Goal: Task Accomplishment & Management: Use online tool/utility

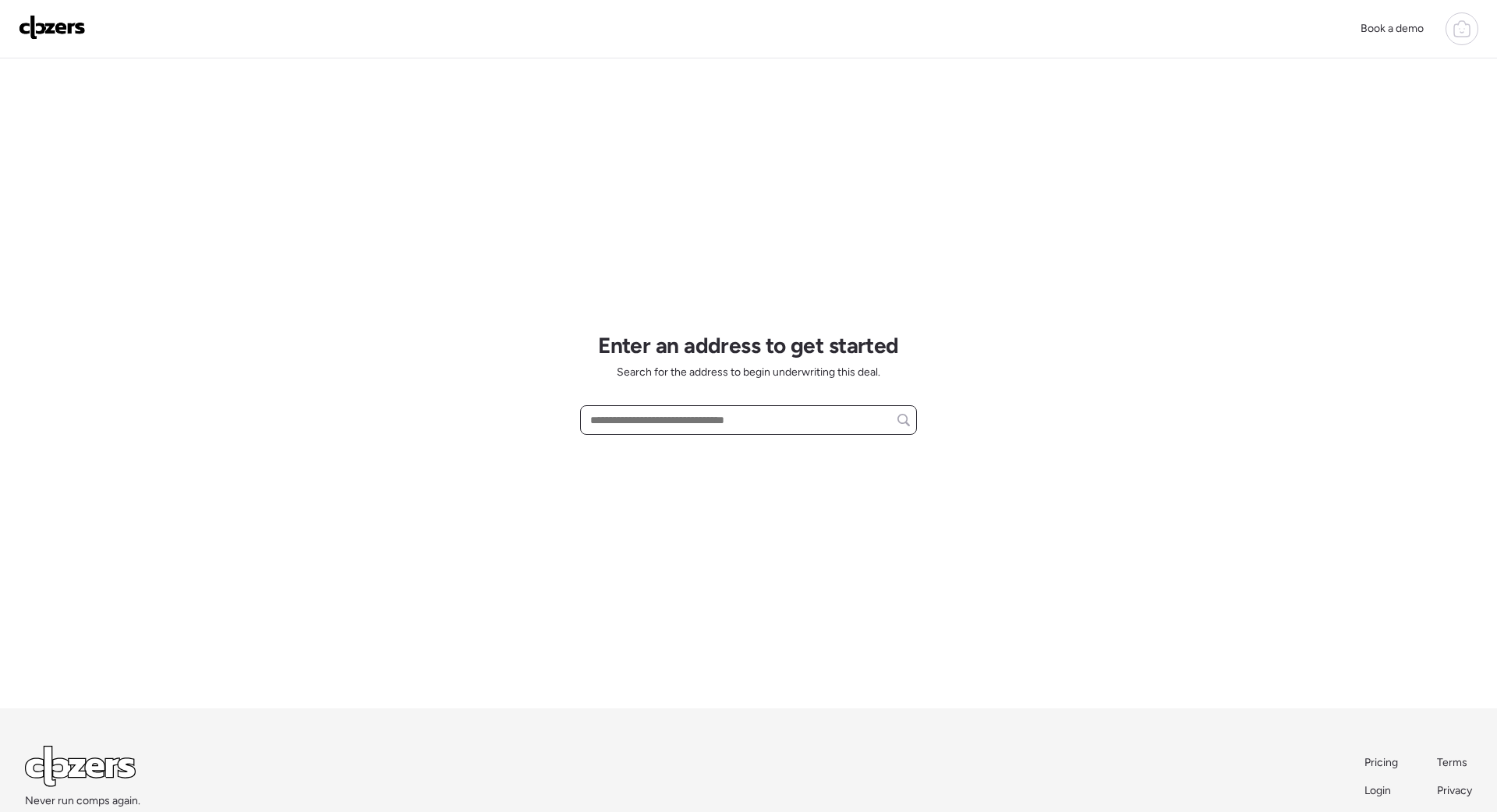
click at [662, 424] on input "text" at bounding box center [748, 421] width 323 height 22
paste input "**********"
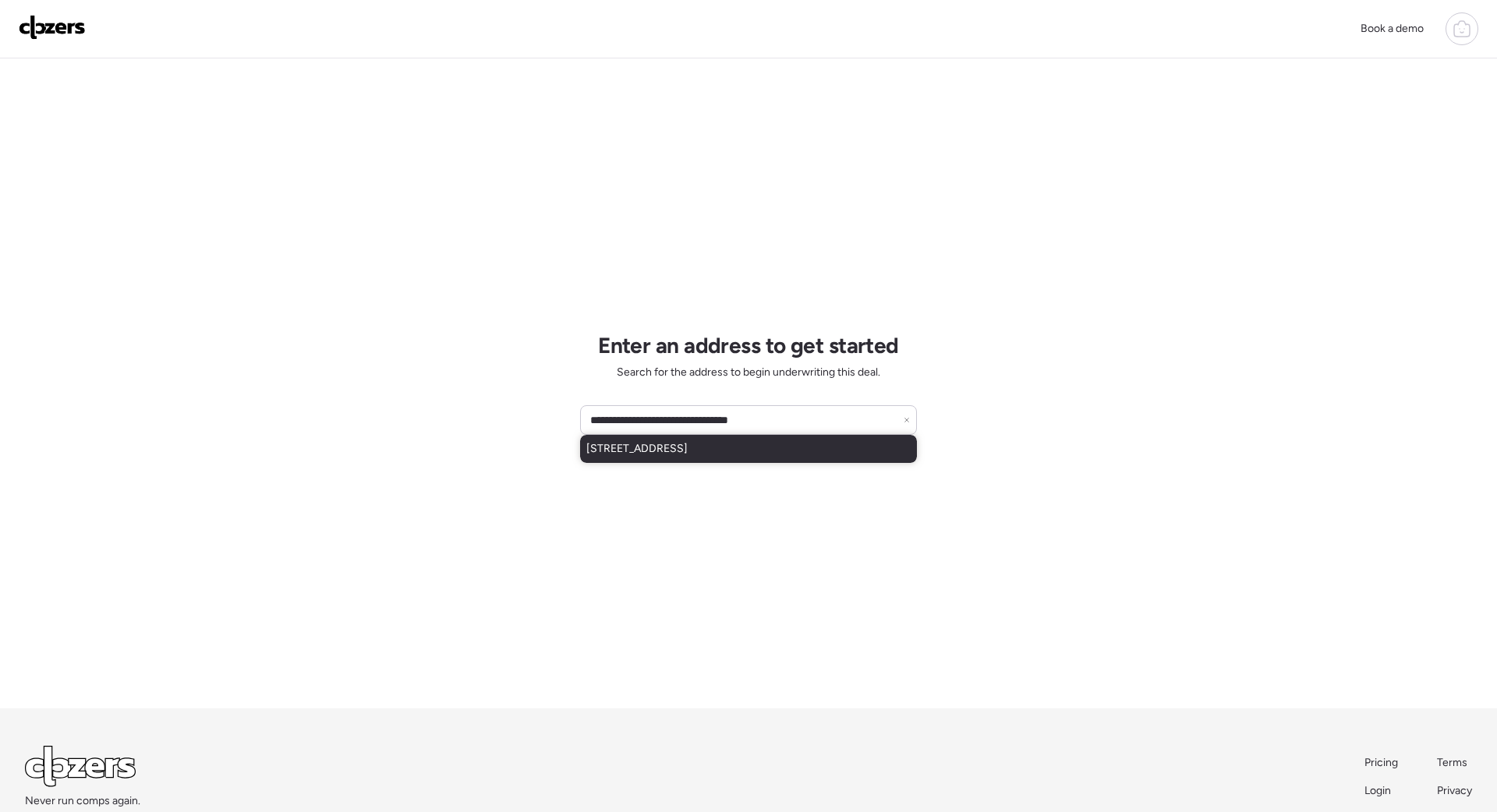
click at [641, 454] on span "7153 N 57th Ave, Glendale, AZ, 85301" at bounding box center [637, 449] width 101 height 16
type input "**********"
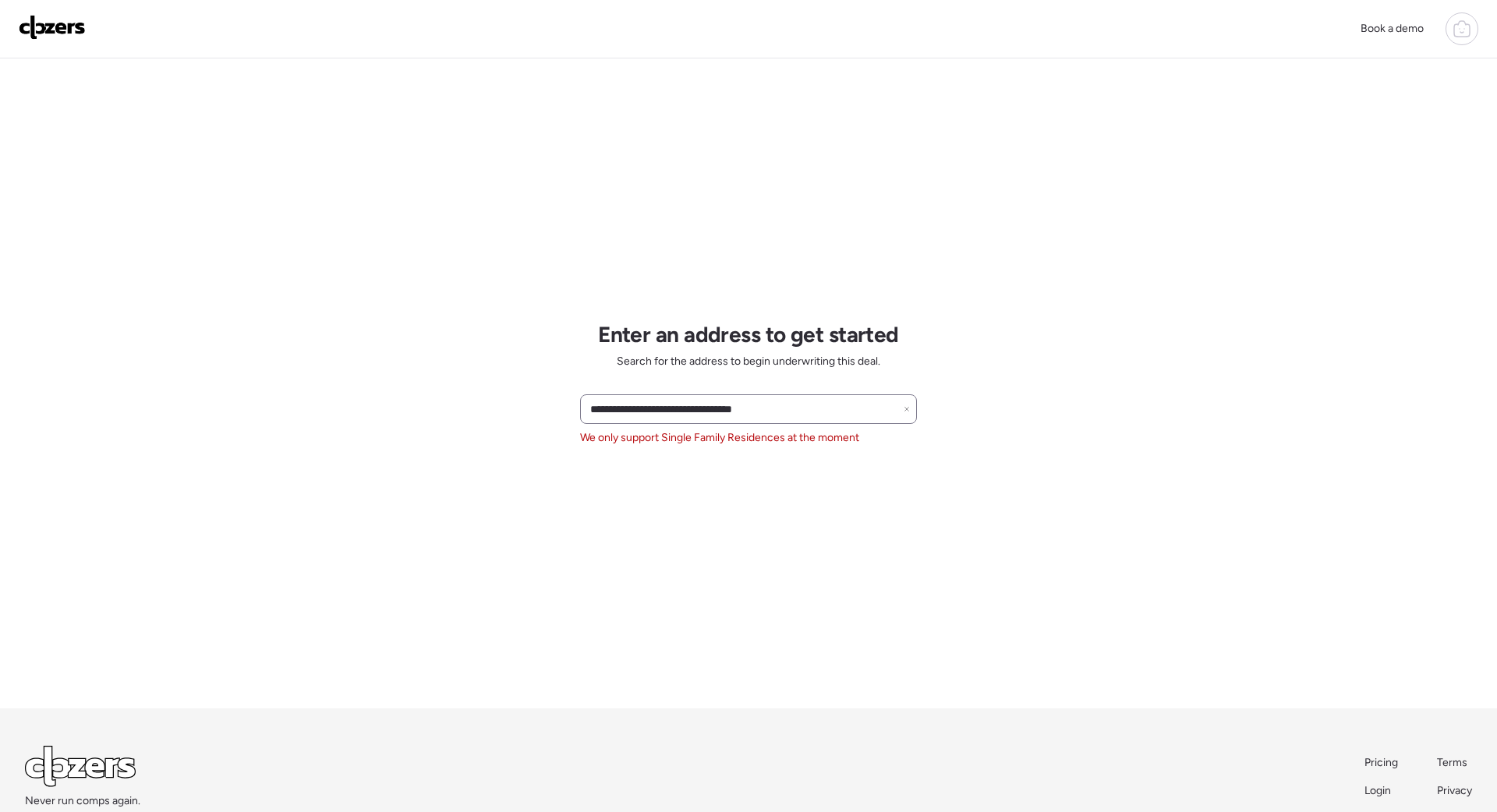
click at [906, 410] on icon at bounding box center [907, 409] width 6 height 6
click at [704, 404] on input "text" at bounding box center [748, 410] width 323 height 22
paste input "**********"
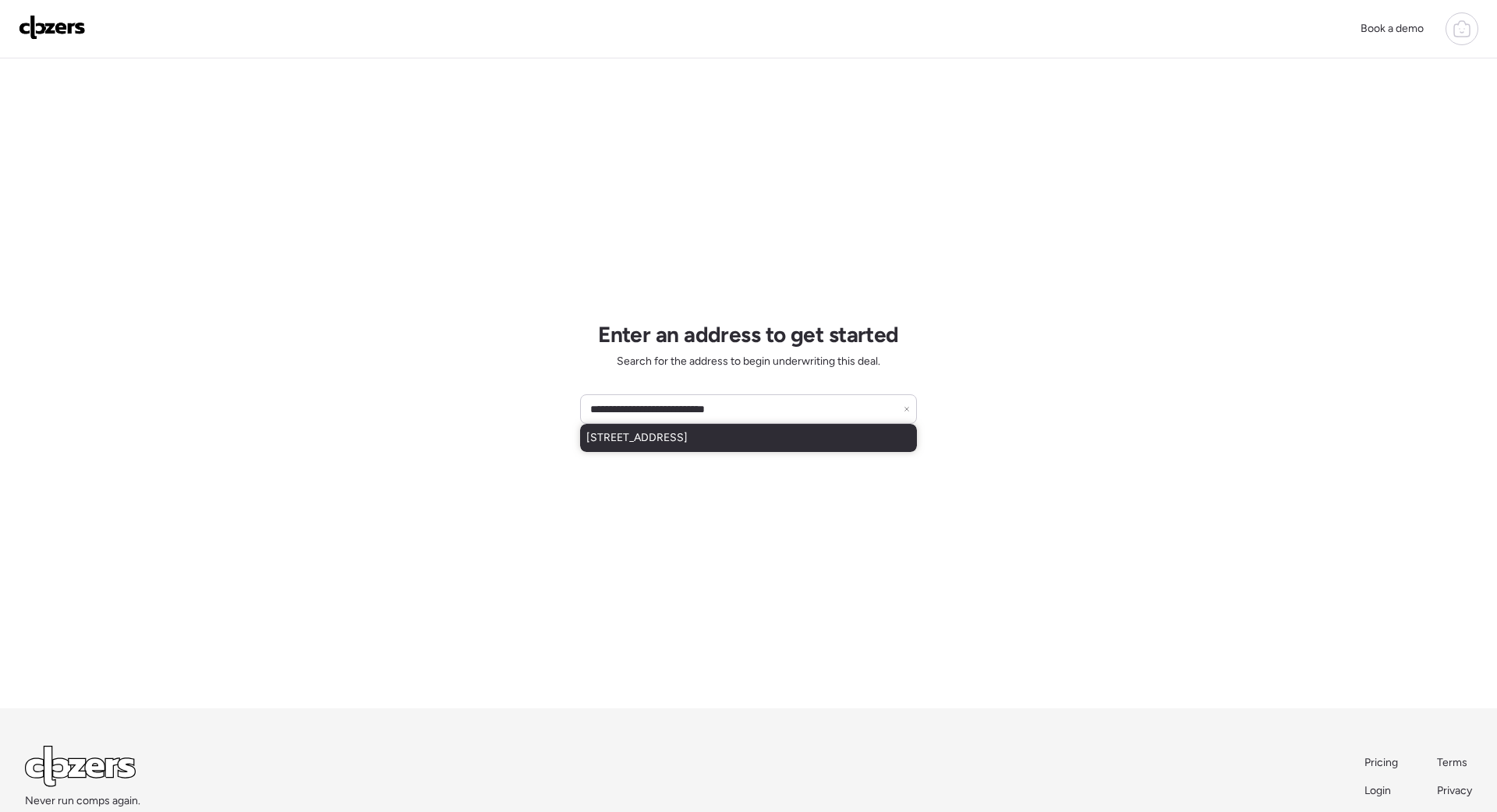
click at [660, 436] on span "443 S 98th Pl, Mesa, AZ, 85208" at bounding box center [637, 438] width 101 height 16
type input "**********"
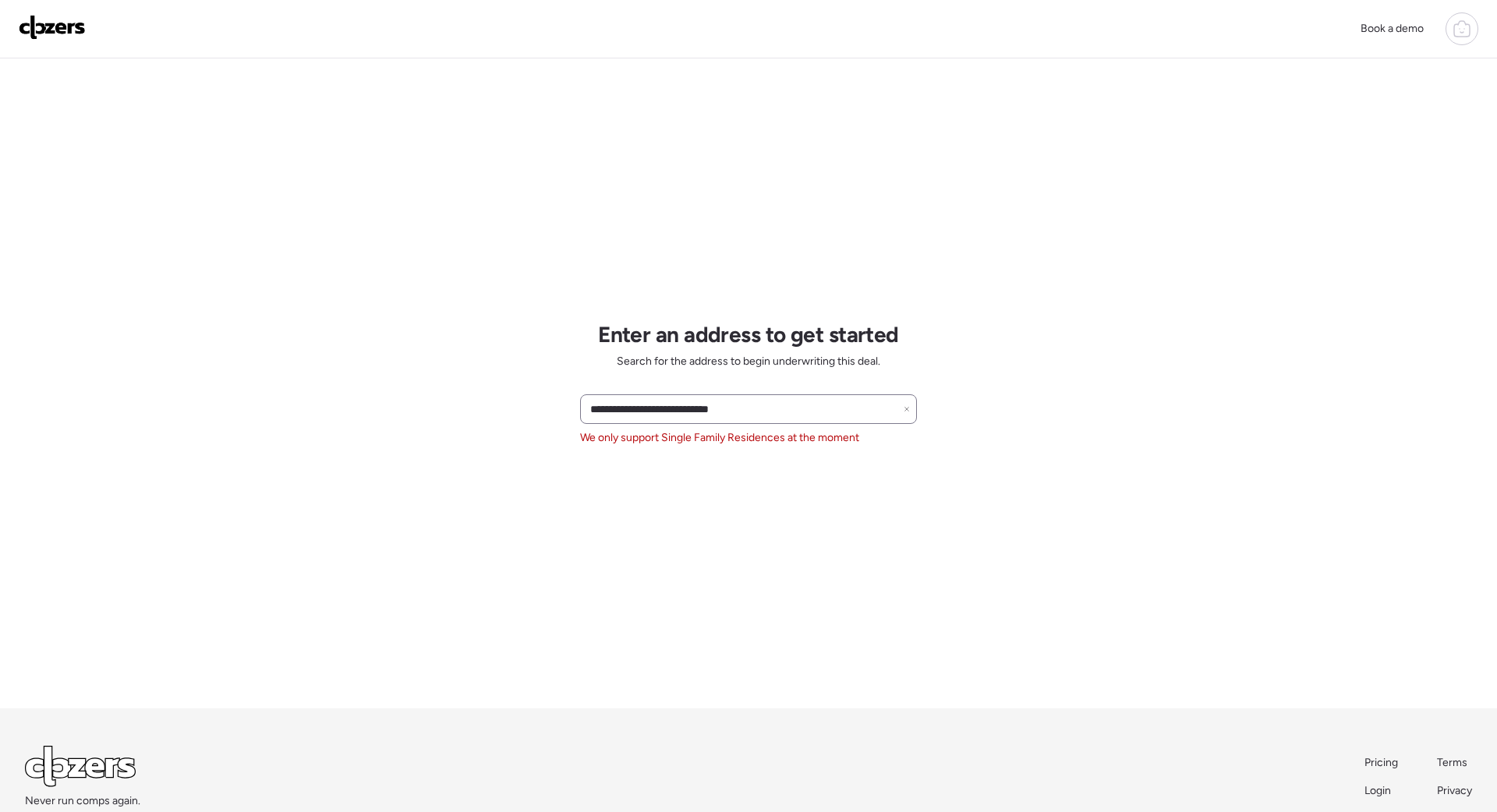
click at [907, 410] on icon at bounding box center [907, 409] width 6 height 6
paste input "**********"
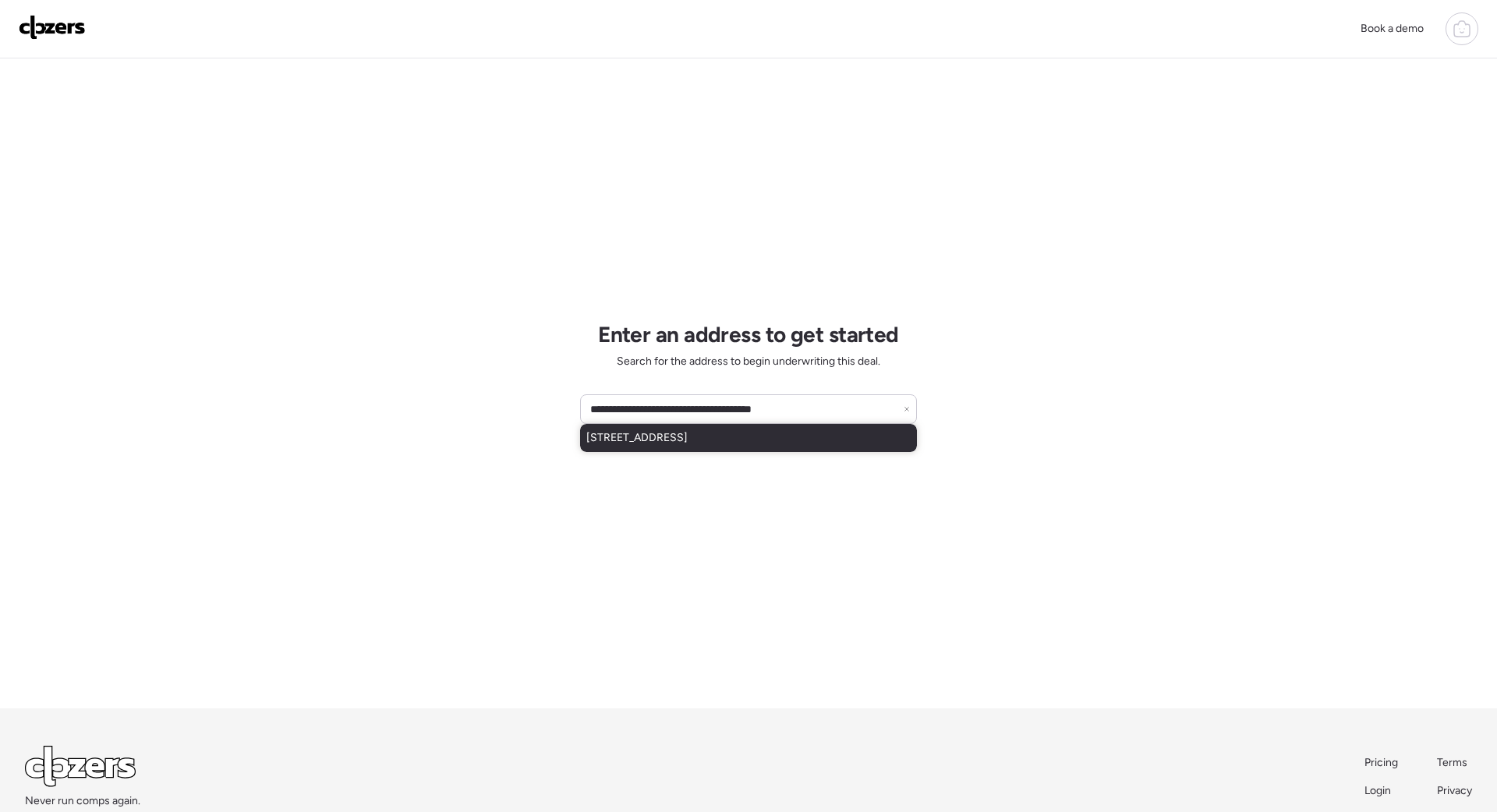
click at [680, 445] on div "19012 E Karsten Dr, Queen Creek, AZ, 85142" at bounding box center [748, 438] width 336 height 28
type input "**********"
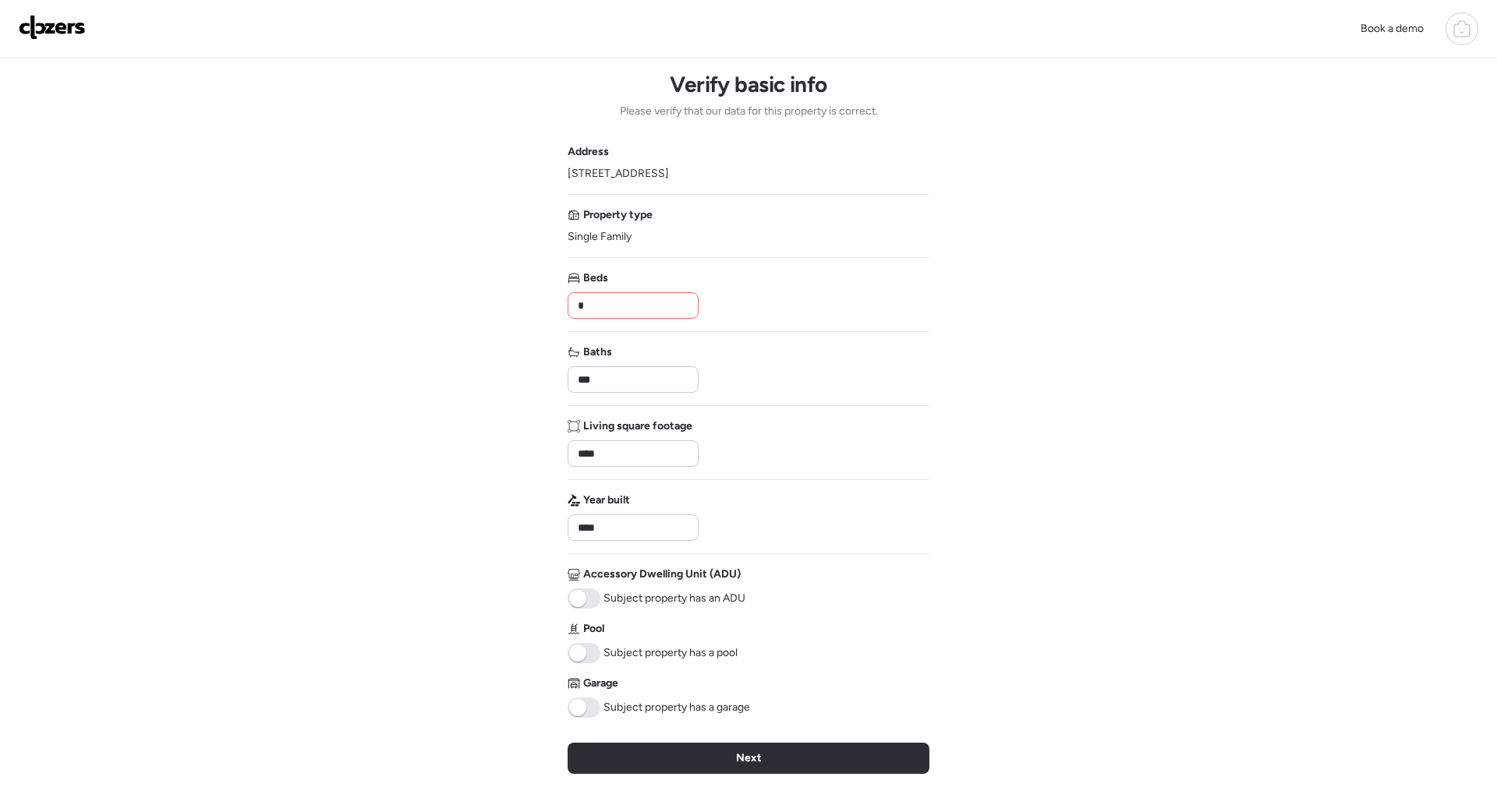
click at [641, 297] on input "*" at bounding box center [633, 306] width 117 height 22
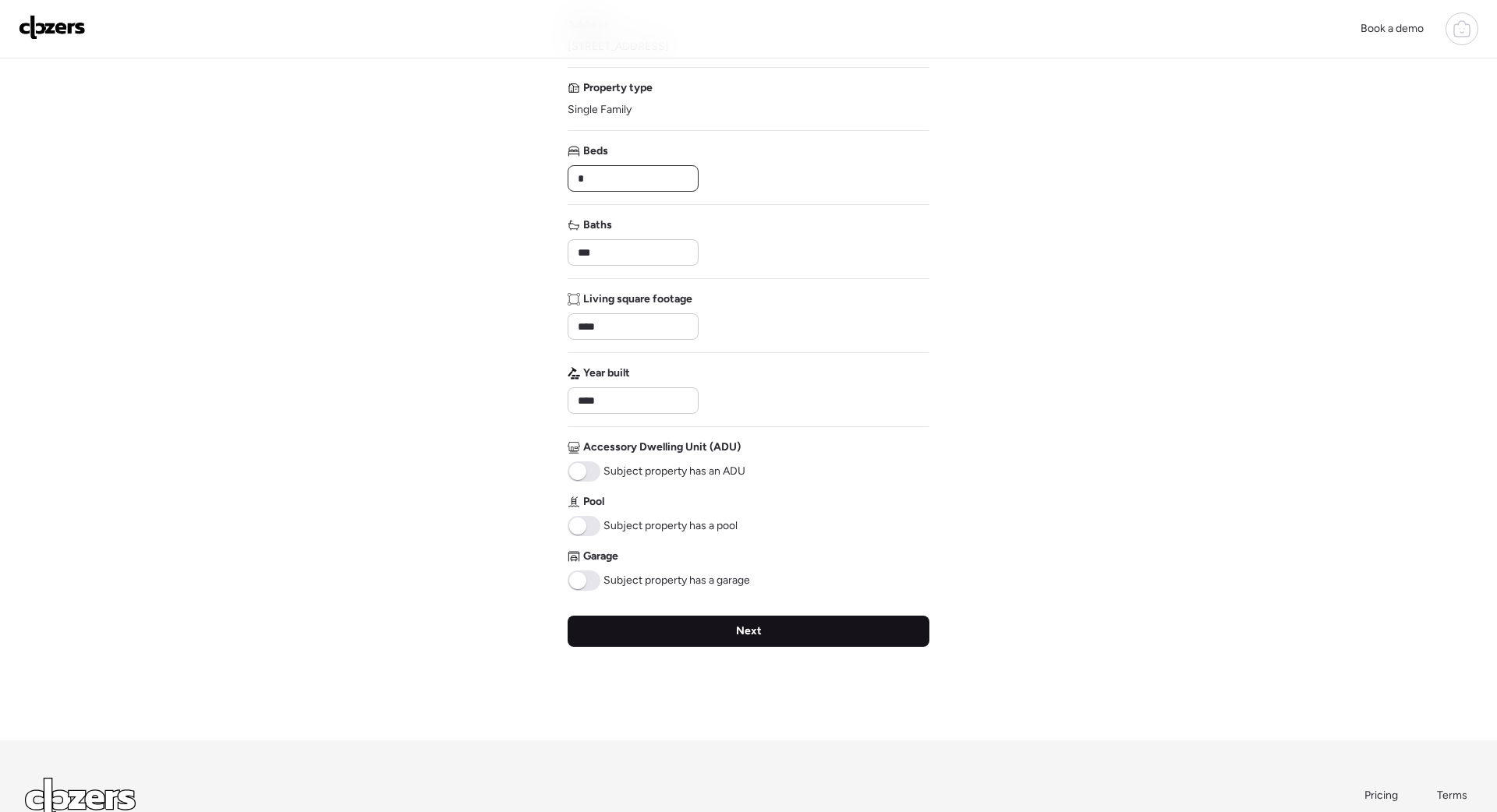
type input "*"
click at [651, 626] on div "Next" at bounding box center [748, 631] width 362 height 32
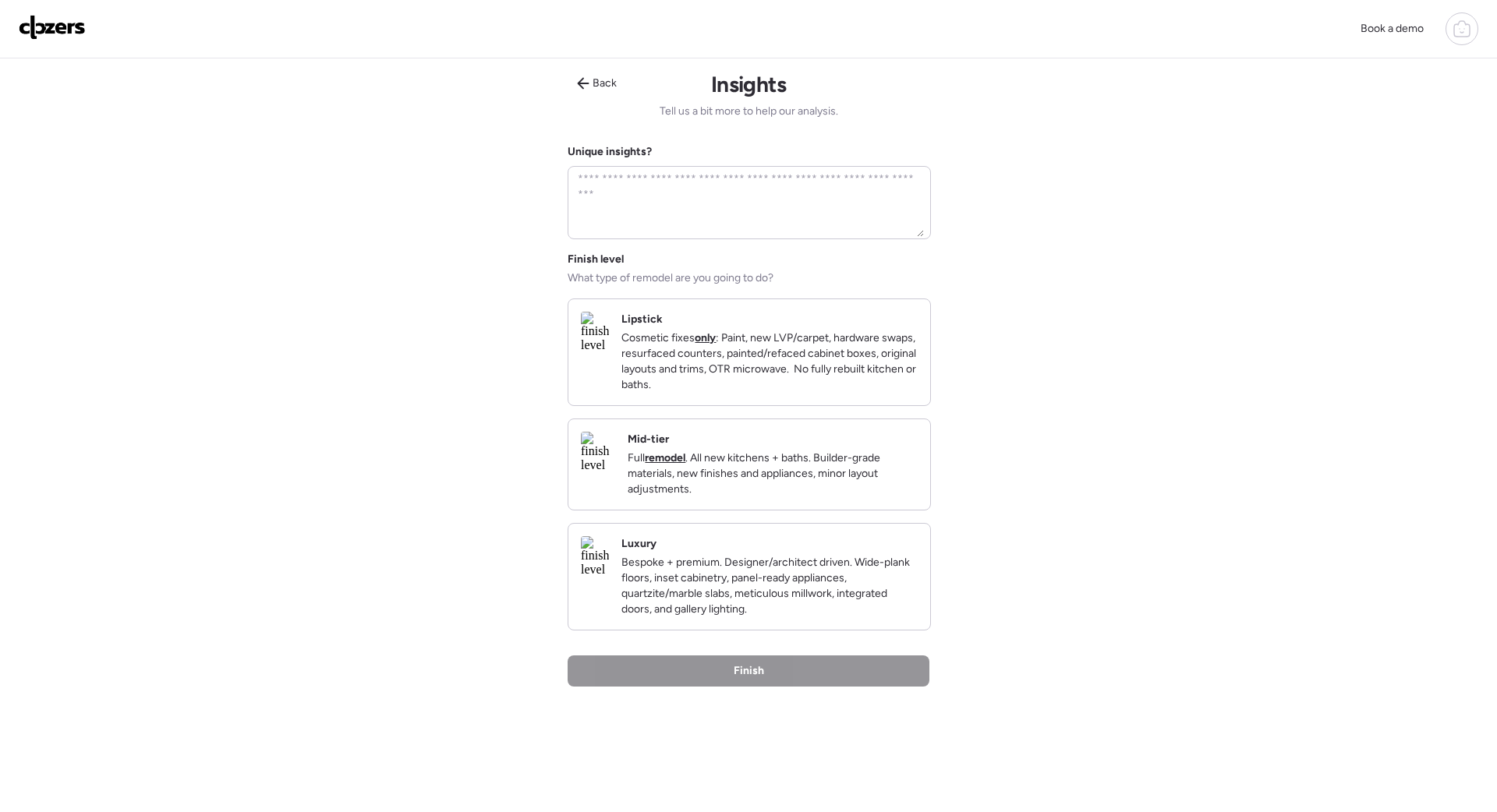
click at [718, 354] on p "Cosmetic fixes only : Paint, new LVP/carpet, hardware swaps, resurfaced counter…" at bounding box center [769, 362] width 297 height 62
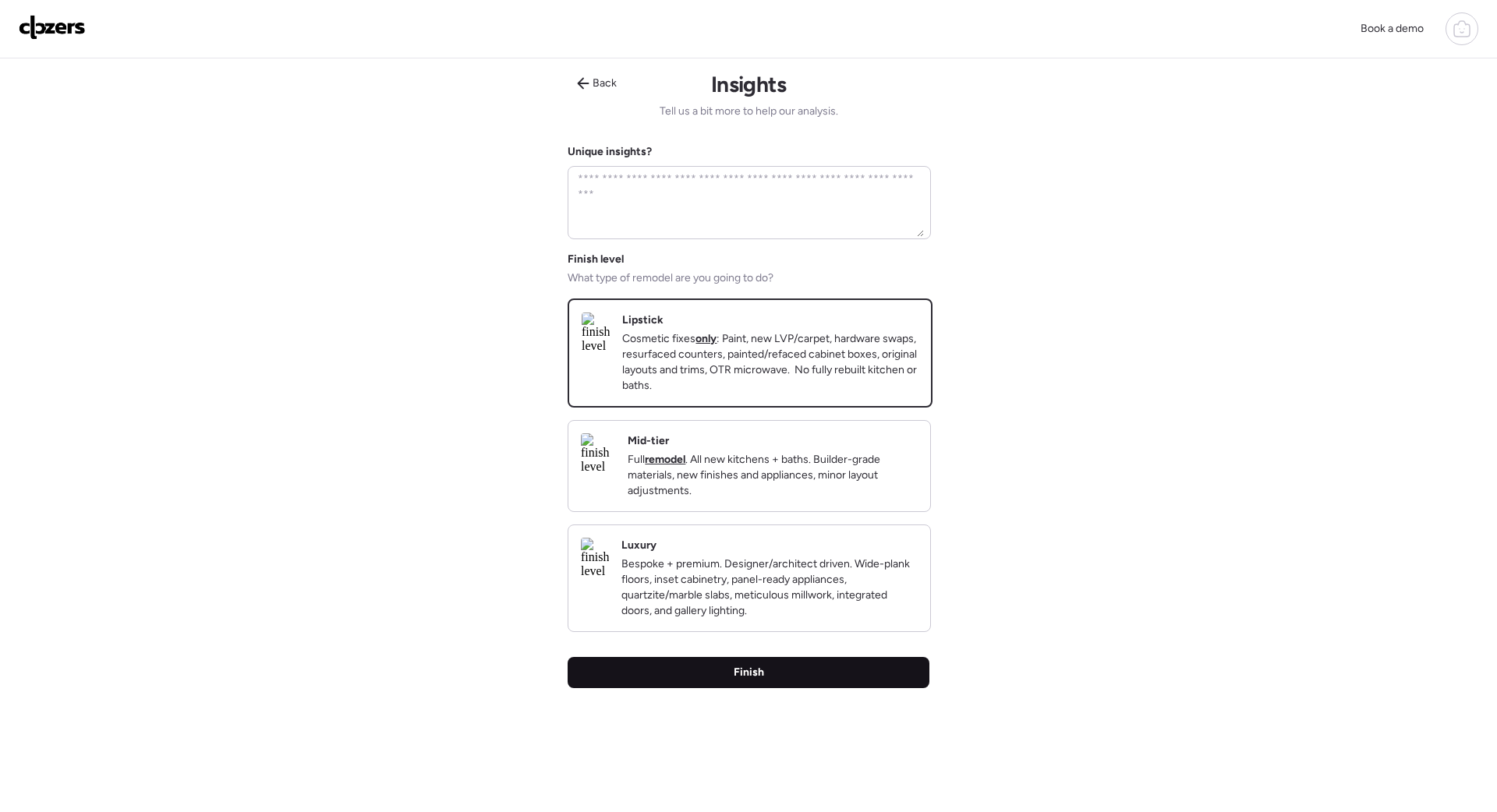
click at [773, 689] on div "Finish" at bounding box center [748, 673] width 362 height 32
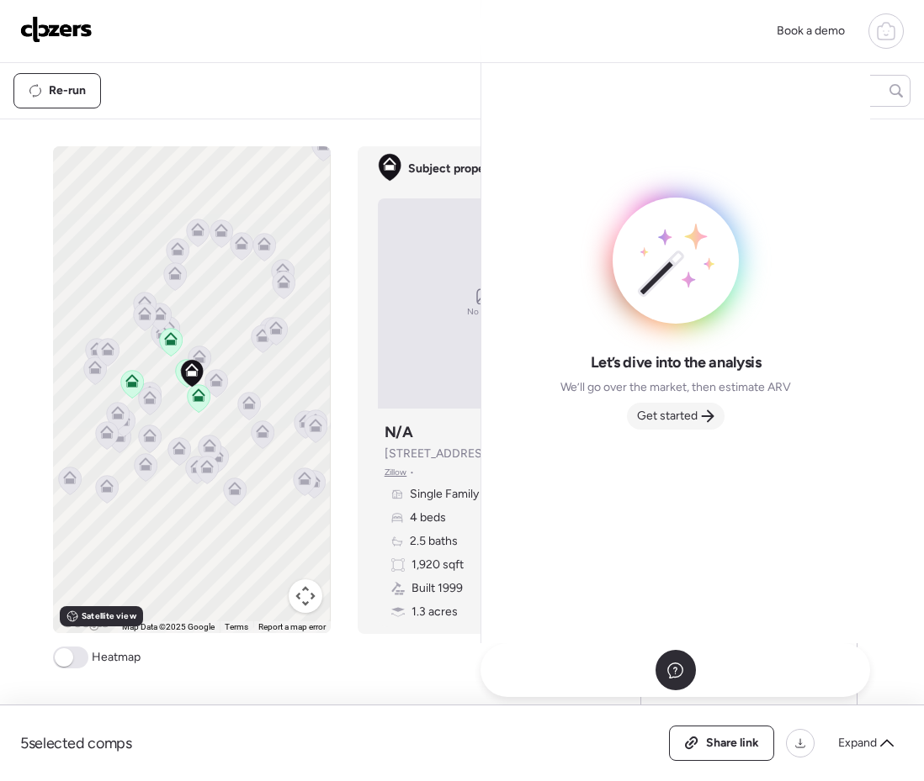
click at [679, 416] on span "Get started" at bounding box center [667, 416] width 61 height 17
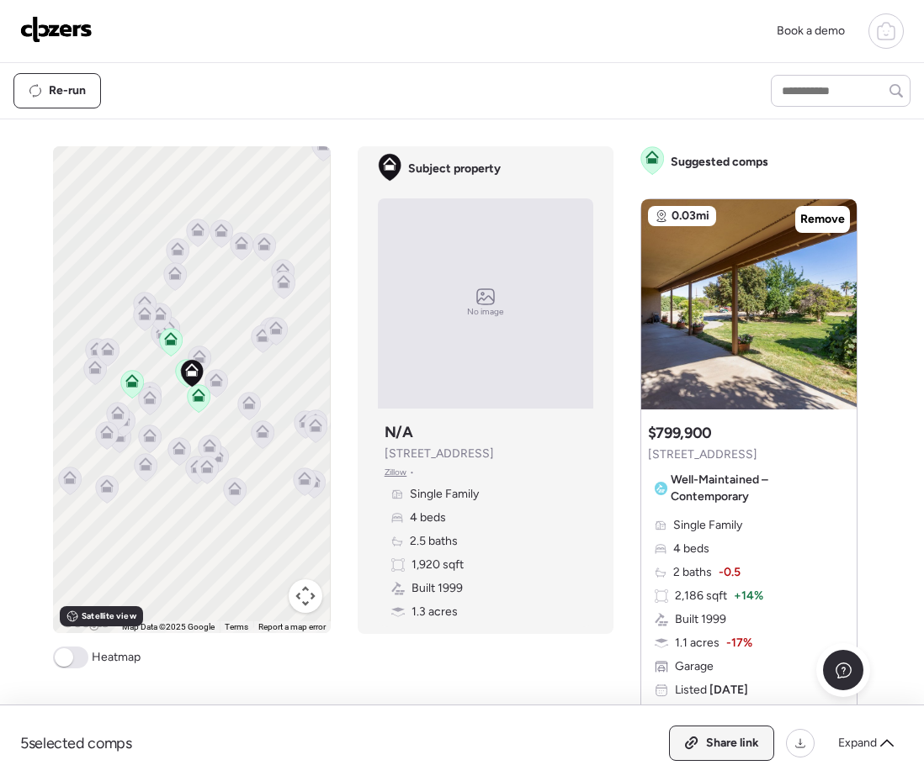
click at [690, 733] on div "Share link" at bounding box center [721, 744] width 103 height 34
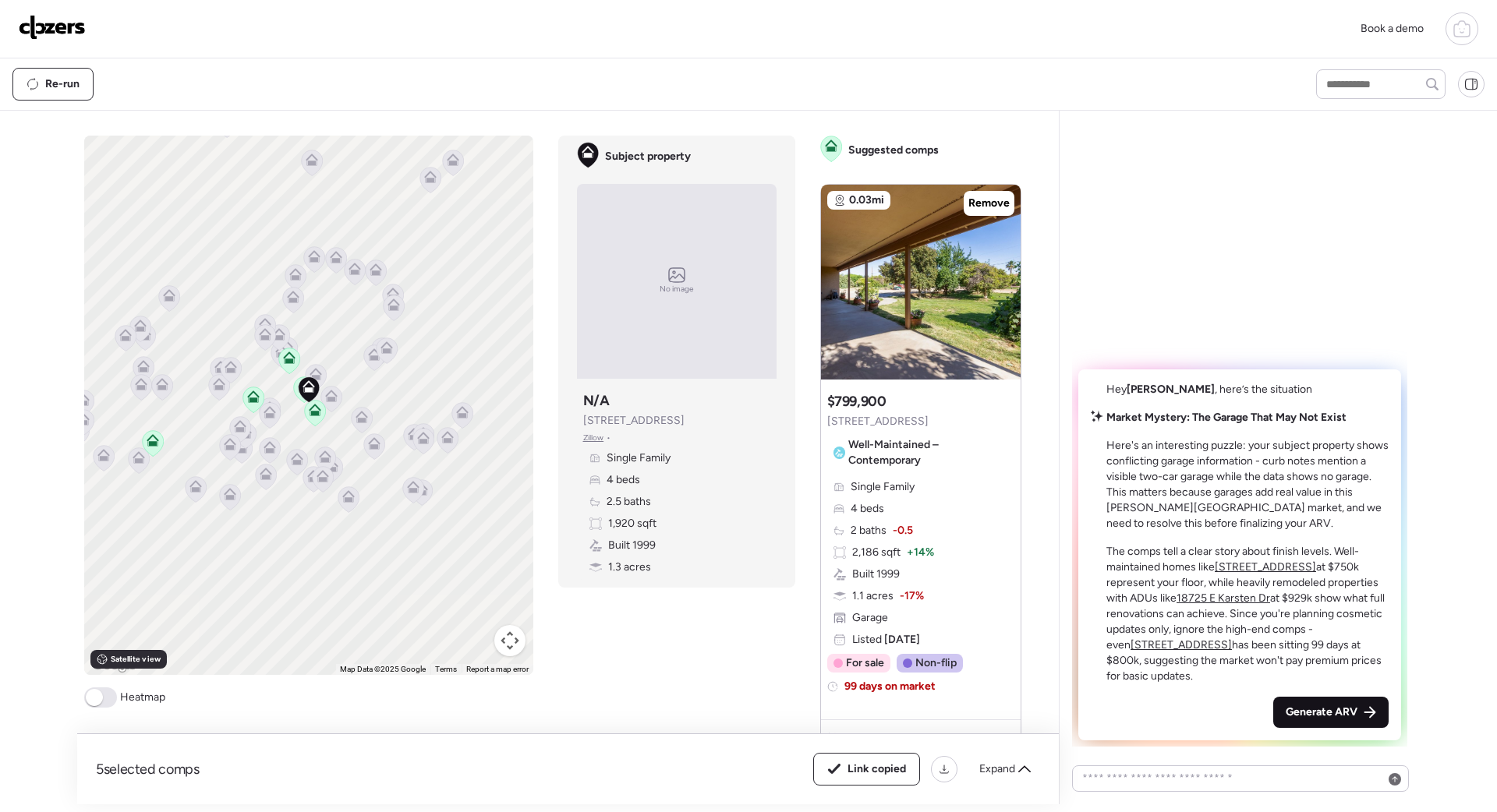
click at [1292, 709] on span "Generate ARV" at bounding box center [1321, 712] width 71 height 16
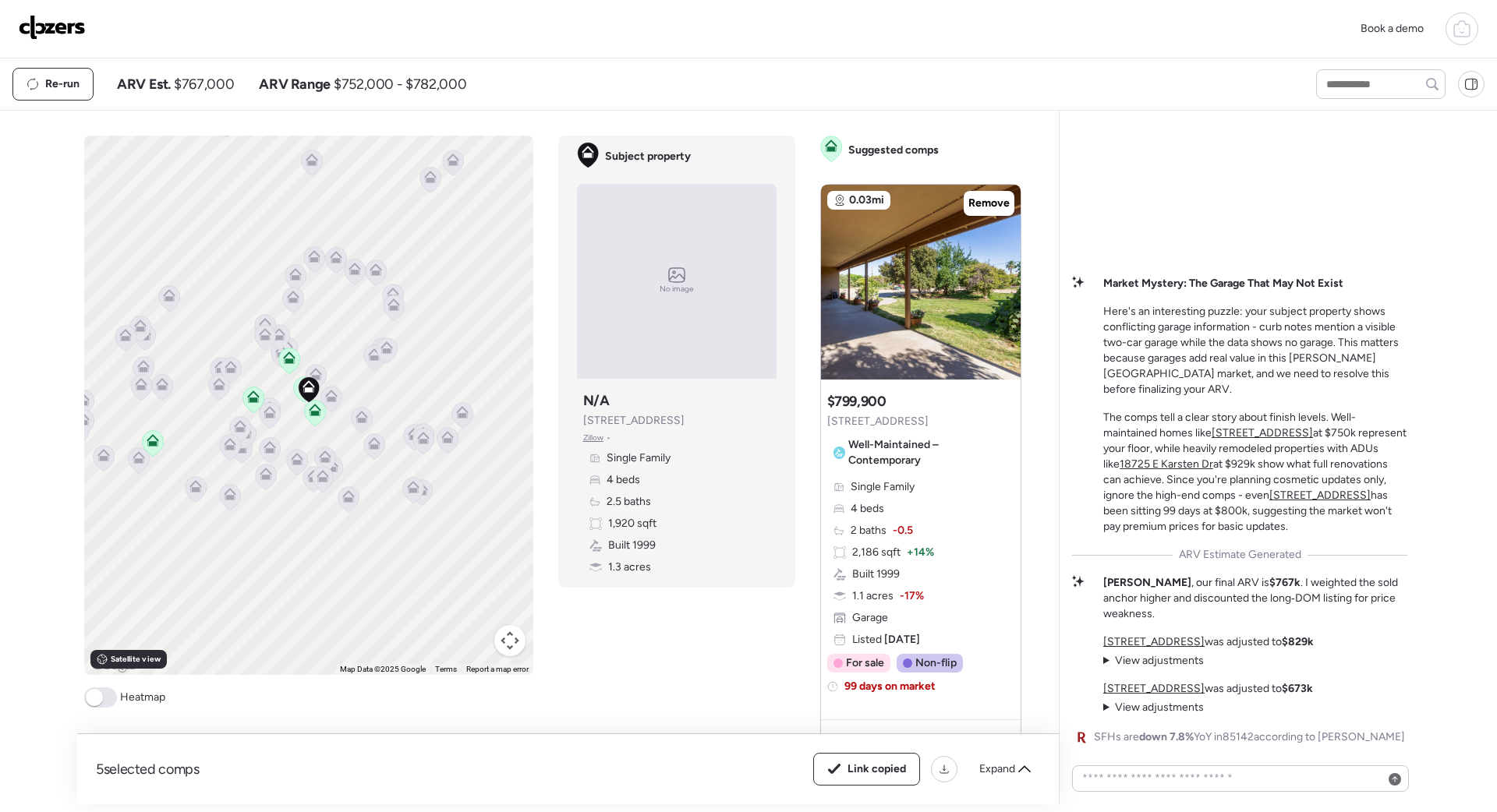
click at [57, 23] on img at bounding box center [52, 27] width 67 height 25
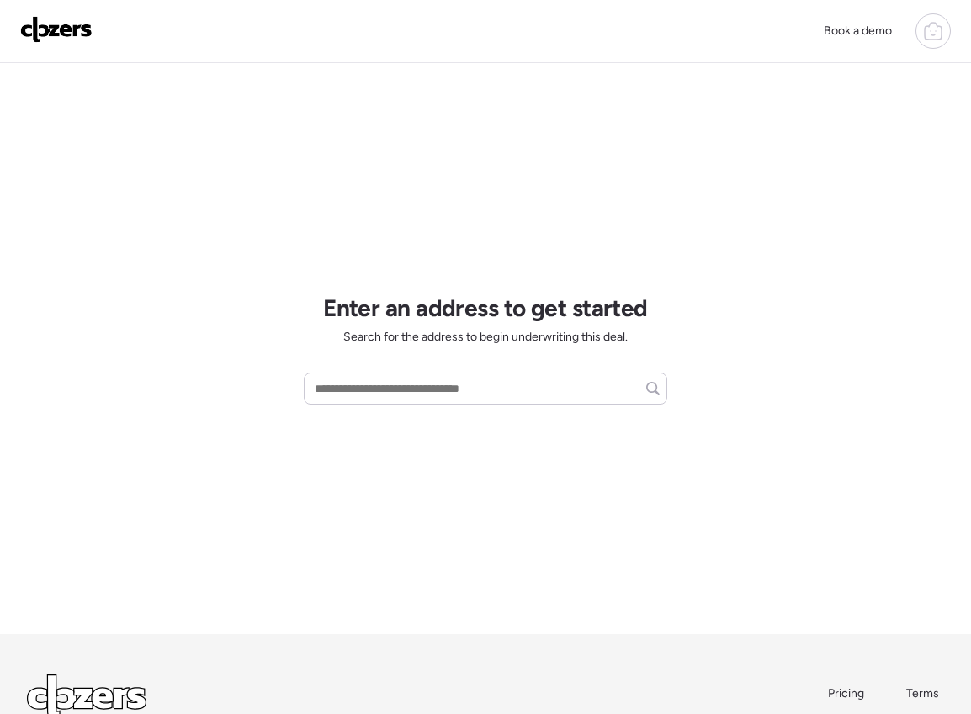
scroll to position [24, 0]
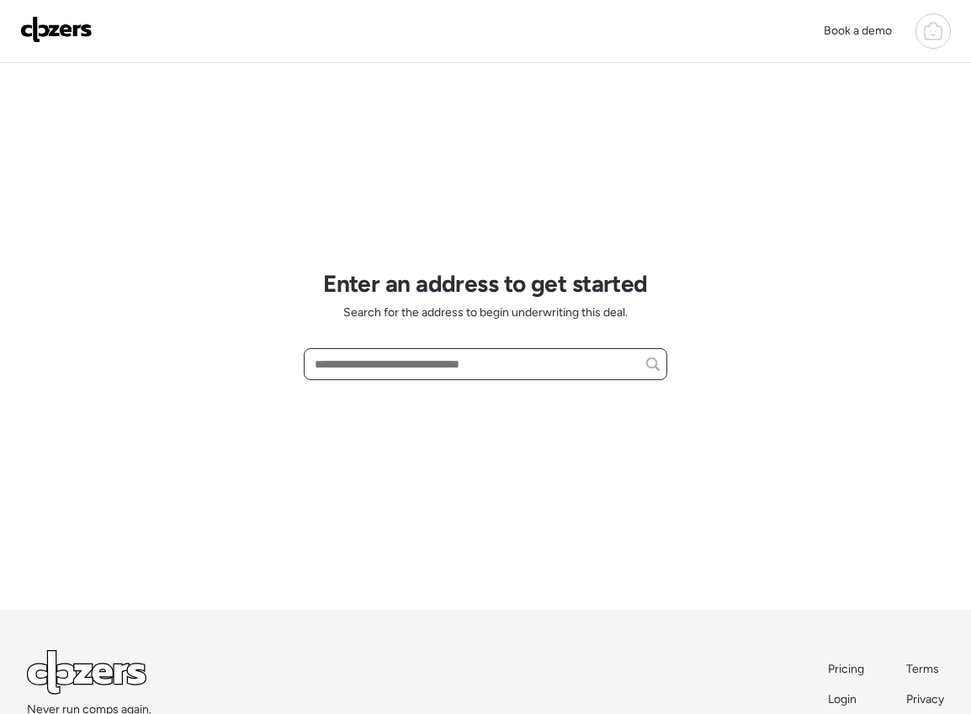
click at [519, 373] on input "text" at bounding box center [485, 364] width 348 height 24
paste input "**********"
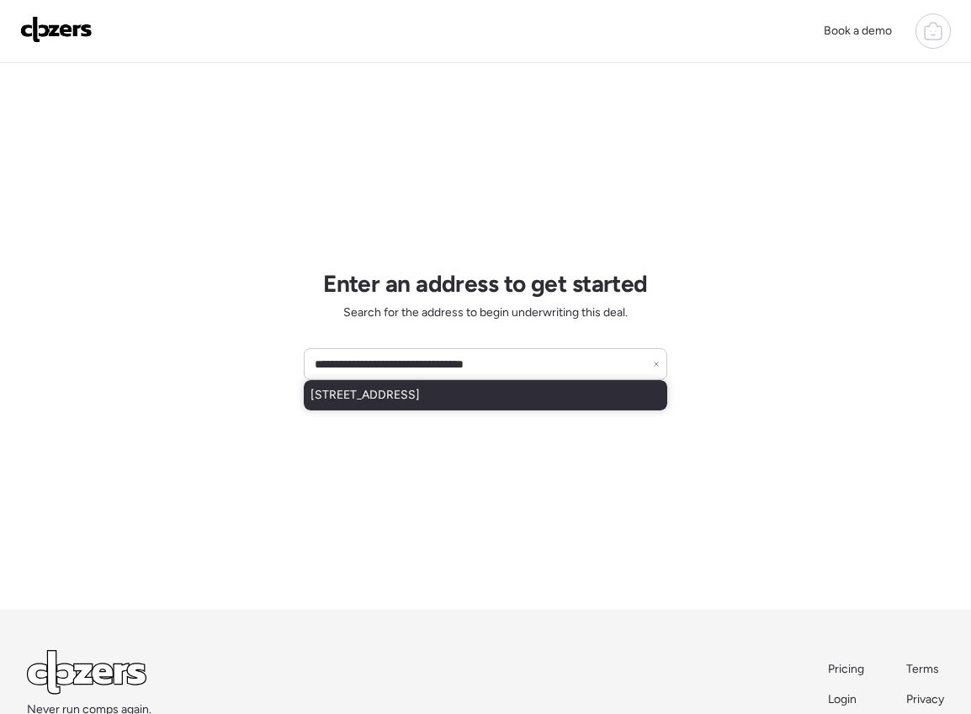
click at [402, 400] on span "3802 N 79th Ave, Phoenix, AZ, 85033" at bounding box center [364, 395] width 109 height 17
type input "**********"
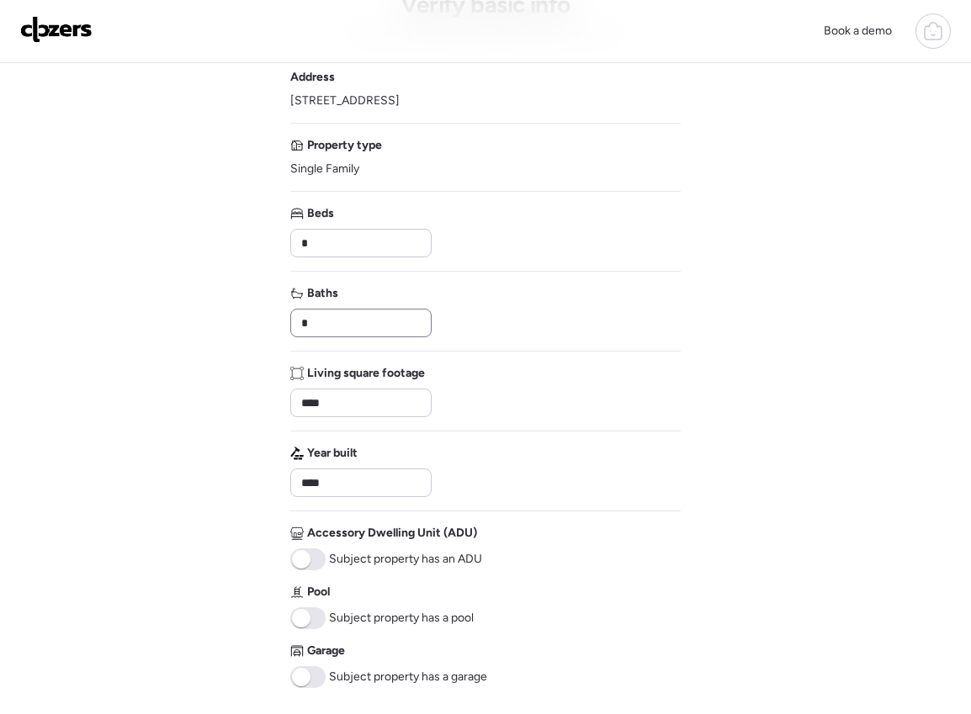
scroll to position [90, 0]
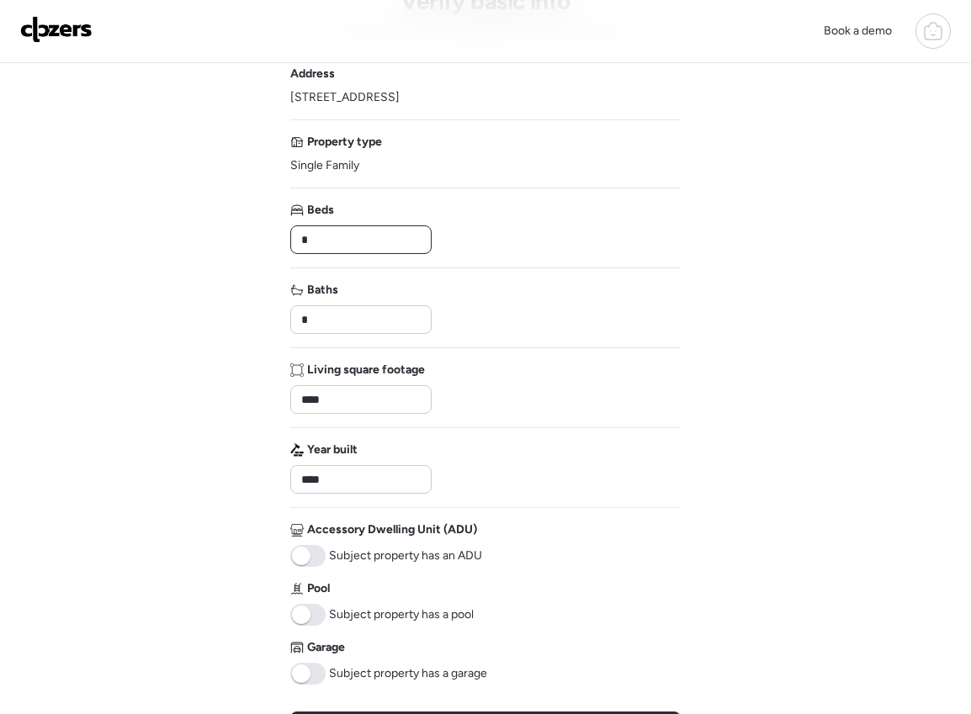
click at [346, 235] on input "*" at bounding box center [361, 240] width 126 height 24
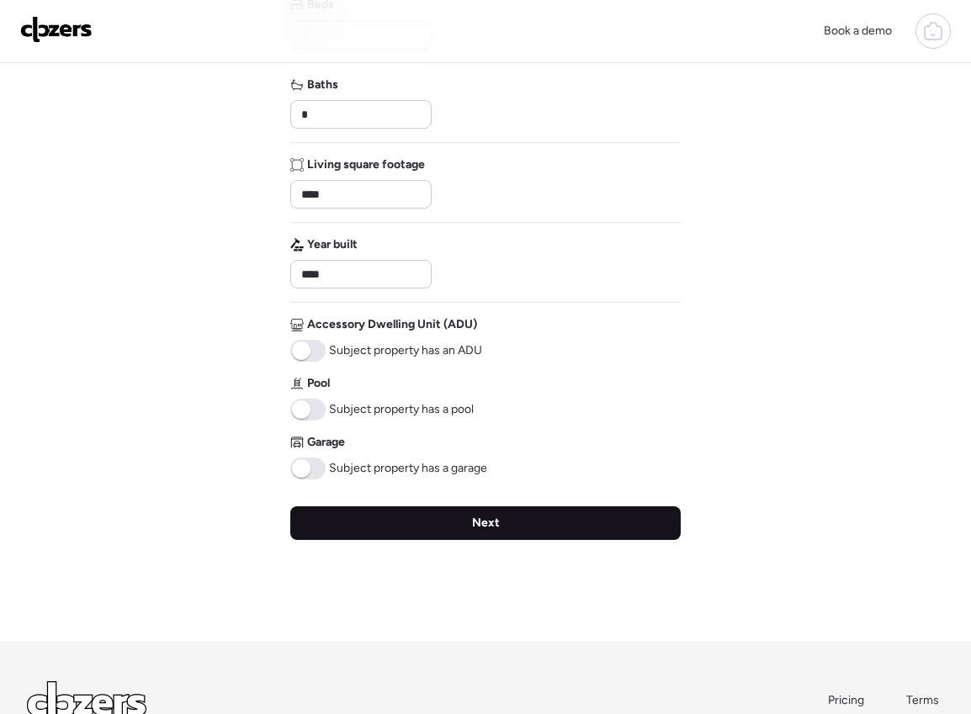
type input "*"
click at [434, 527] on div "Next" at bounding box center [485, 523] width 390 height 34
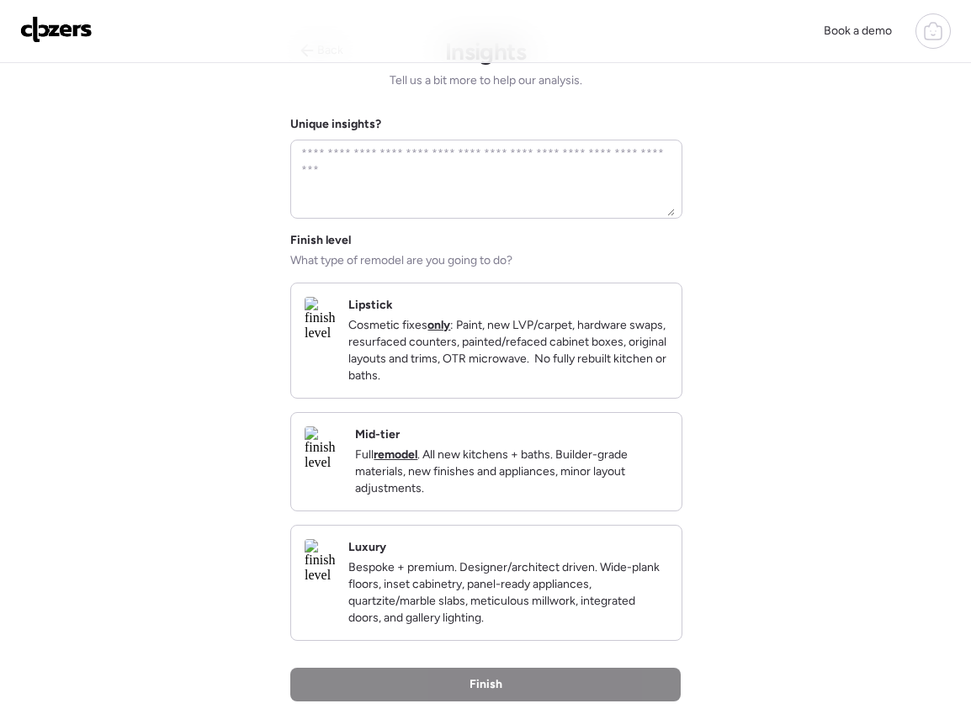
scroll to position [0, 0]
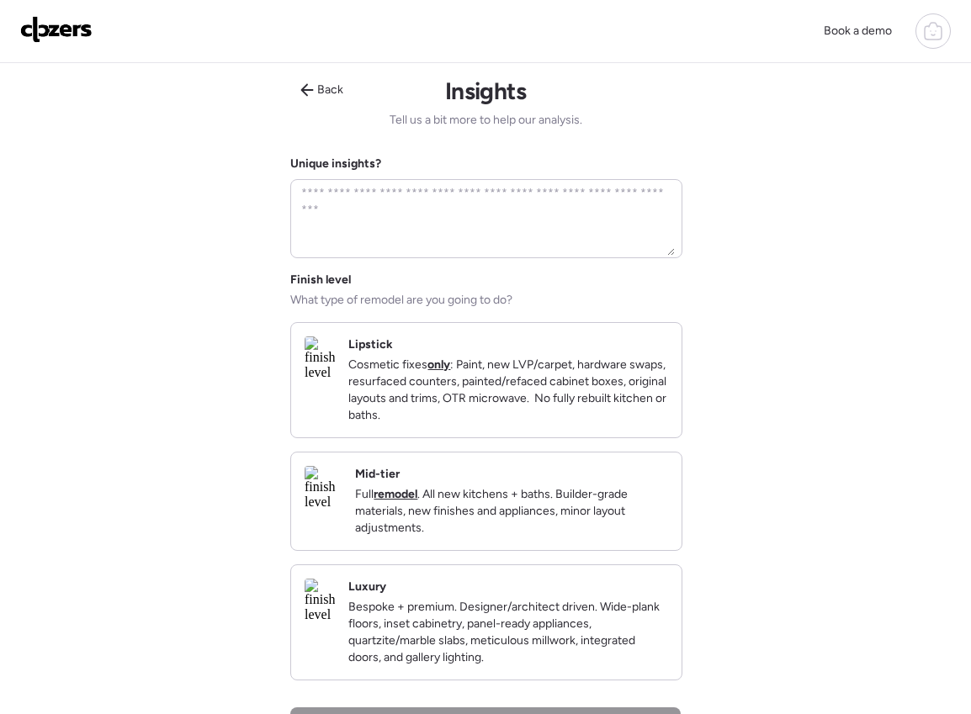
click at [458, 418] on p "Cosmetic fixes only : Paint, new LVP/carpet, hardware swaps, resurfaced counter…" at bounding box center [508, 390] width 320 height 67
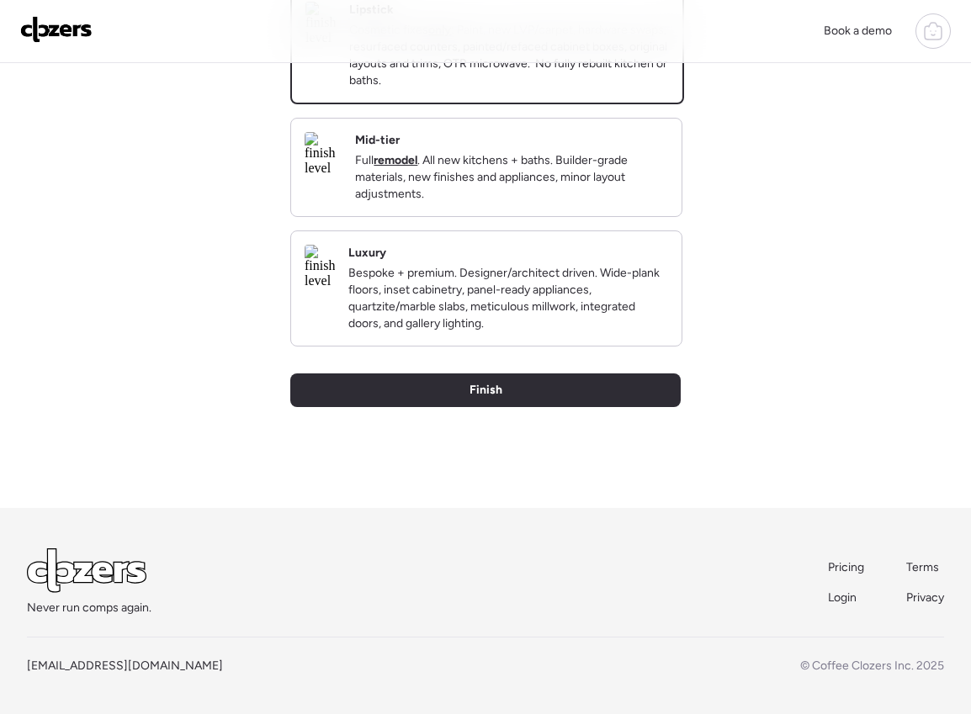
scroll to position [364, 0]
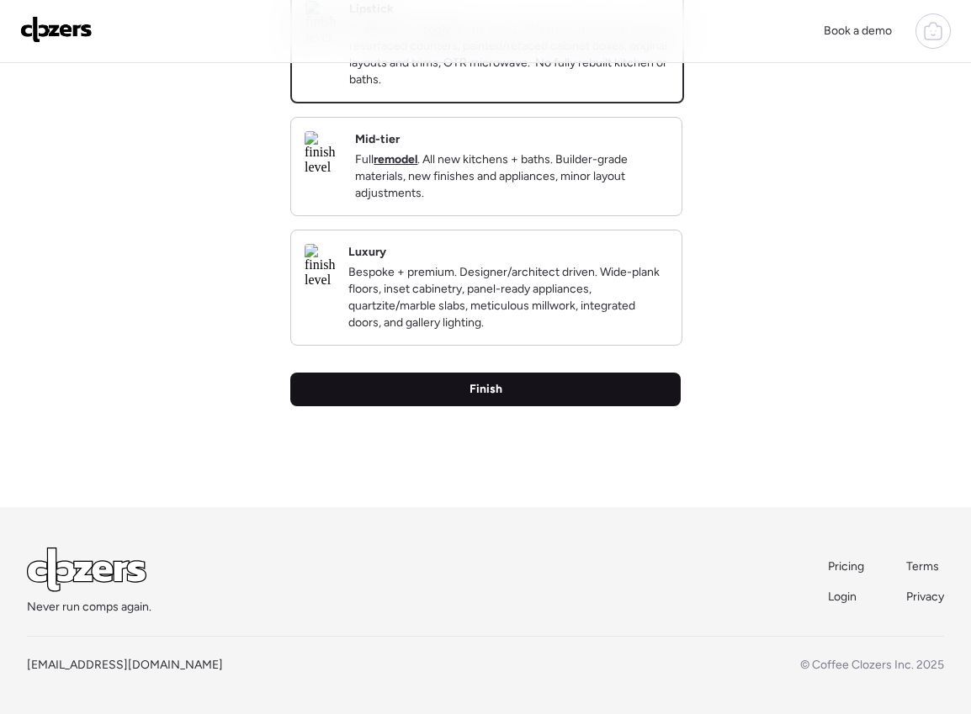
click at [484, 389] on span "Finish" at bounding box center [485, 389] width 33 height 17
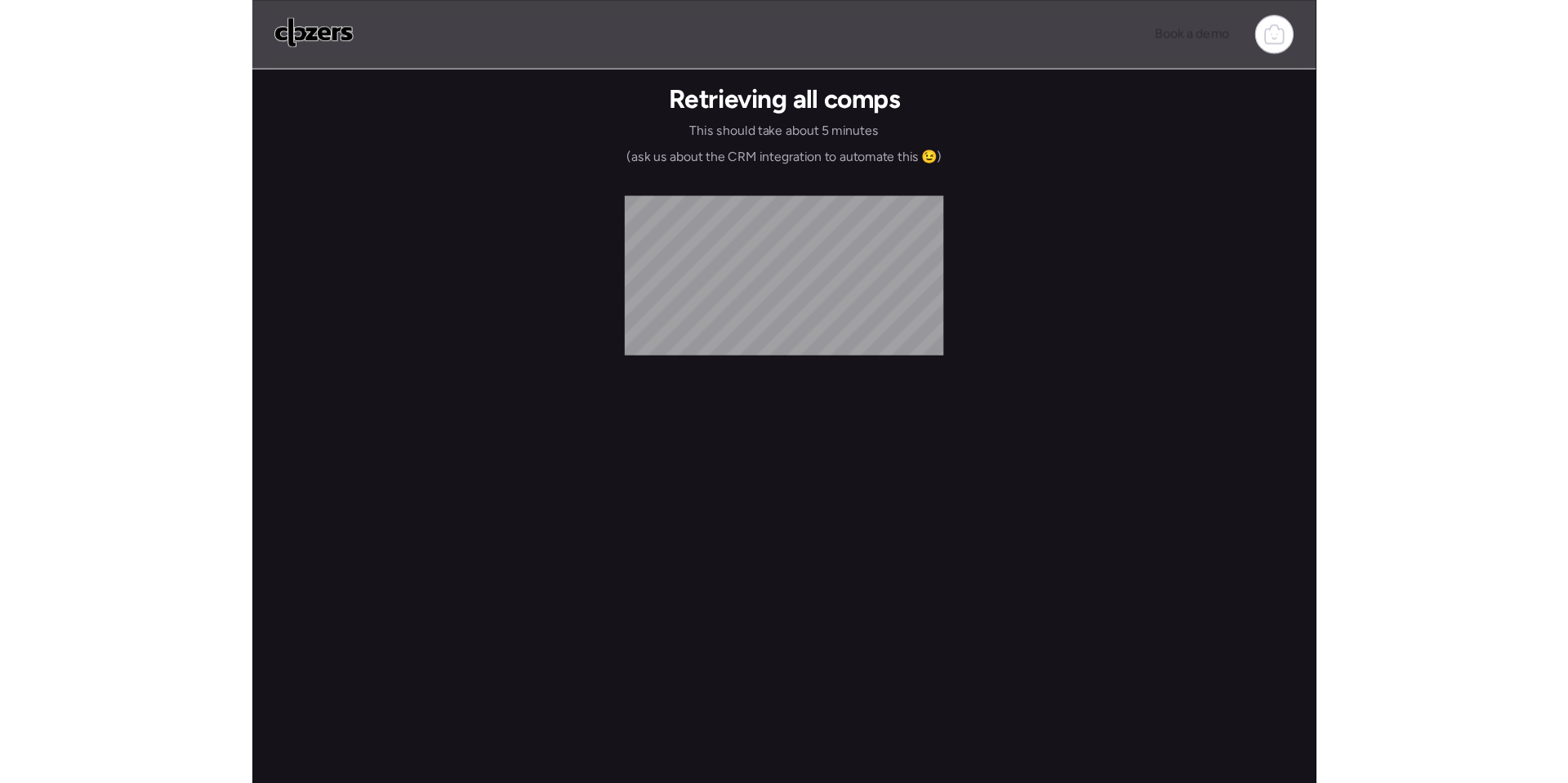
scroll to position [0, 0]
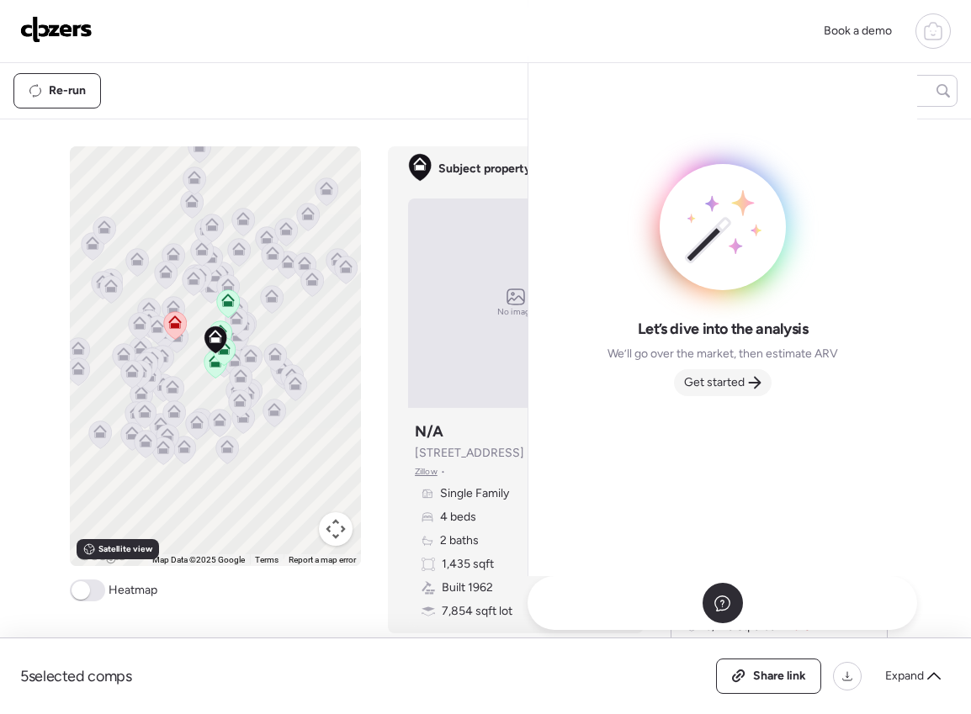
click at [719, 379] on span "Get started" at bounding box center [714, 382] width 61 height 17
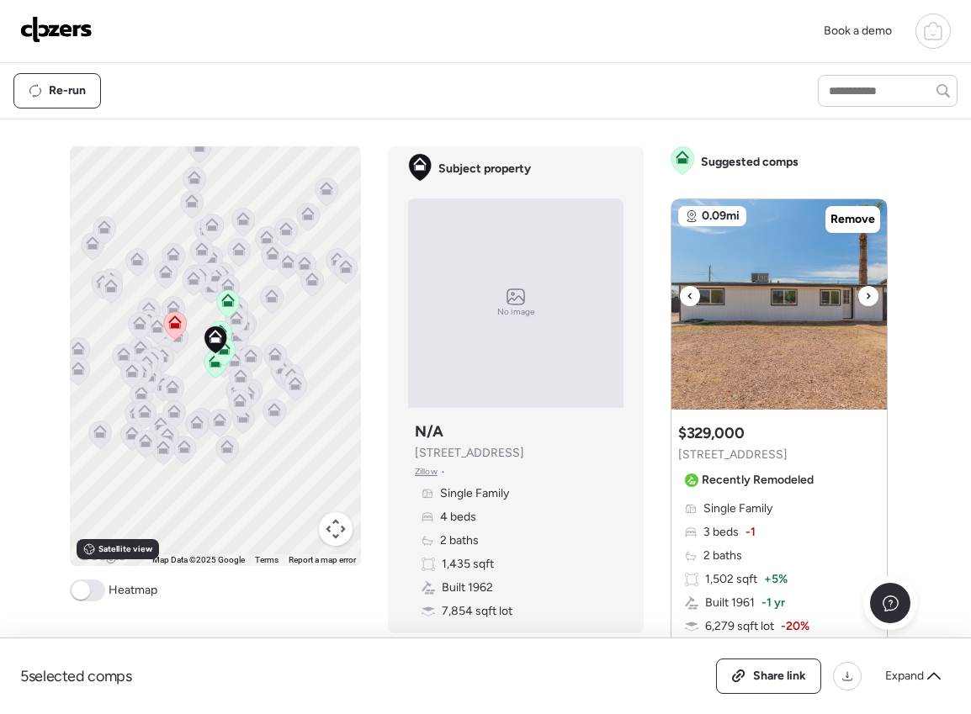
click at [719, 379] on img at bounding box center [778, 304] width 215 height 210
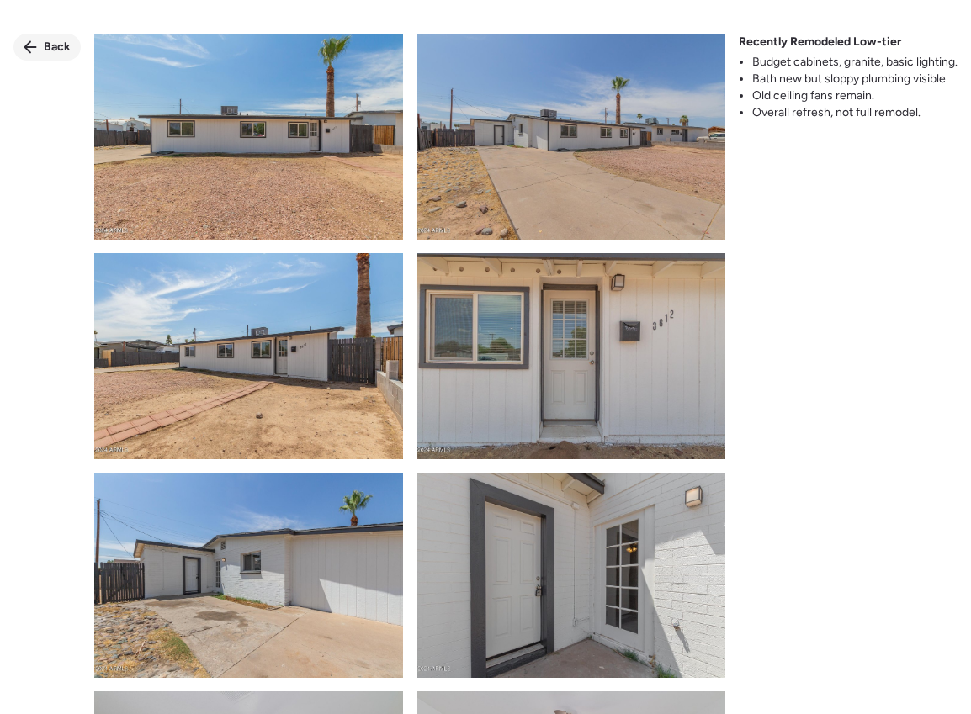
click at [50, 39] on span "Back" at bounding box center [57, 47] width 27 height 17
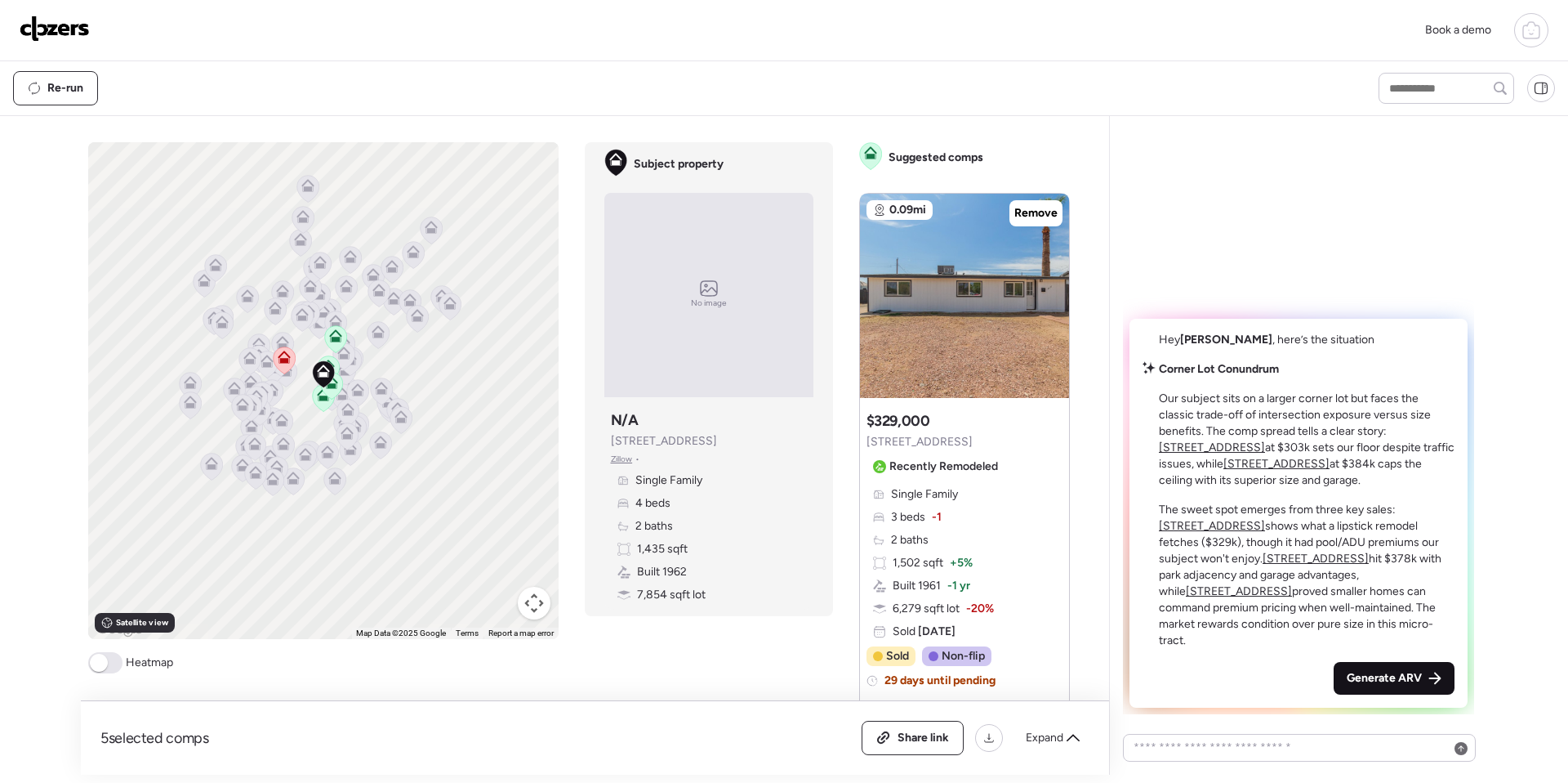
click at [942, 676] on span "Generate ARV" at bounding box center [1384, 678] width 75 height 17
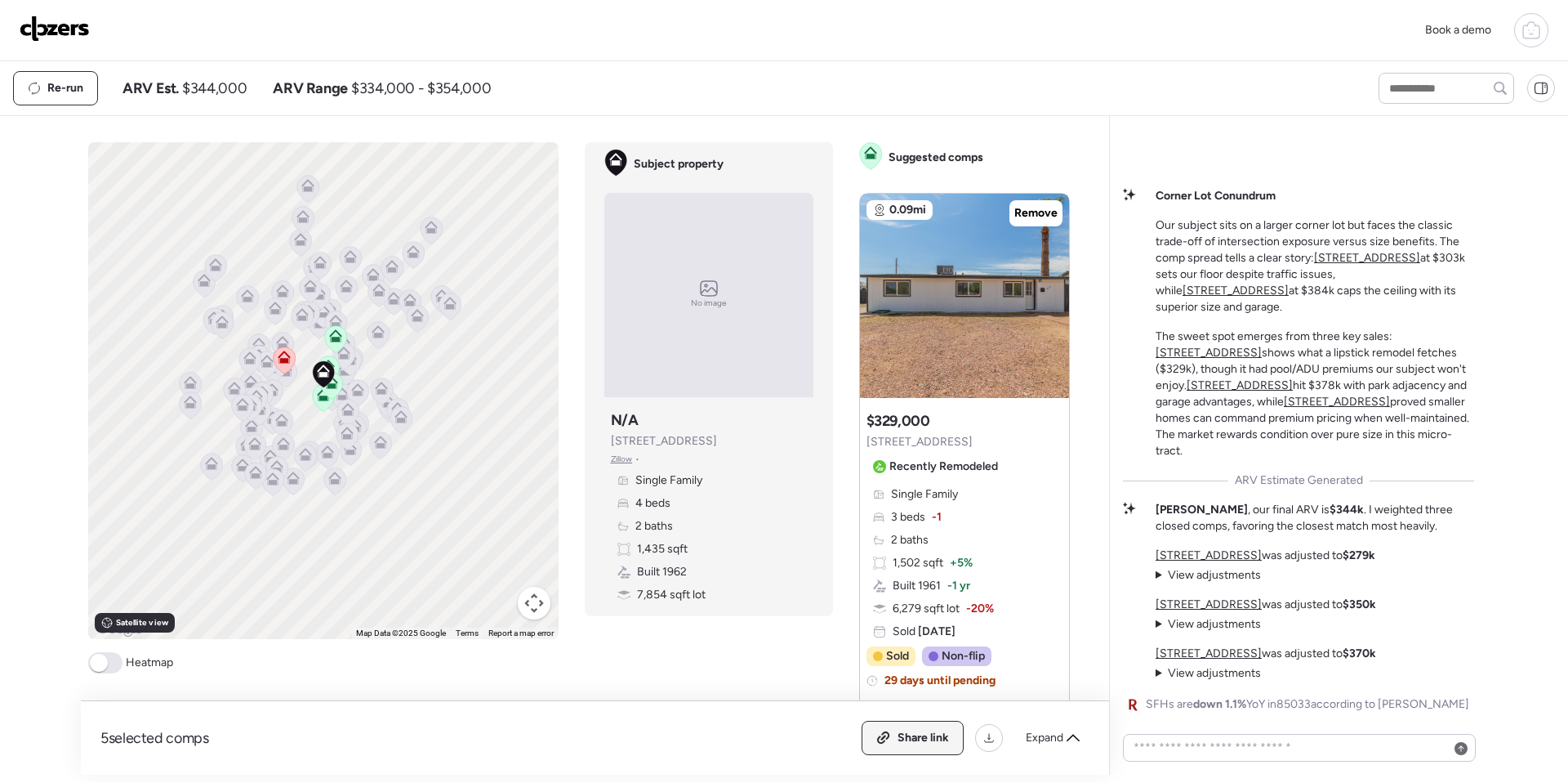
click at [908, 693] on span "Share link" at bounding box center [922, 737] width 51 height 17
click at [69, 30] on img at bounding box center [54, 28] width 70 height 26
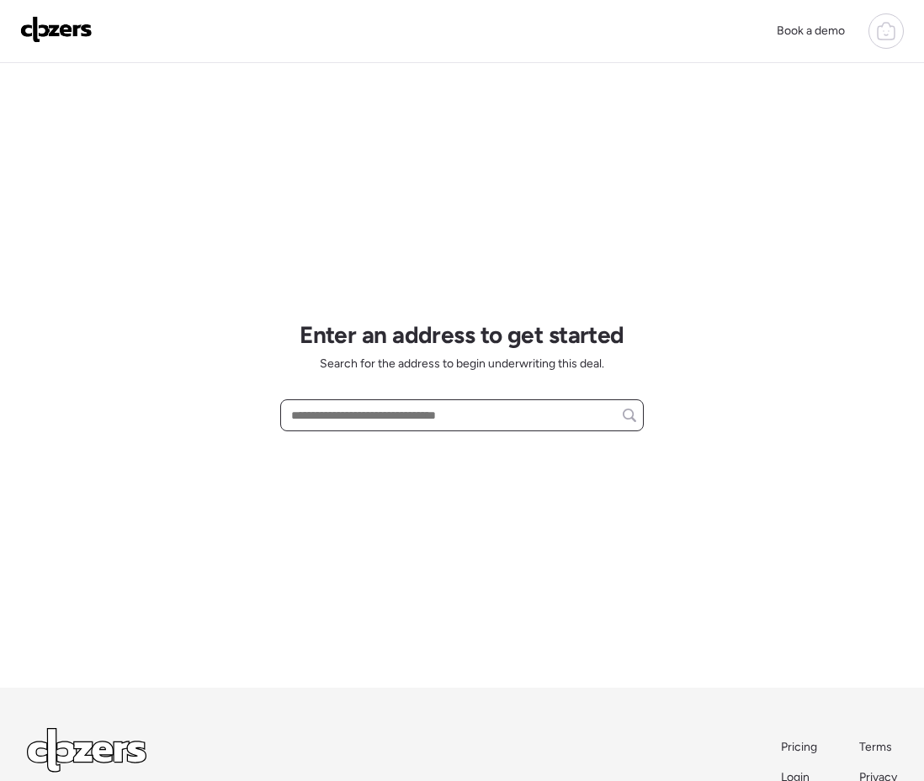
click at [439, 417] on input "text" at bounding box center [462, 416] width 348 height 24
paste input "**********"
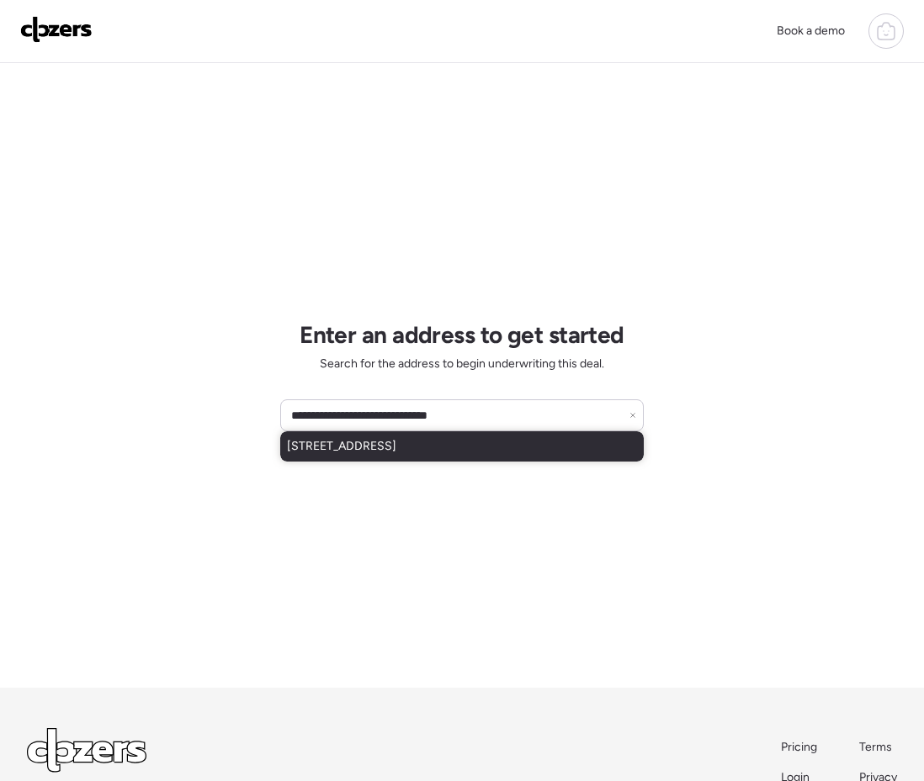
click at [336, 461] on div "[STREET_ADDRESS]" at bounding box center [461, 447] width 363 height 30
type input "**********"
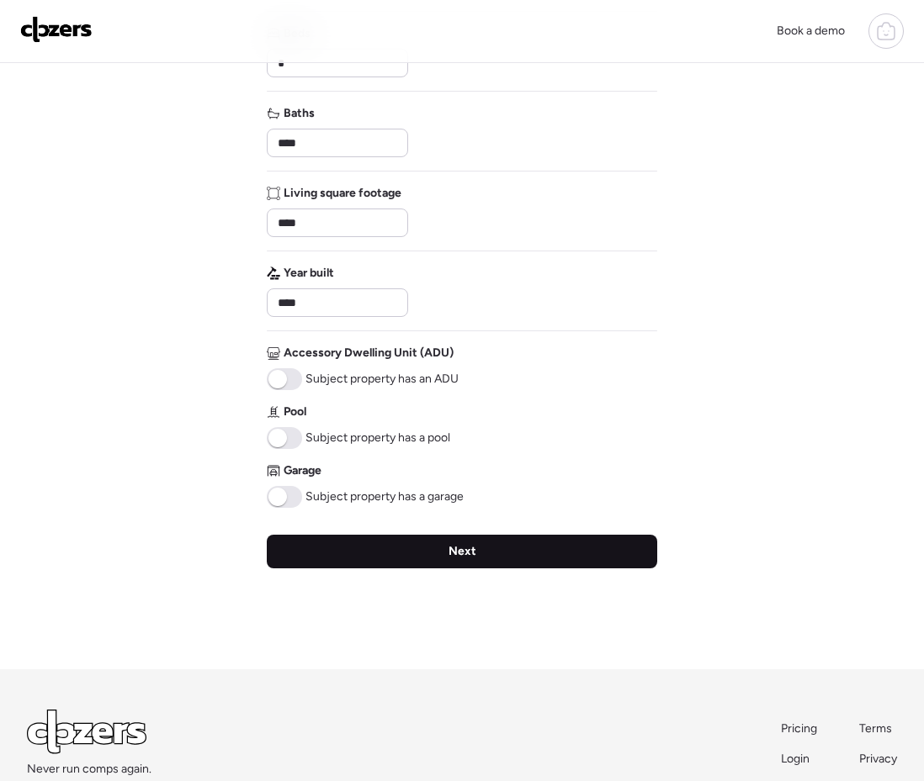
click at [342, 540] on div "Next" at bounding box center [462, 552] width 390 height 34
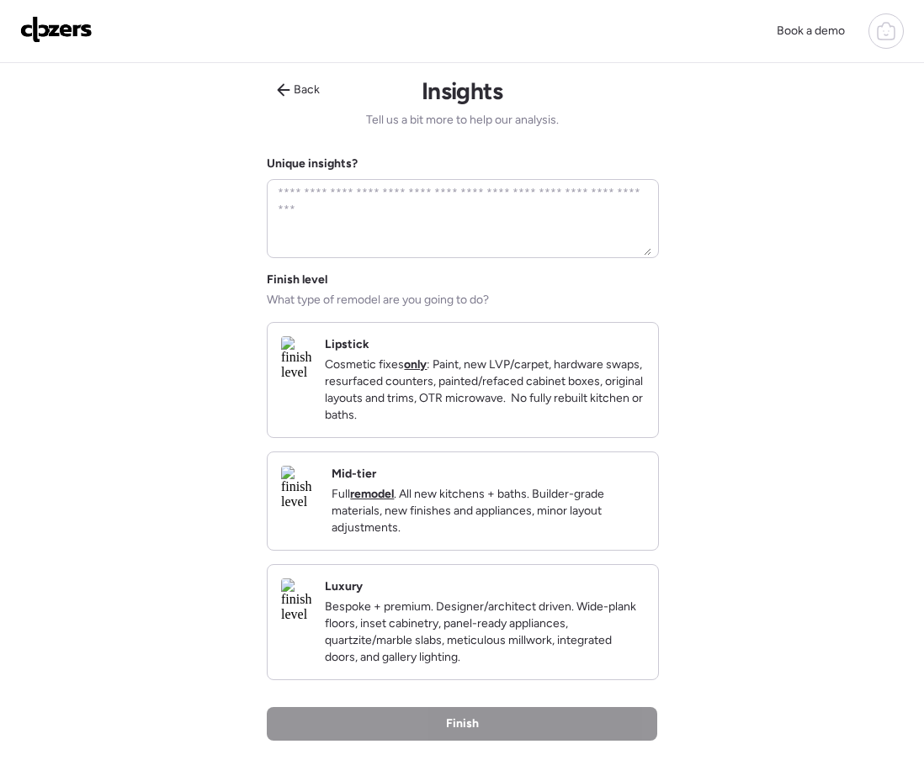
click at [431, 403] on p "Cosmetic fixes only : Paint, new LVP/carpet, hardware swaps, resurfaced counter…" at bounding box center [485, 390] width 320 height 67
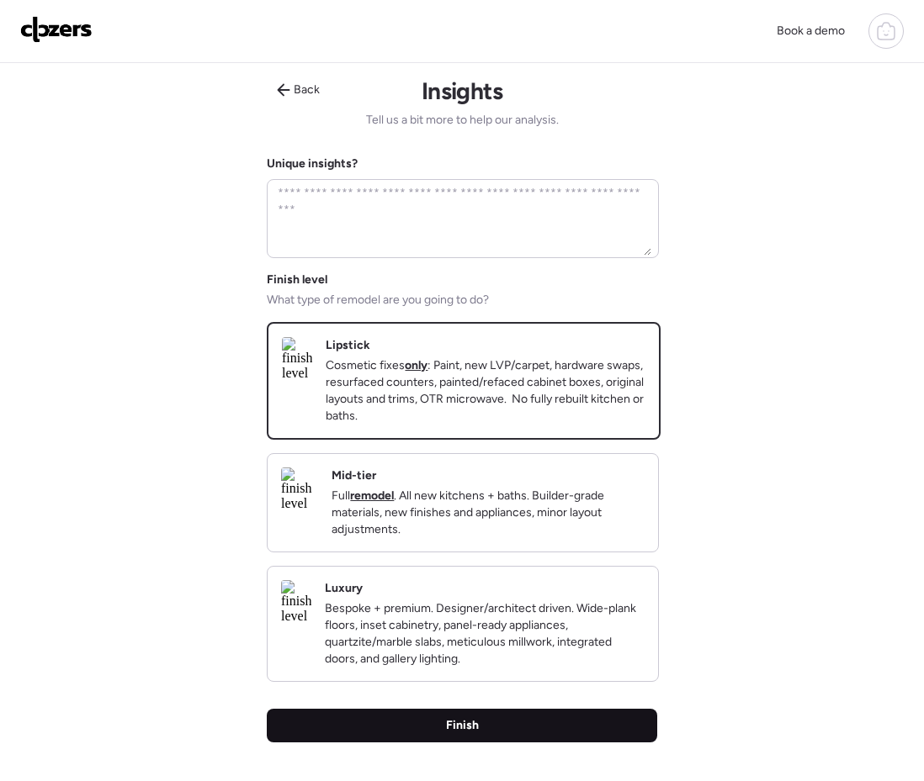
click at [490, 742] on div "Finish" at bounding box center [462, 726] width 390 height 34
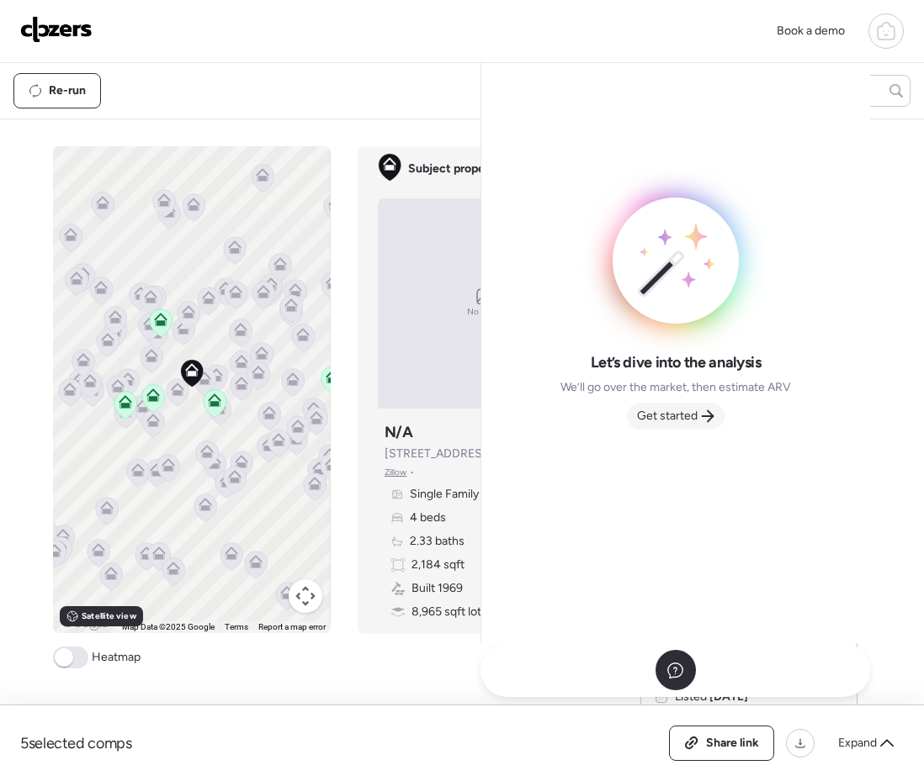
click at [680, 418] on span "Get started" at bounding box center [667, 416] width 61 height 17
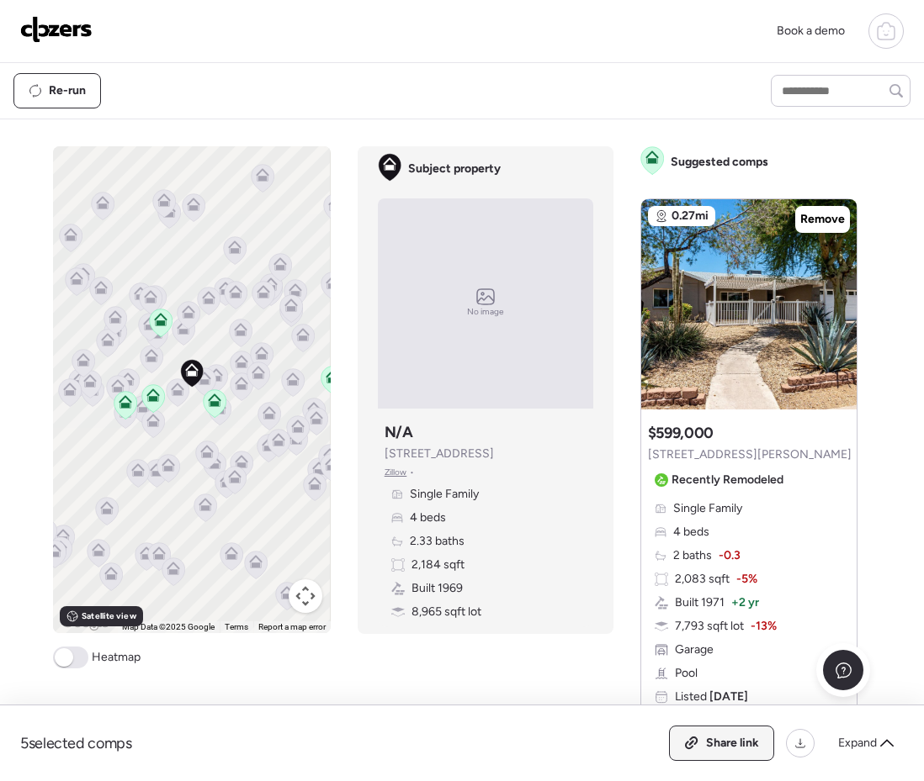
click at [708, 737] on span "Share link" at bounding box center [732, 743] width 53 height 17
click at [866, 748] on span "Expand" at bounding box center [857, 743] width 39 height 17
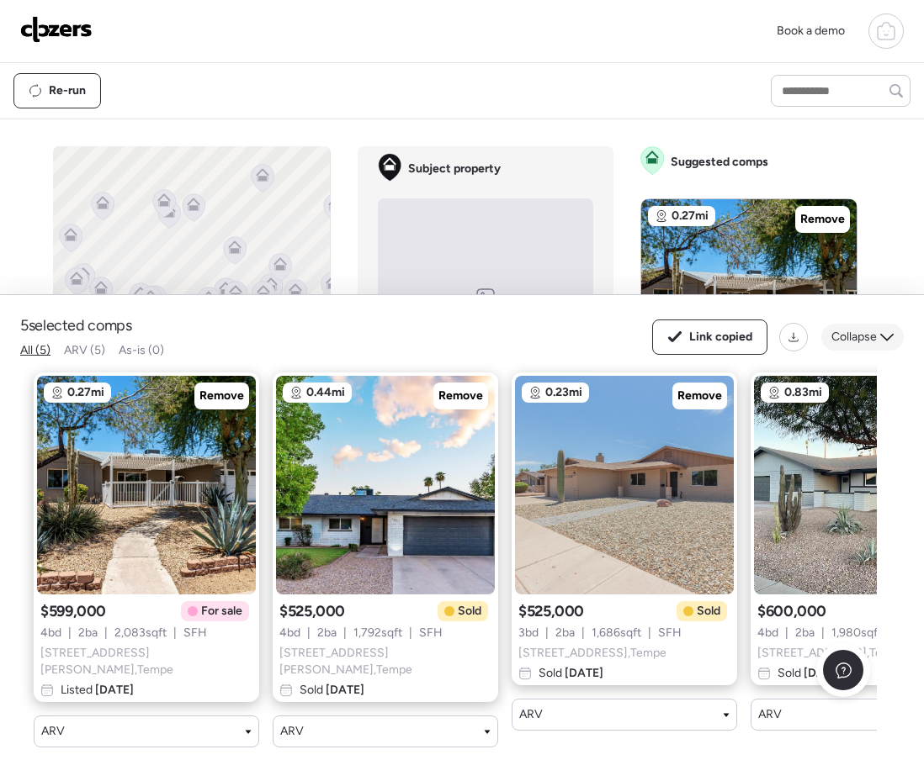
click at [849, 346] on span "Collapse" at bounding box center [853, 337] width 45 height 17
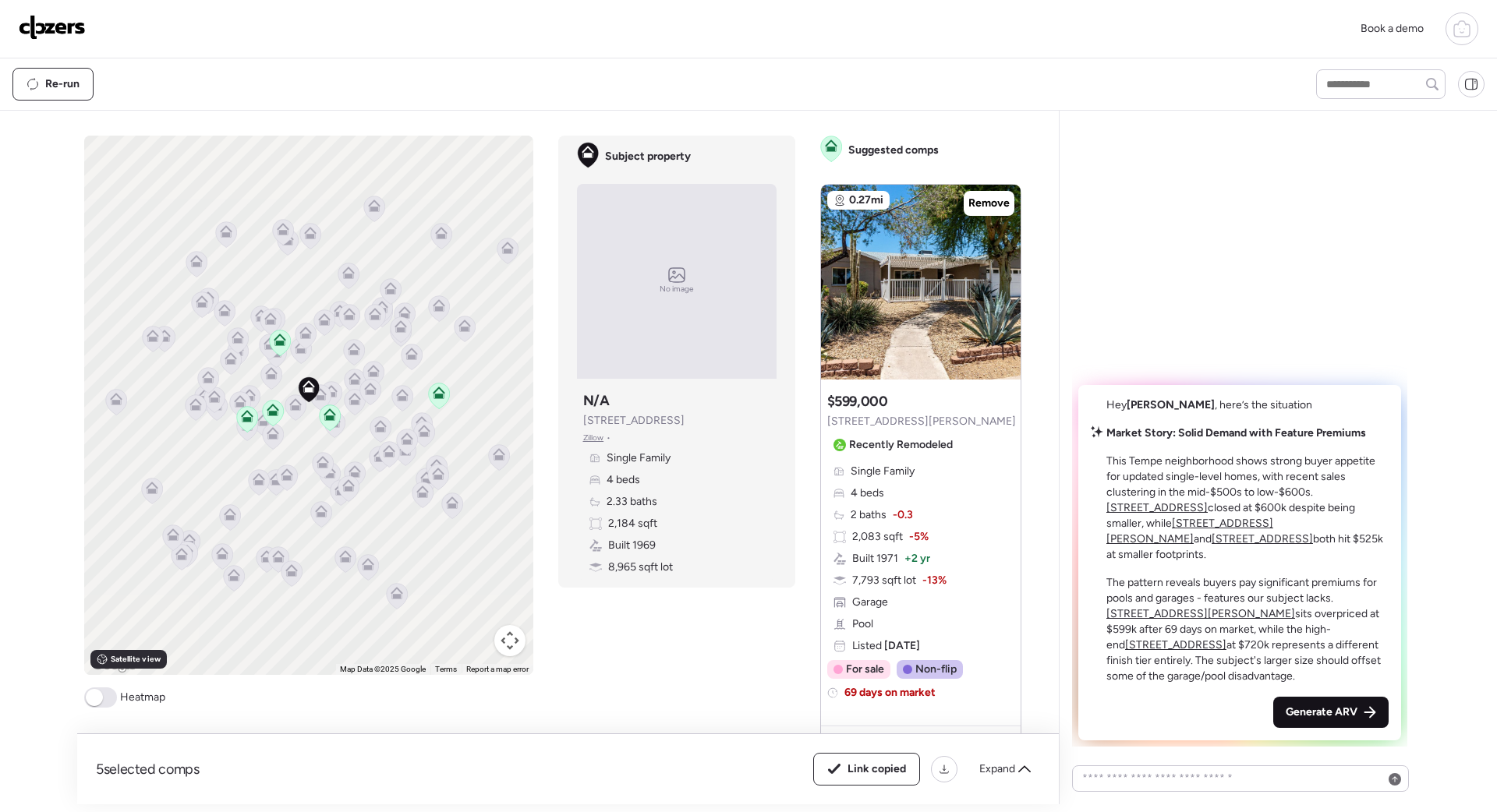
click at [1296, 711] on span "Generate ARV" at bounding box center [1321, 712] width 71 height 16
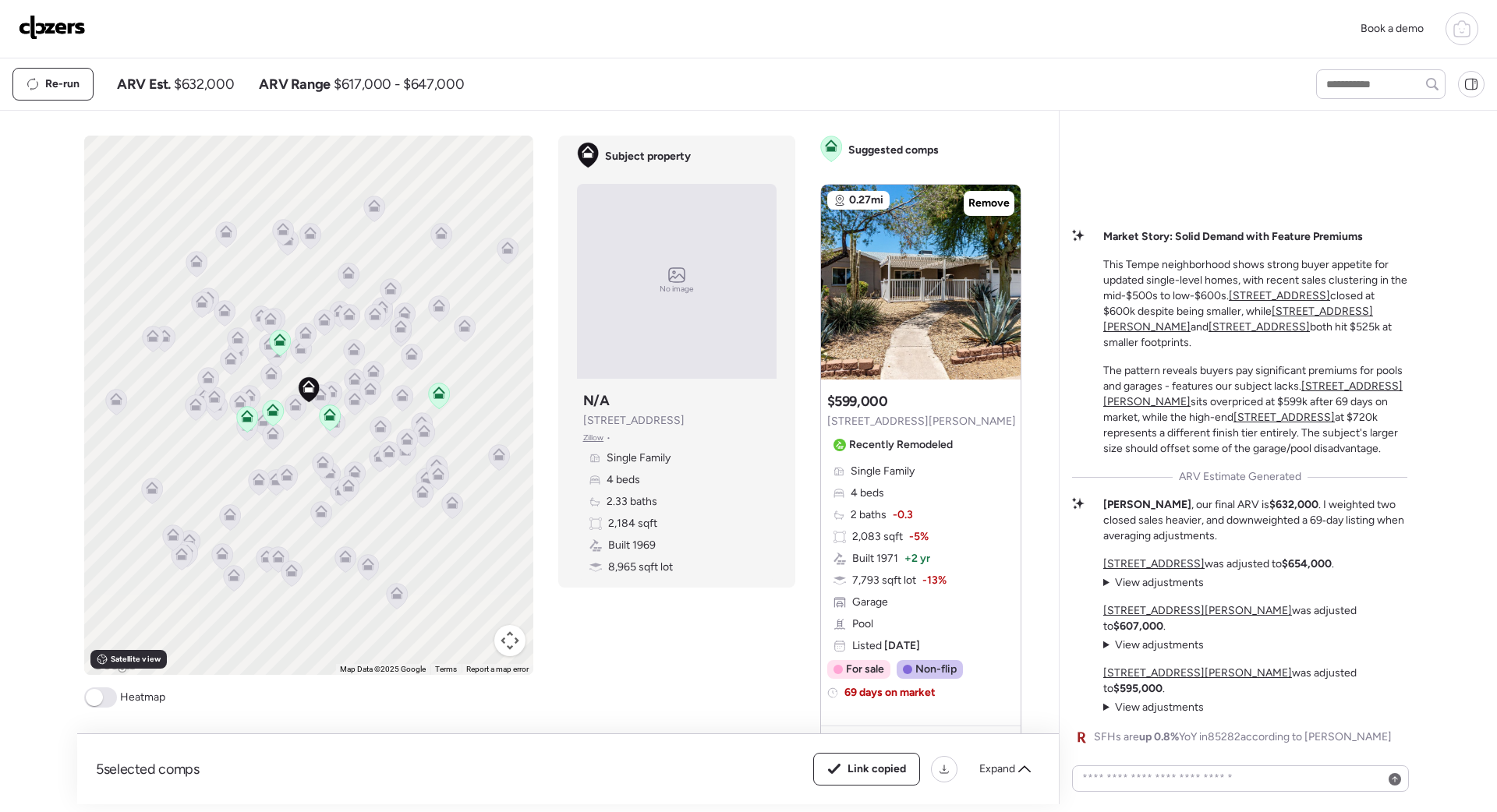
click at [70, 30] on img at bounding box center [52, 27] width 67 height 25
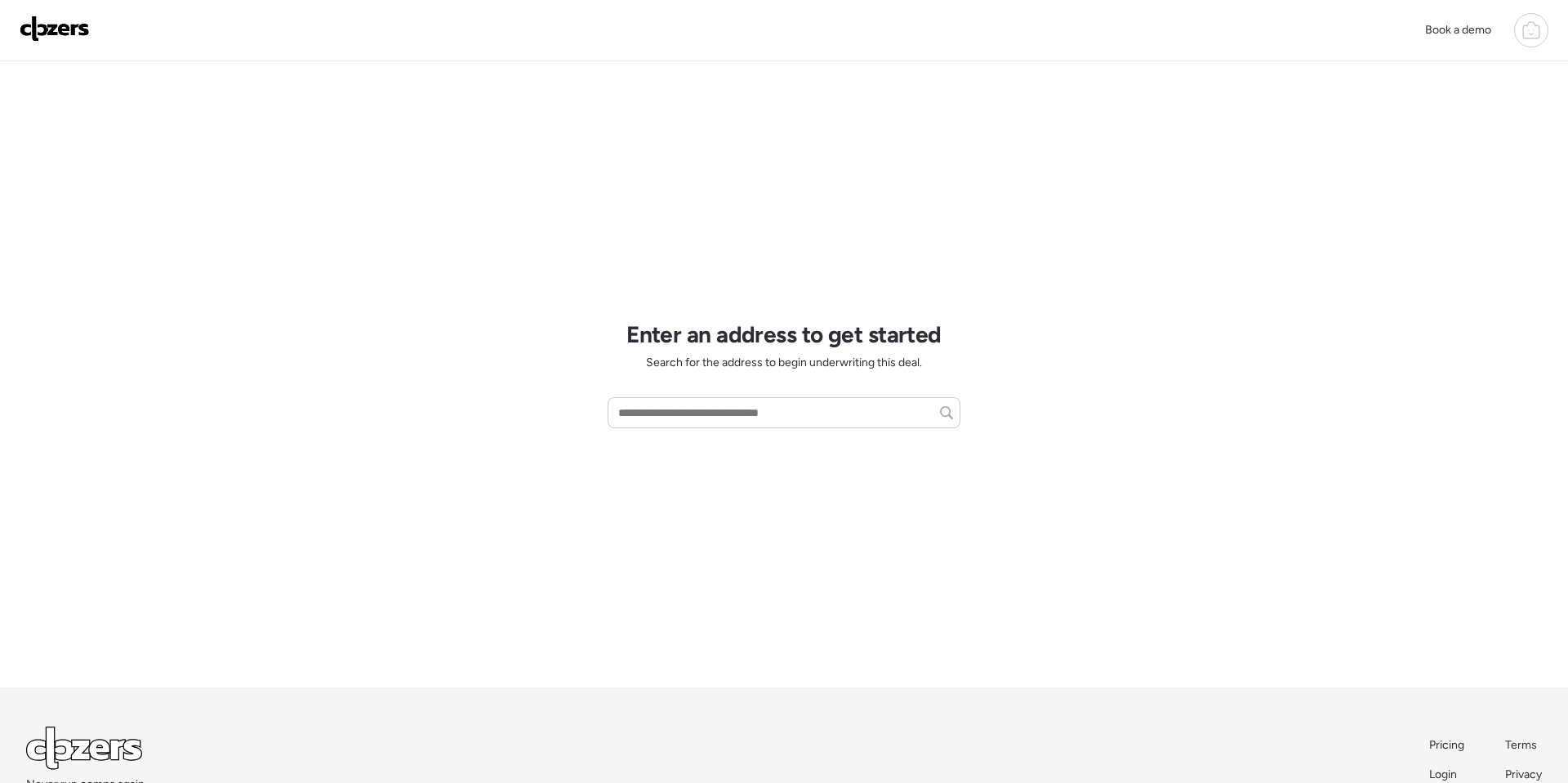
scroll to position [1, 0]
click at [751, 404] on input "text" at bounding box center [784, 412] width 338 height 23
paste input "**********"
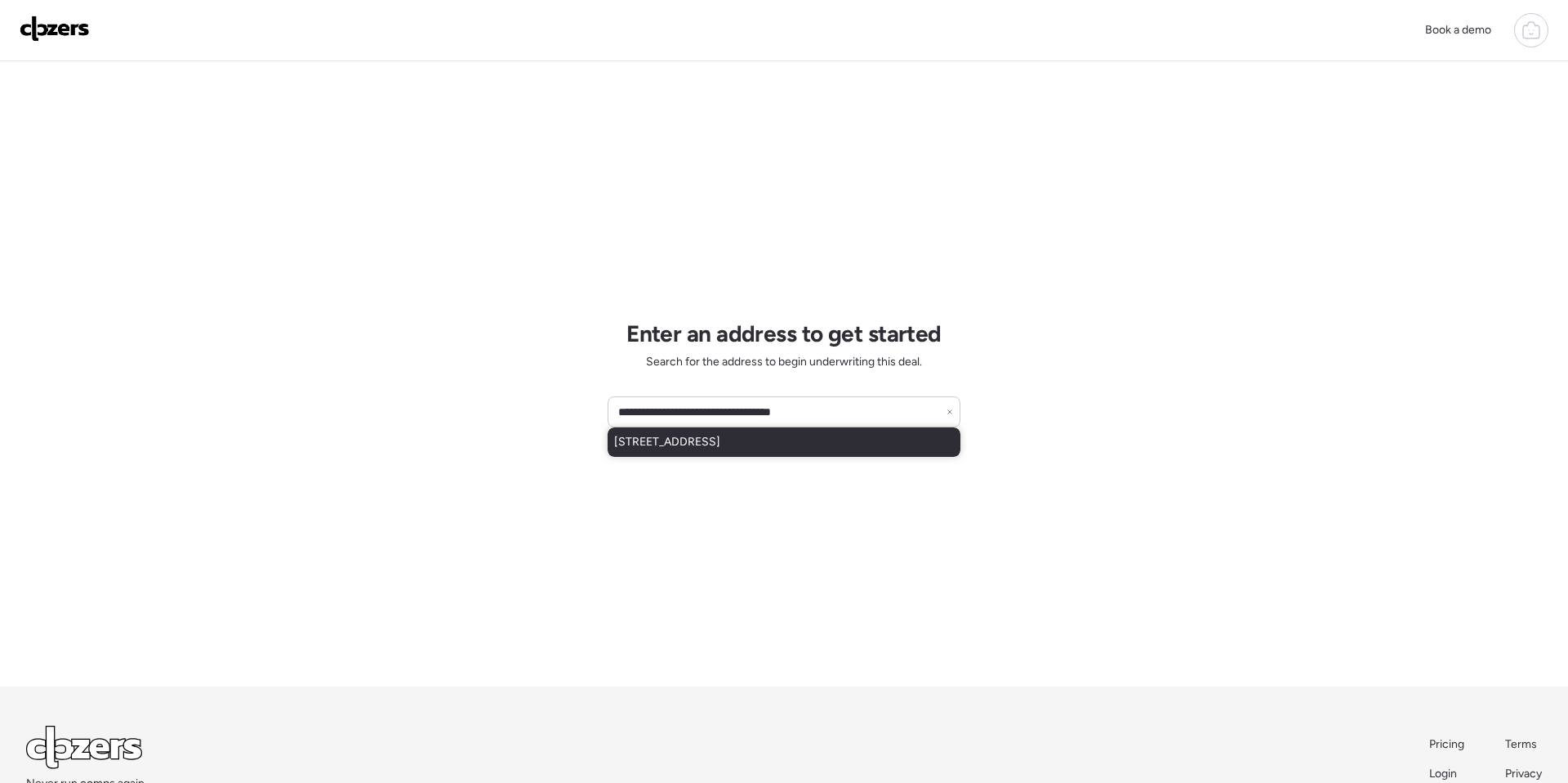
click at [763, 453] on div "5833 W Rosewood Ln, Phoenix, AZ, 85031" at bounding box center [784, 442] width 352 height 29
type input "**********"
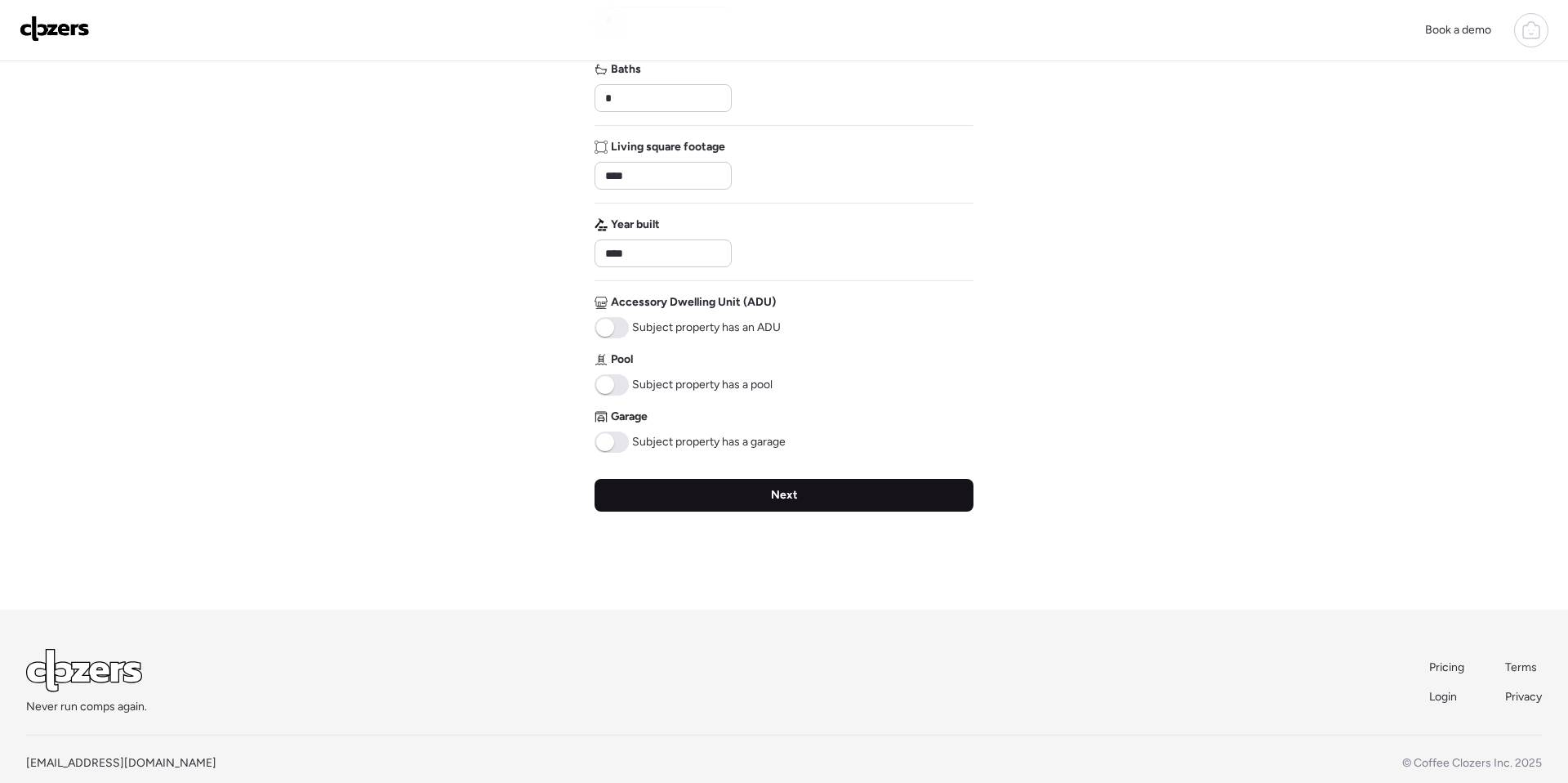
click at [740, 497] on div "Next" at bounding box center [784, 495] width 379 height 33
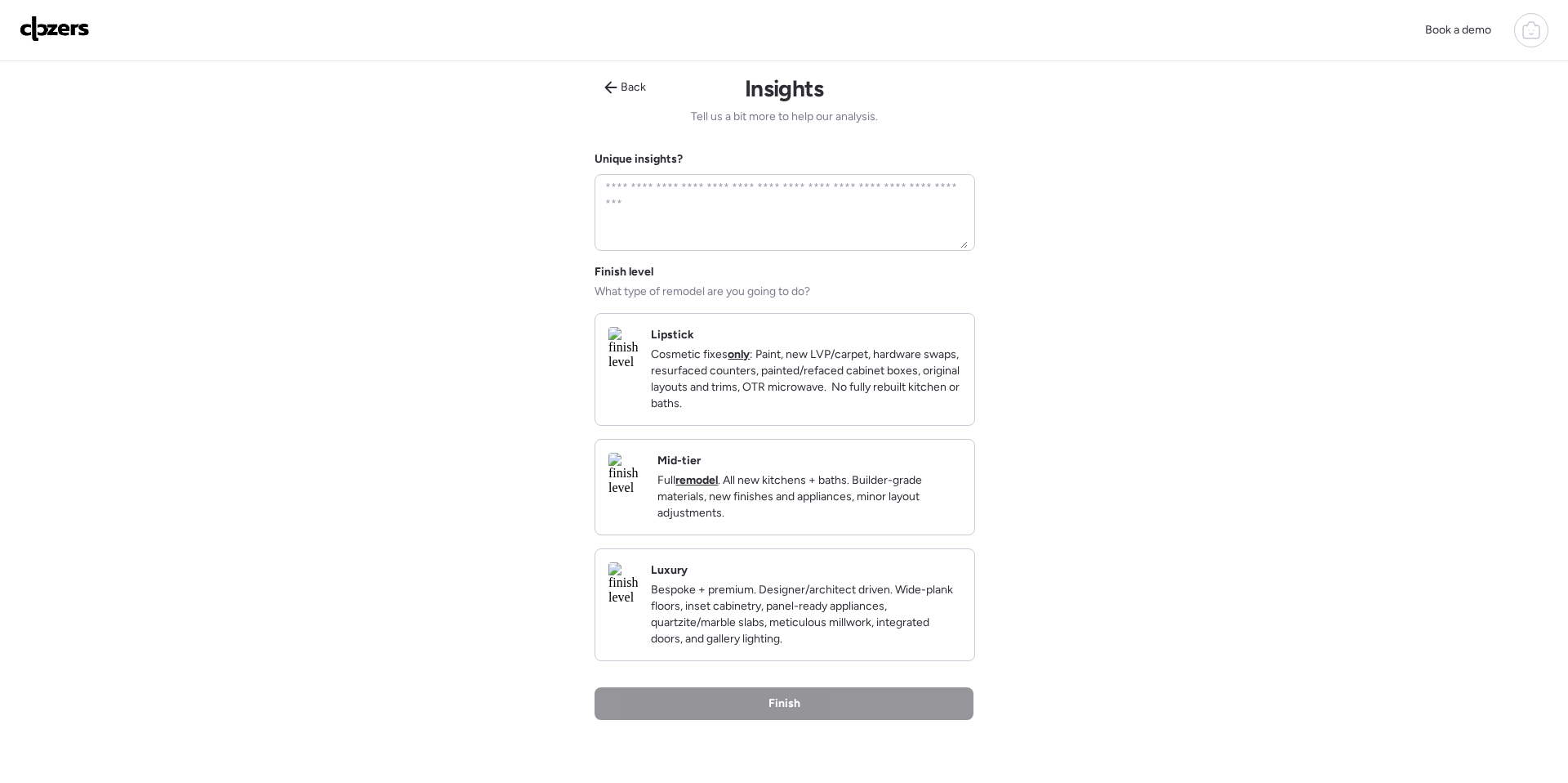
click at [762, 393] on p "Cosmetic fixes only : Paint, new LVP/carpet, hardware swaps, resurfaced counter…" at bounding box center [806, 379] width 311 height 65
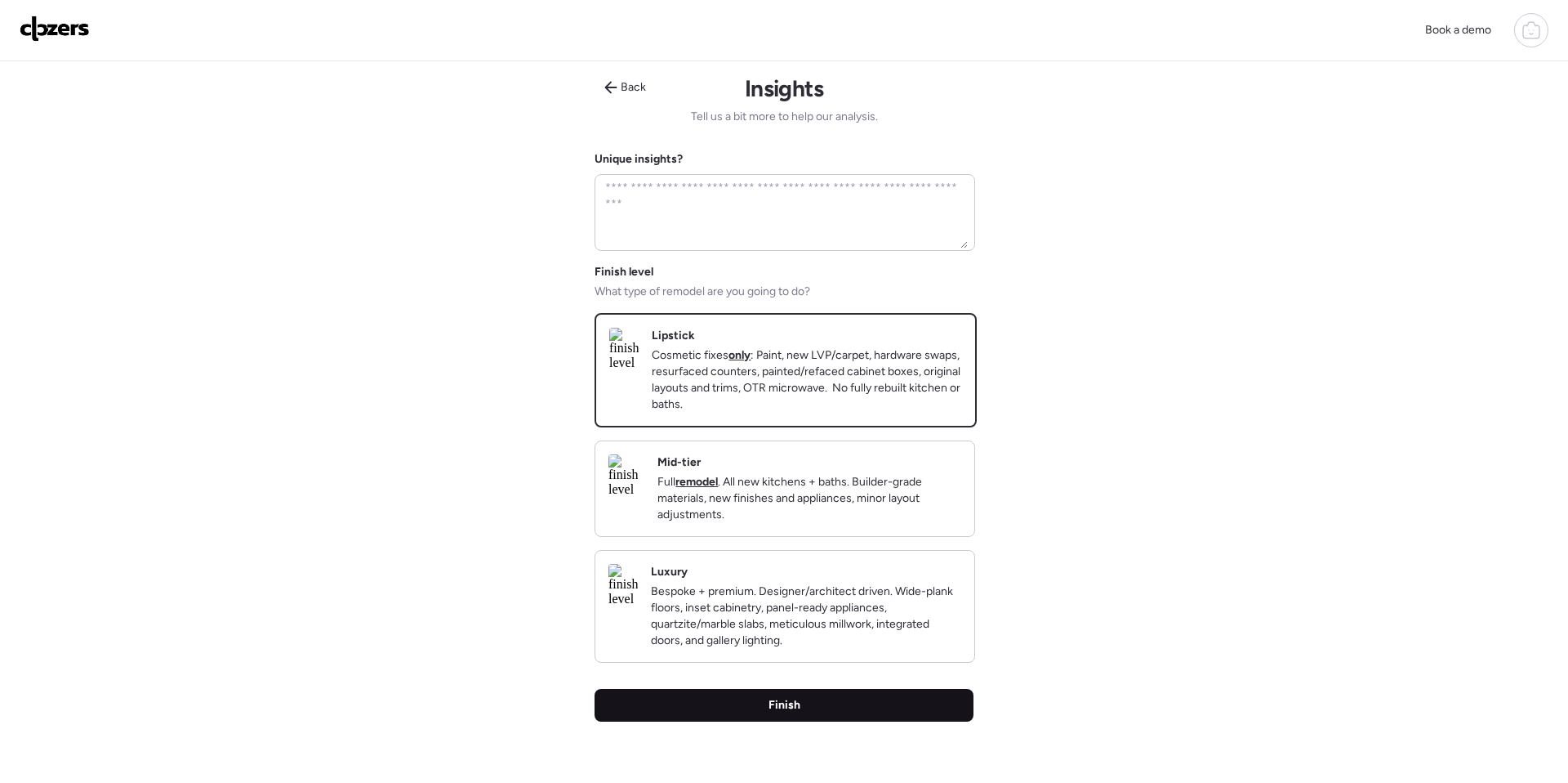
click at [778, 713] on span "Finish" at bounding box center [784, 704] width 32 height 17
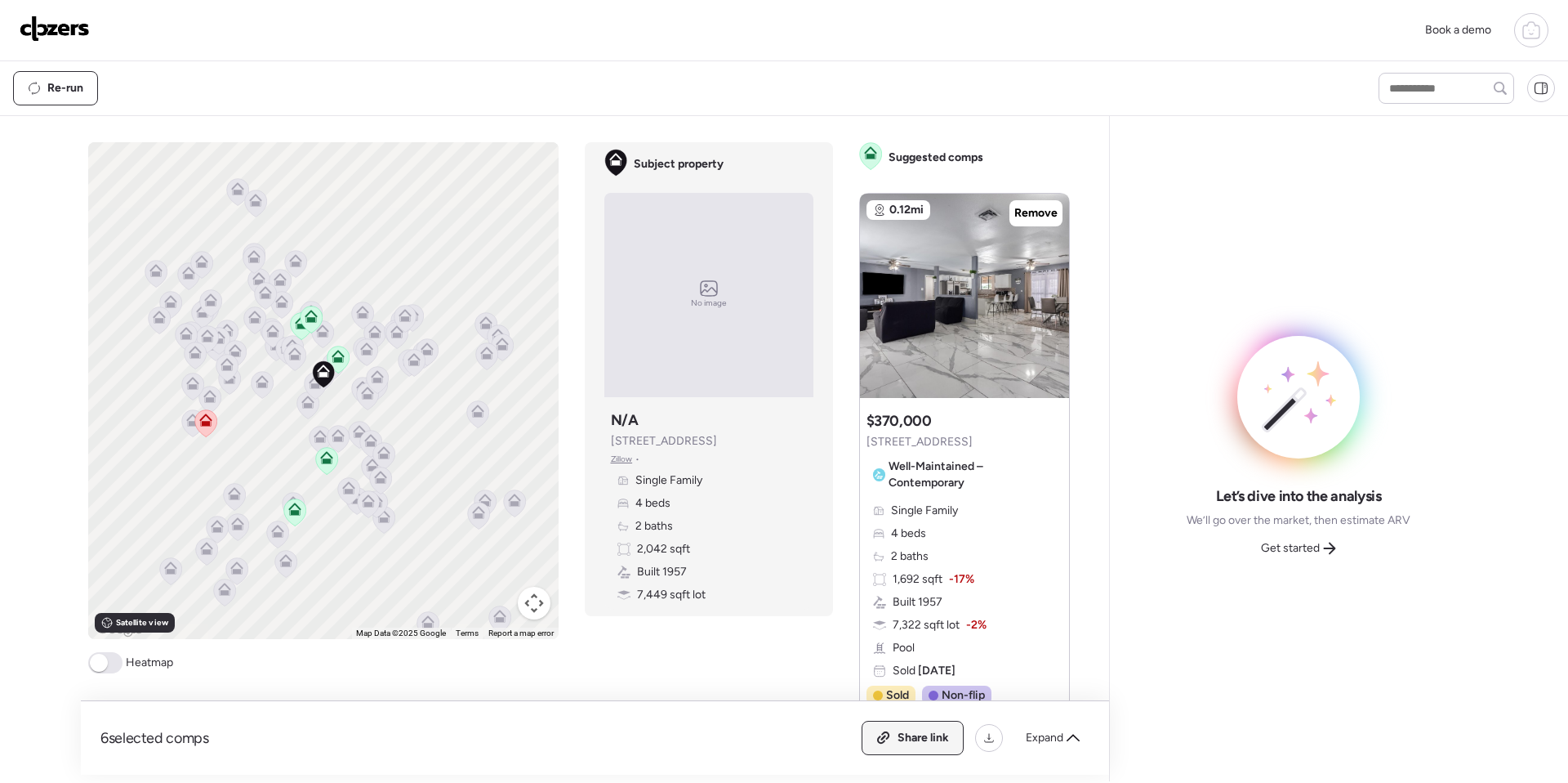
click at [917, 741] on span "Share link" at bounding box center [922, 737] width 51 height 17
click at [1328, 545] on icon at bounding box center [1329, 548] width 13 height 13
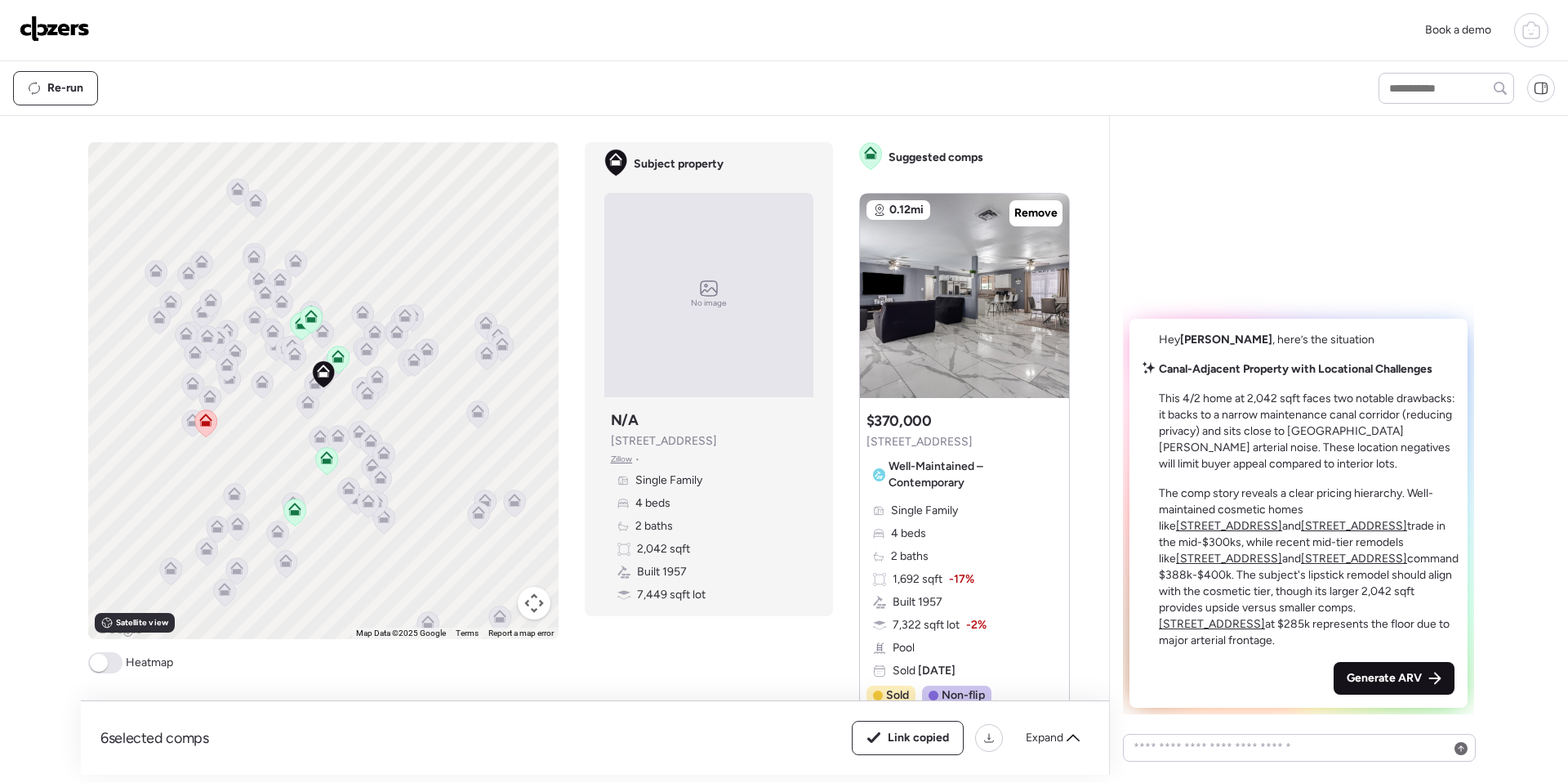
click at [1381, 674] on span "Generate ARV" at bounding box center [1384, 678] width 75 height 17
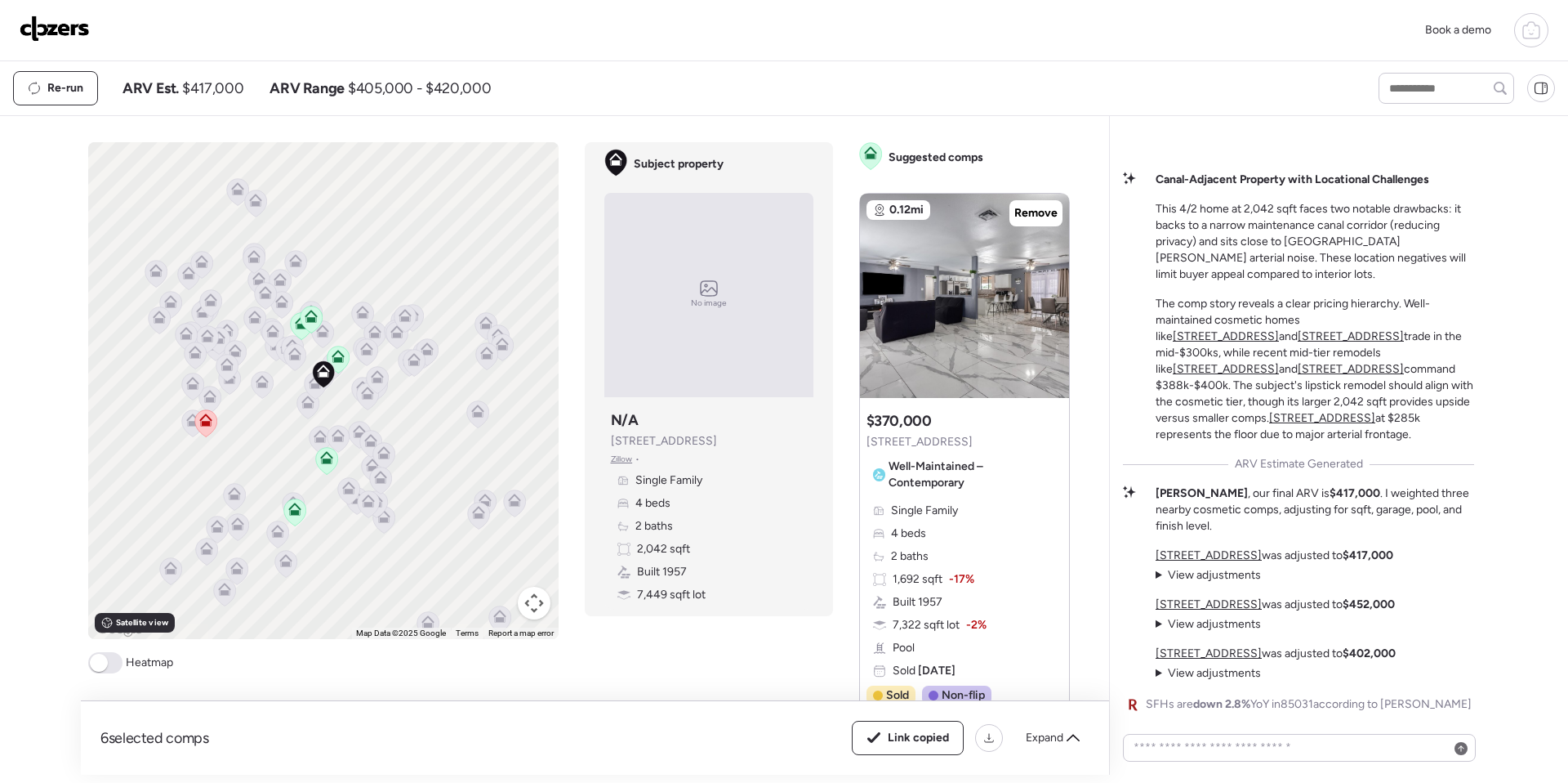
click at [62, 33] on img at bounding box center [54, 28] width 70 height 26
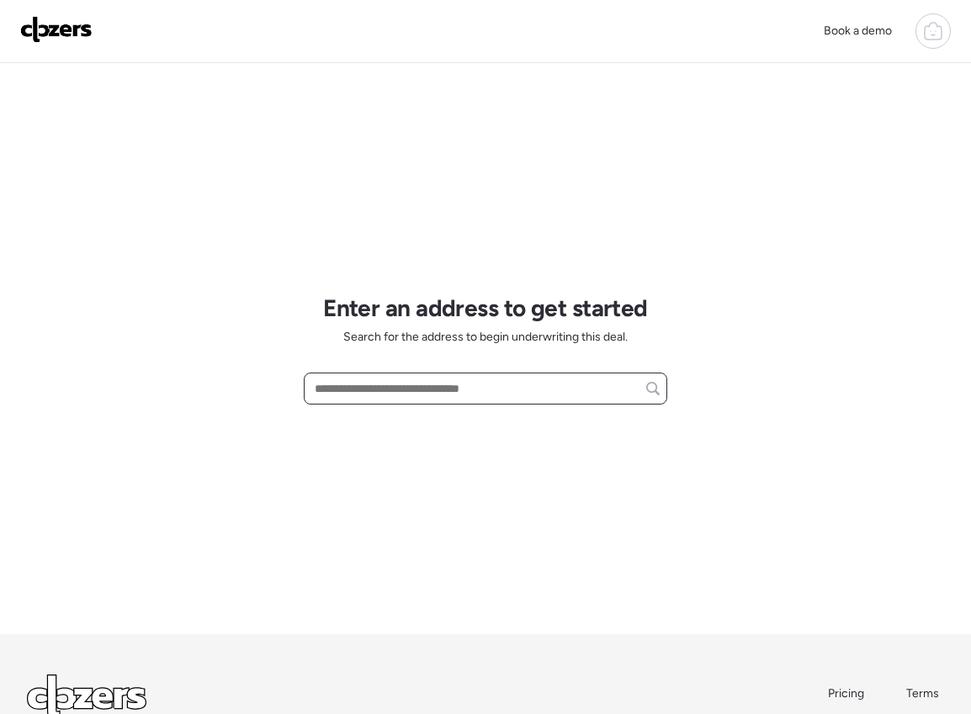
click at [360, 379] on input "text" at bounding box center [485, 389] width 348 height 24
paste input "**********"
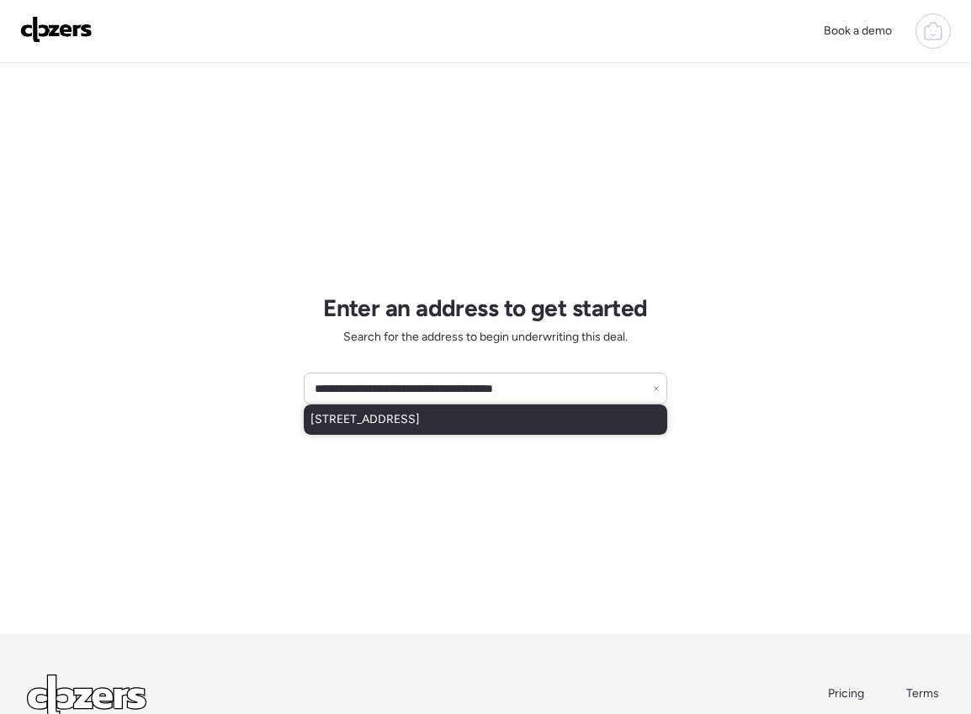
click at [406, 426] on span "[STREET_ADDRESS]" at bounding box center [364, 419] width 109 height 17
type input "**********"
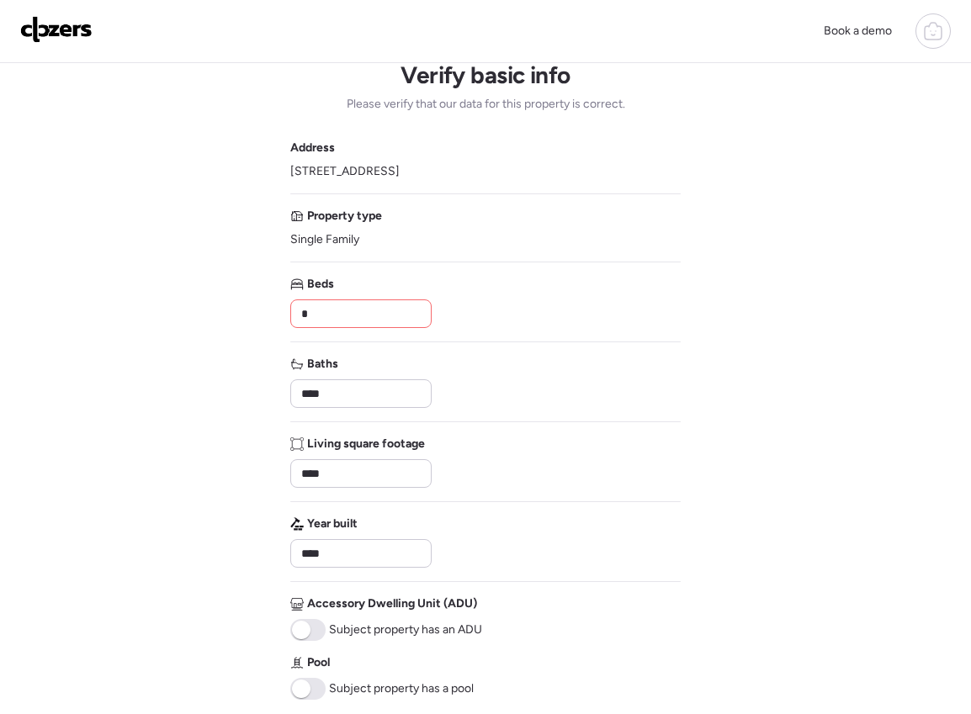
click at [336, 314] on input "*" at bounding box center [361, 314] width 126 height 24
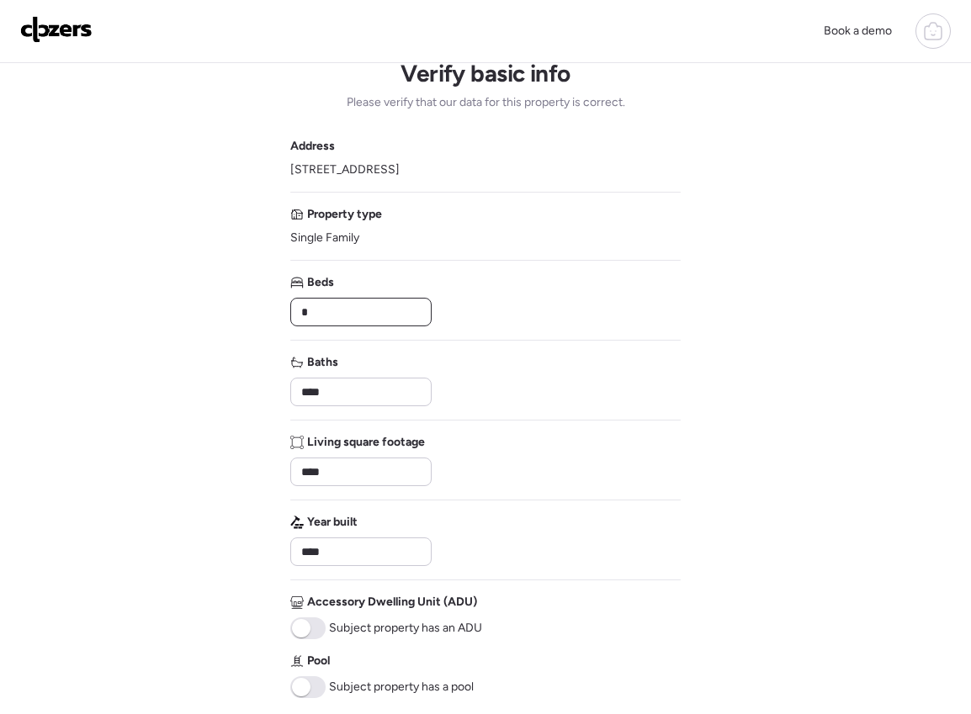
type input "*"
click at [259, 405] on div "Book a demo Verify basic info Please verify that our data for this property is …" at bounding box center [485, 553] width 971 height 1143
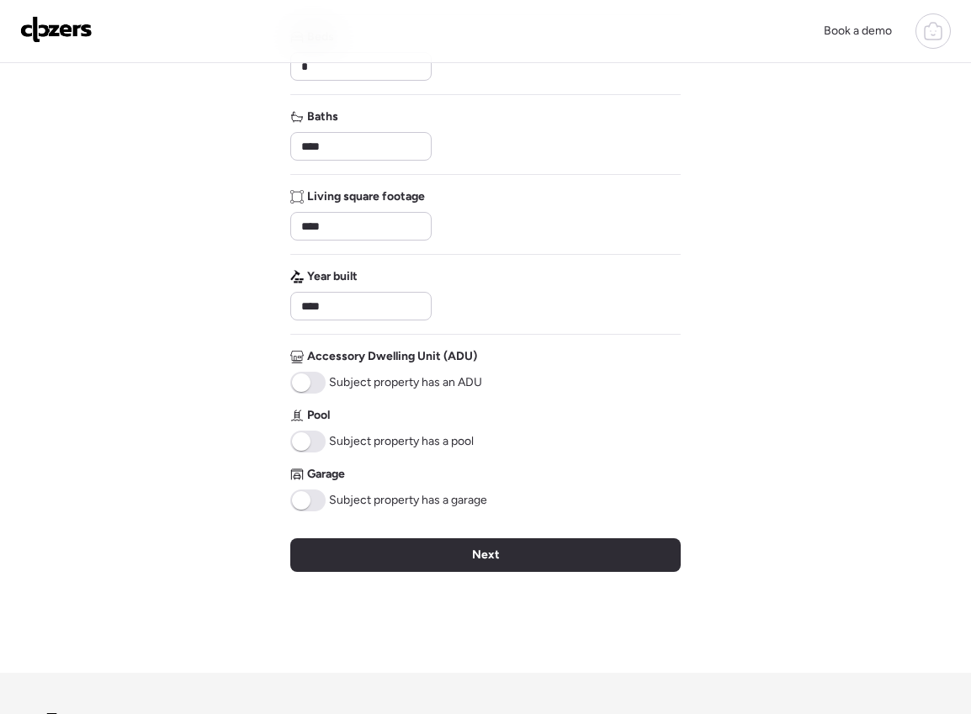
scroll to position [273, 0]
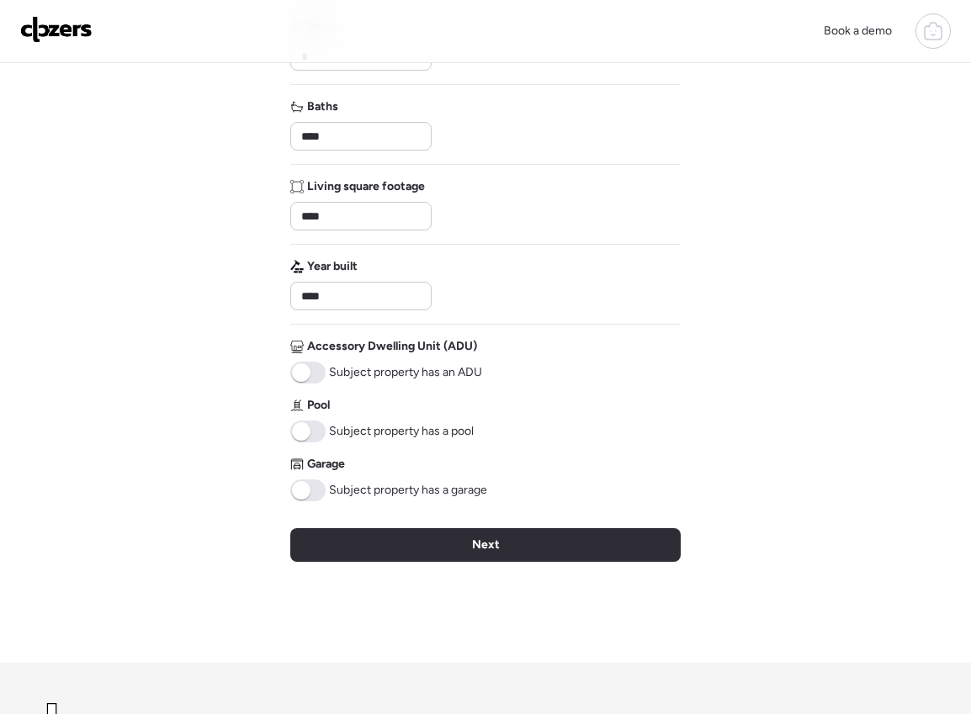
click at [304, 492] on span at bounding box center [301, 490] width 19 height 19
click at [401, 569] on div "Verify basic info Please verify that our data for this property is correct. Add…" at bounding box center [485, 226] width 390 height 873
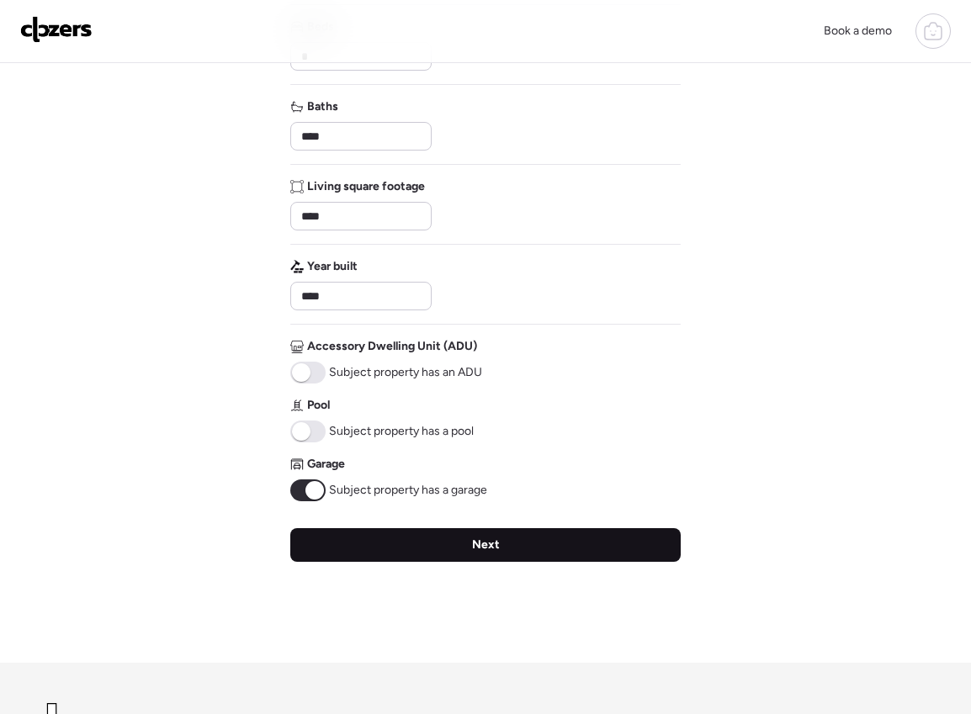
click at [404, 543] on div "Next" at bounding box center [485, 545] width 390 height 34
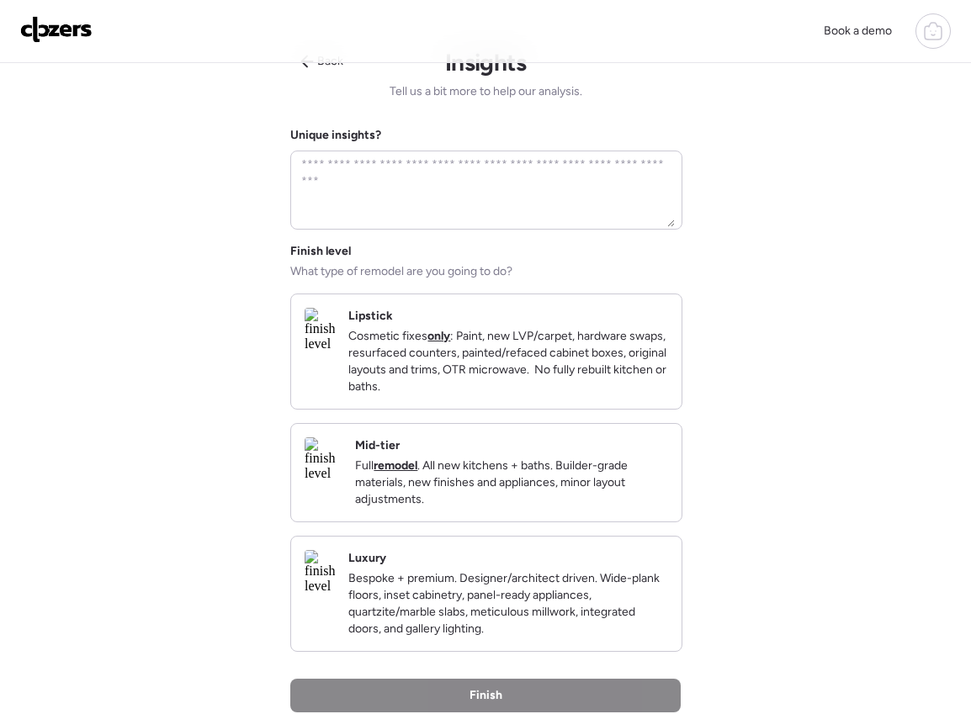
scroll to position [0, 0]
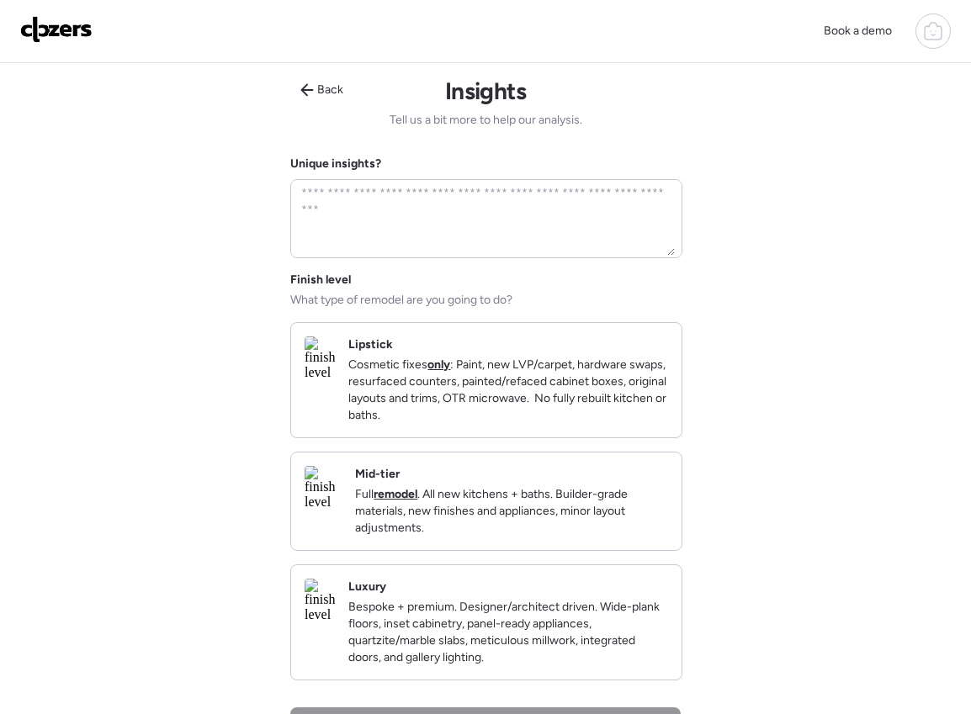
click at [468, 400] on p "Cosmetic fixes only : Paint, new LVP/carpet, hardware swaps, resurfaced counter…" at bounding box center [508, 390] width 320 height 67
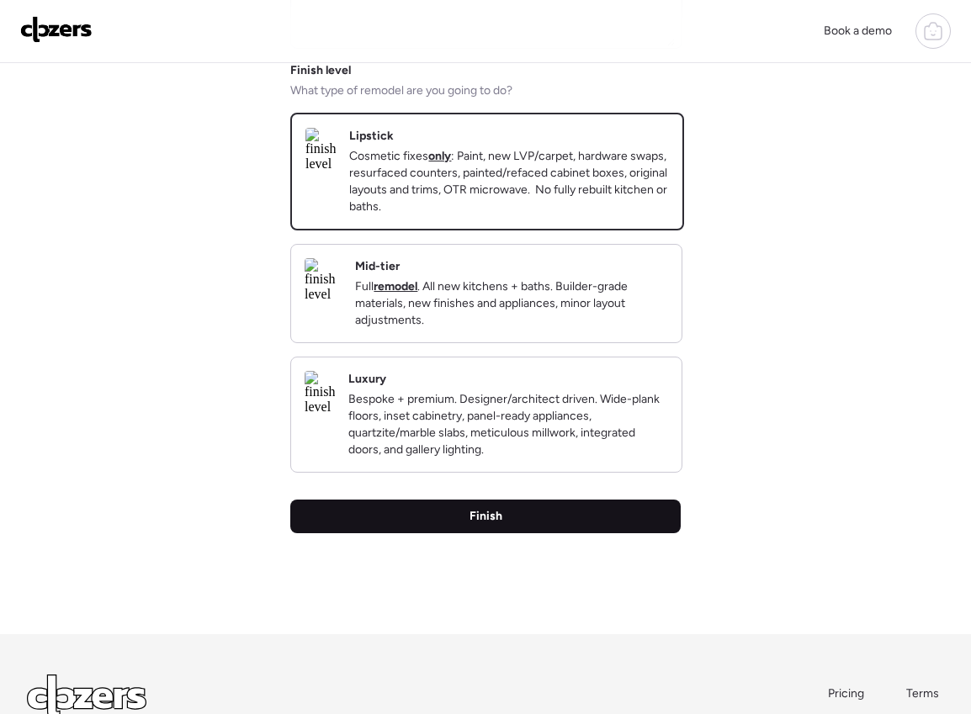
click at [431, 533] on div "Finish" at bounding box center [485, 517] width 390 height 34
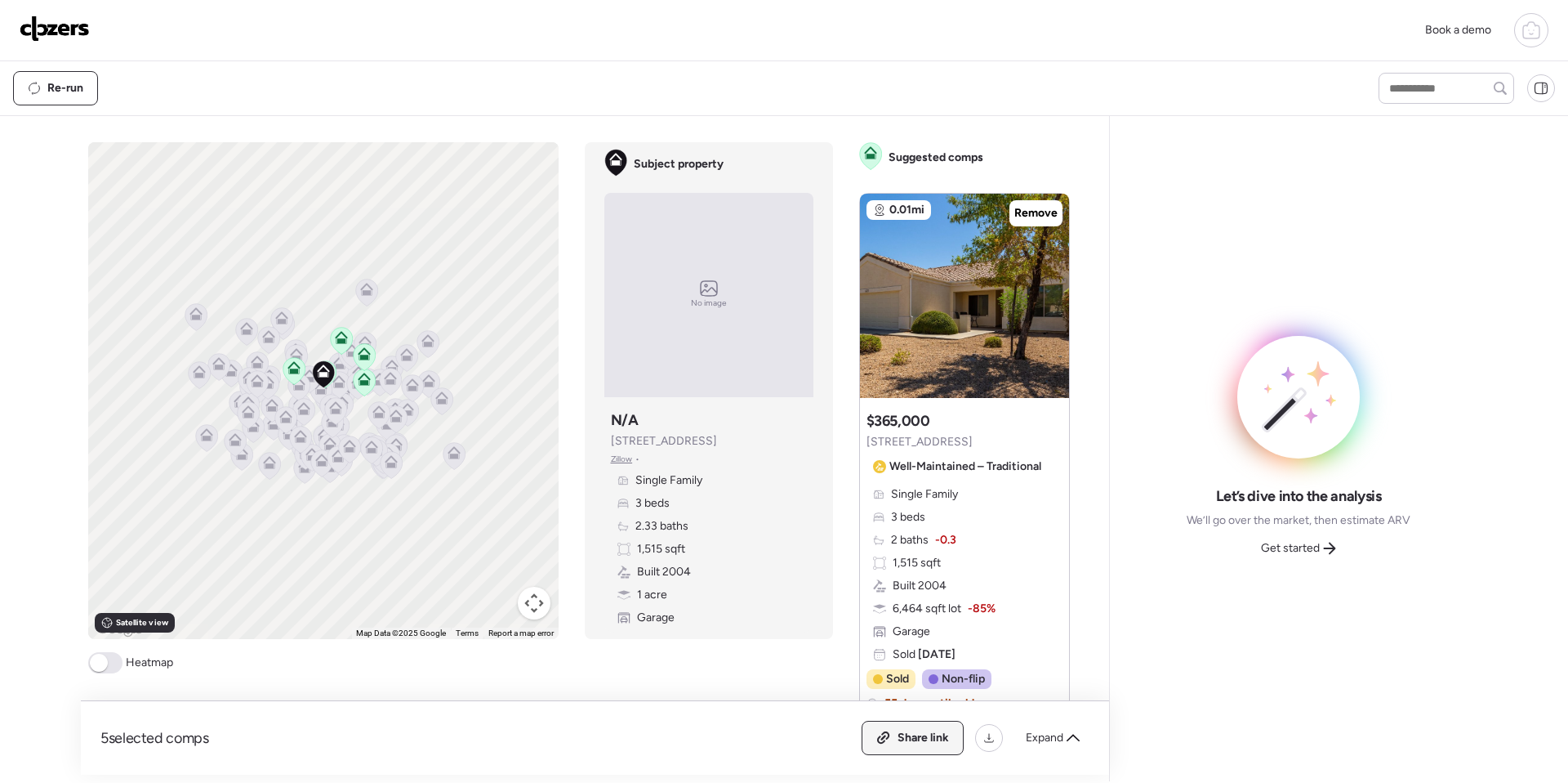
click at [948, 738] on span "Share link" at bounding box center [922, 737] width 51 height 17
click at [1295, 562] on div "Let’s dive into the analysis We’ll go over the market, then estimate ARV Get st…" at bounding box center [1299, 449] width 351 height 639
click at [1298, 552] on span "Get started" at bounding box center [1290, 548] width 59 height 17
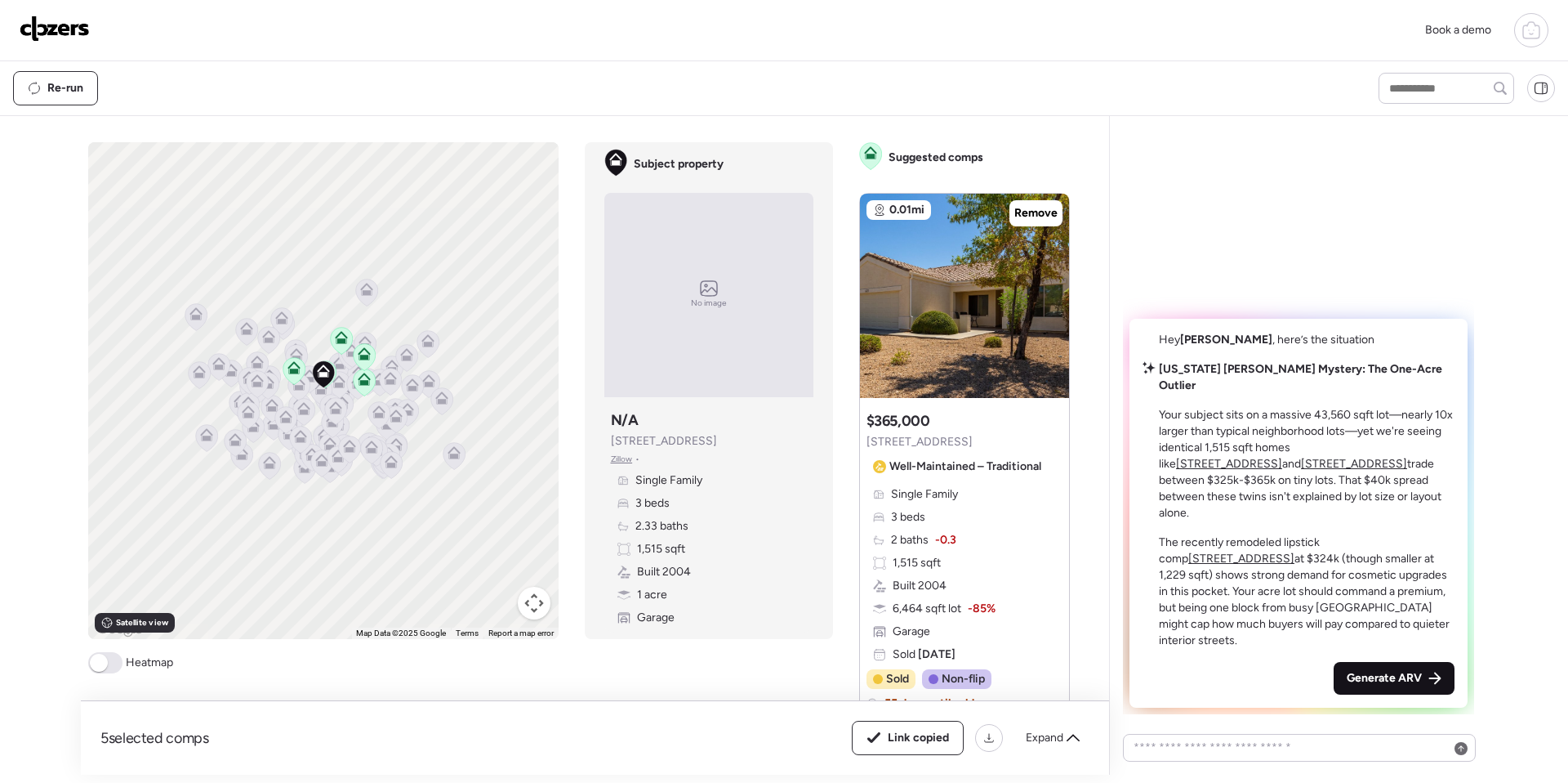
click at [1372, 674] on span "Generate ARV" at bounding box center [1384, 678] width 75 height 17
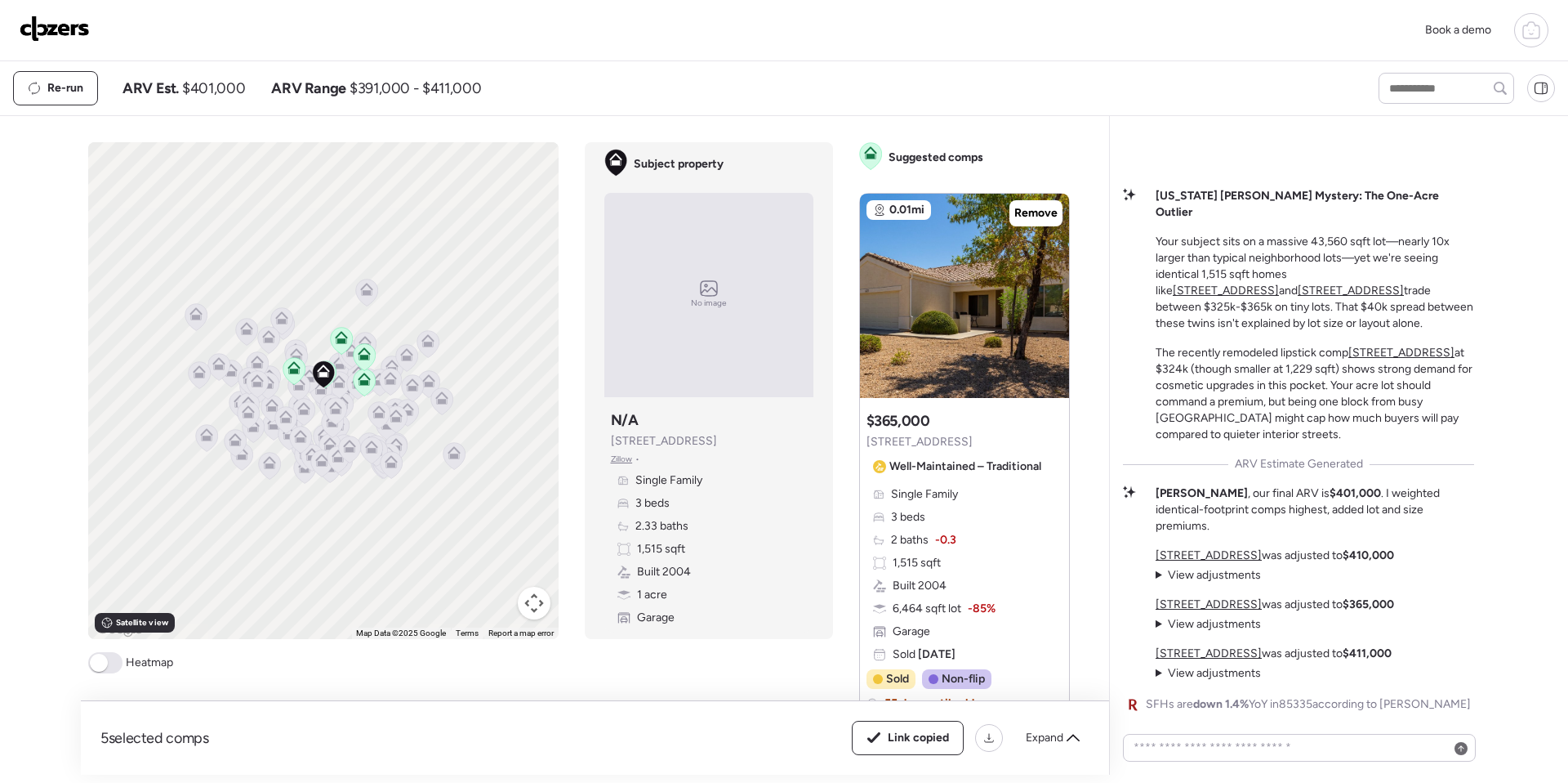
click at [44, 30] on img at bounding box center [54, 28] width 70 height 26
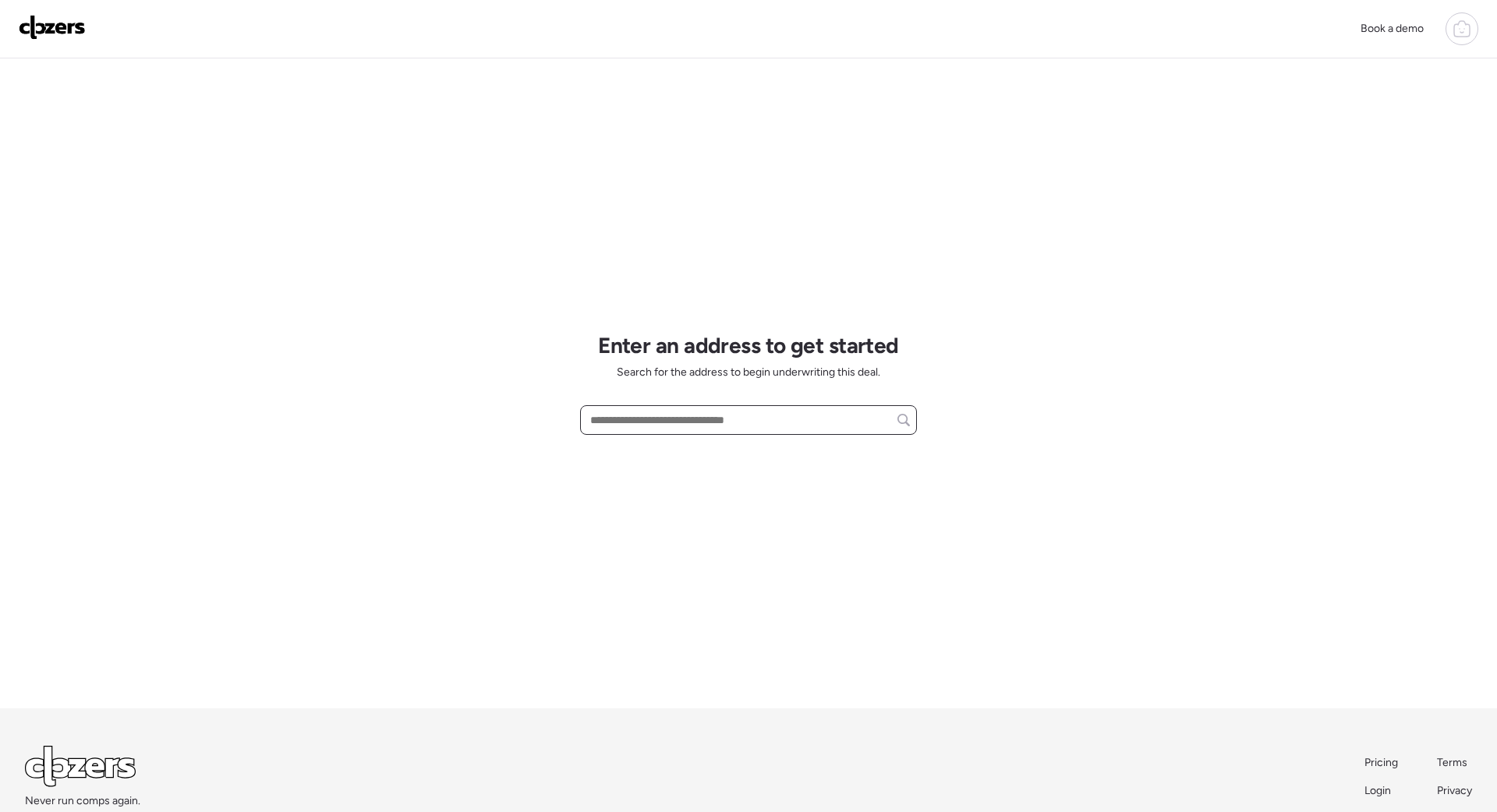
click at [656, 414] on input "text" at bounding box center [748, 421] width 323 height 22
paste input "**********"
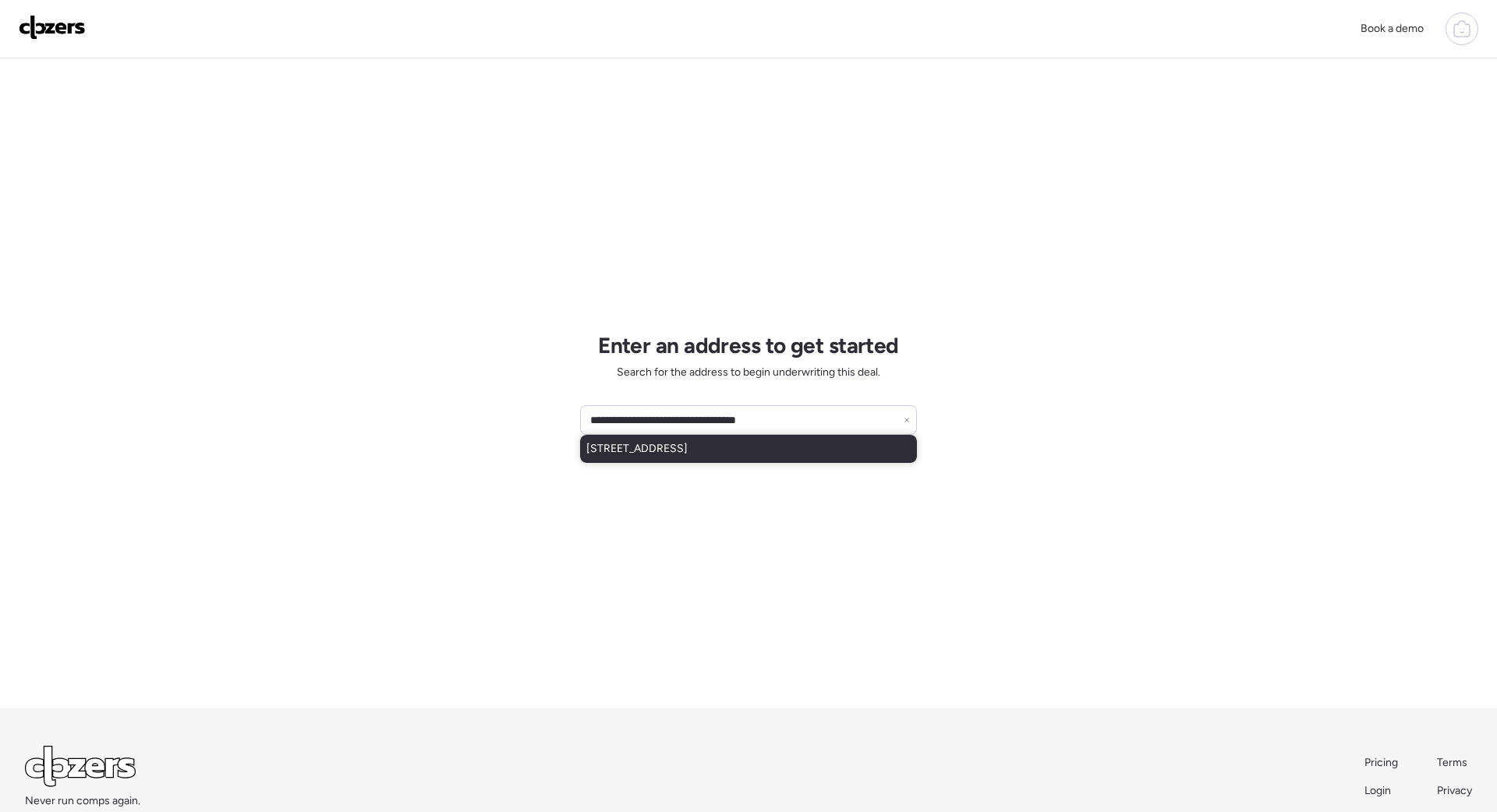
click at [665, 455] on span "[STREET_ADDRESS]" at bounding box center [637, 449] width 101 height 16
type input "**********"
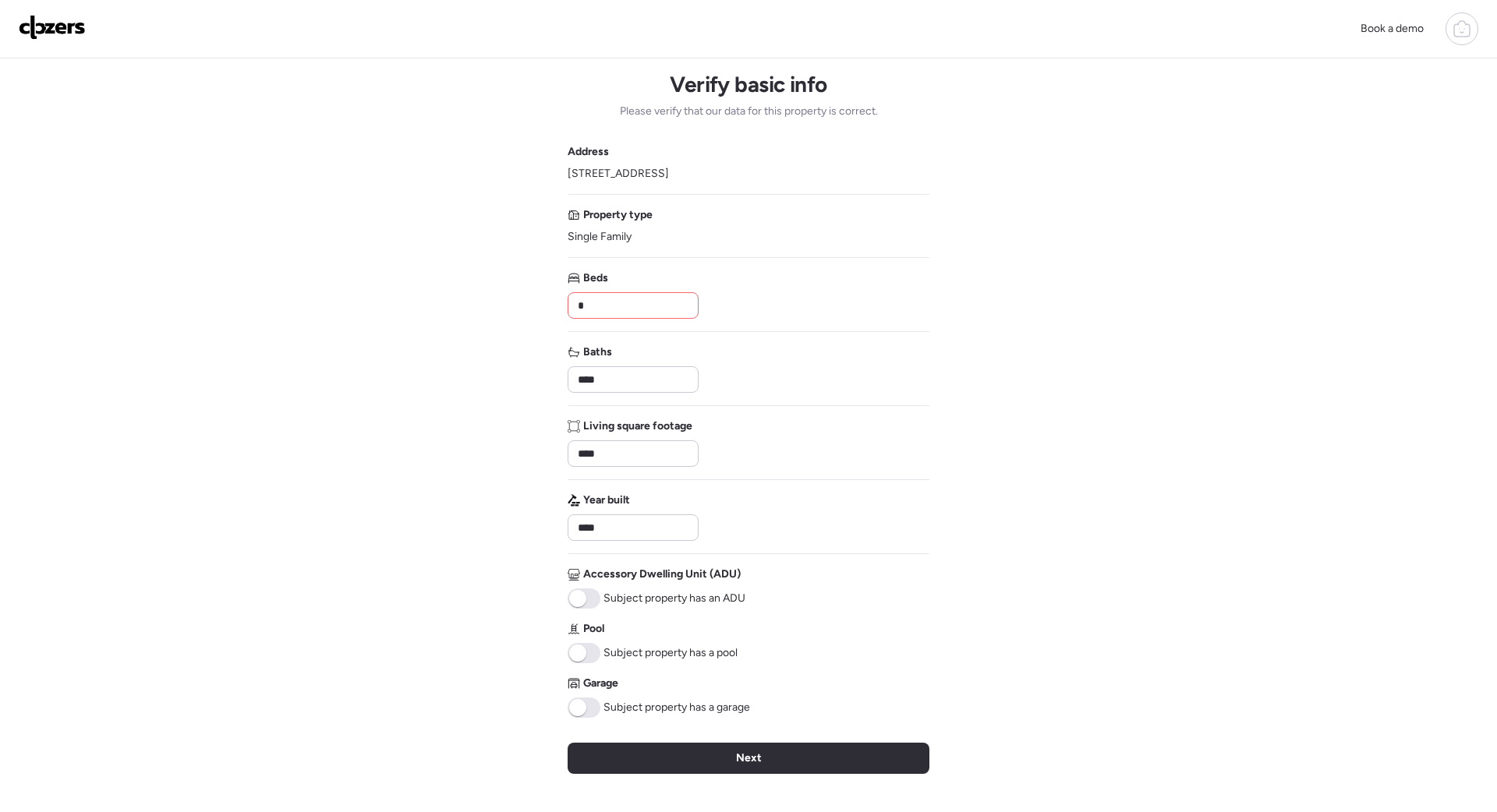
click at [606, 308] on input "*" at bounding box center [633, 306] width 117 height 22
type input "*"
click at [476, 452] on div "Book a demo Verify basic info Please verify that our data for this property is …" at bounding box center [748, 529] width 1497 height 1059
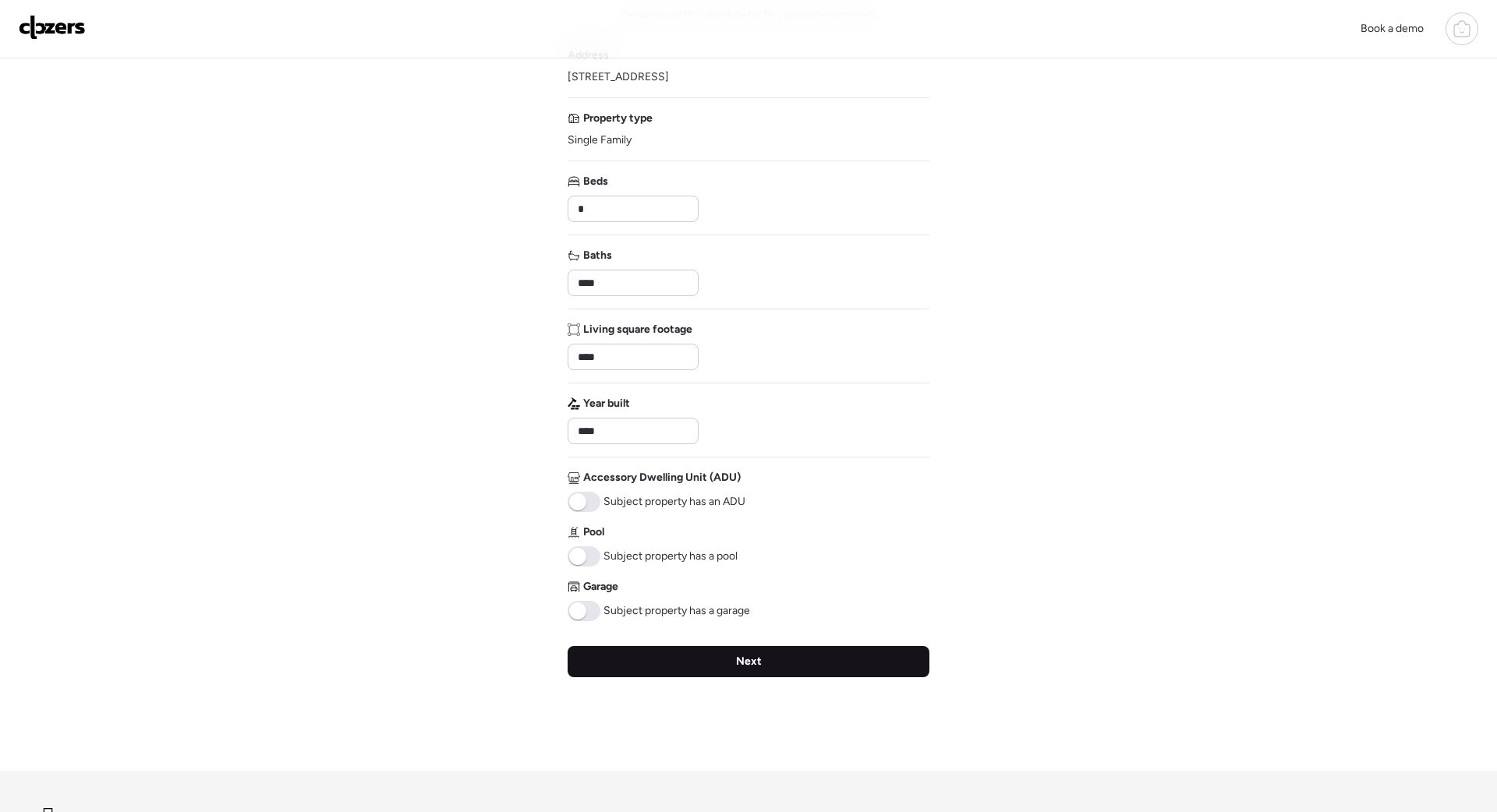
click at [605, 657] on div "Next" at bounding box center [748, 662] width 362 height 32
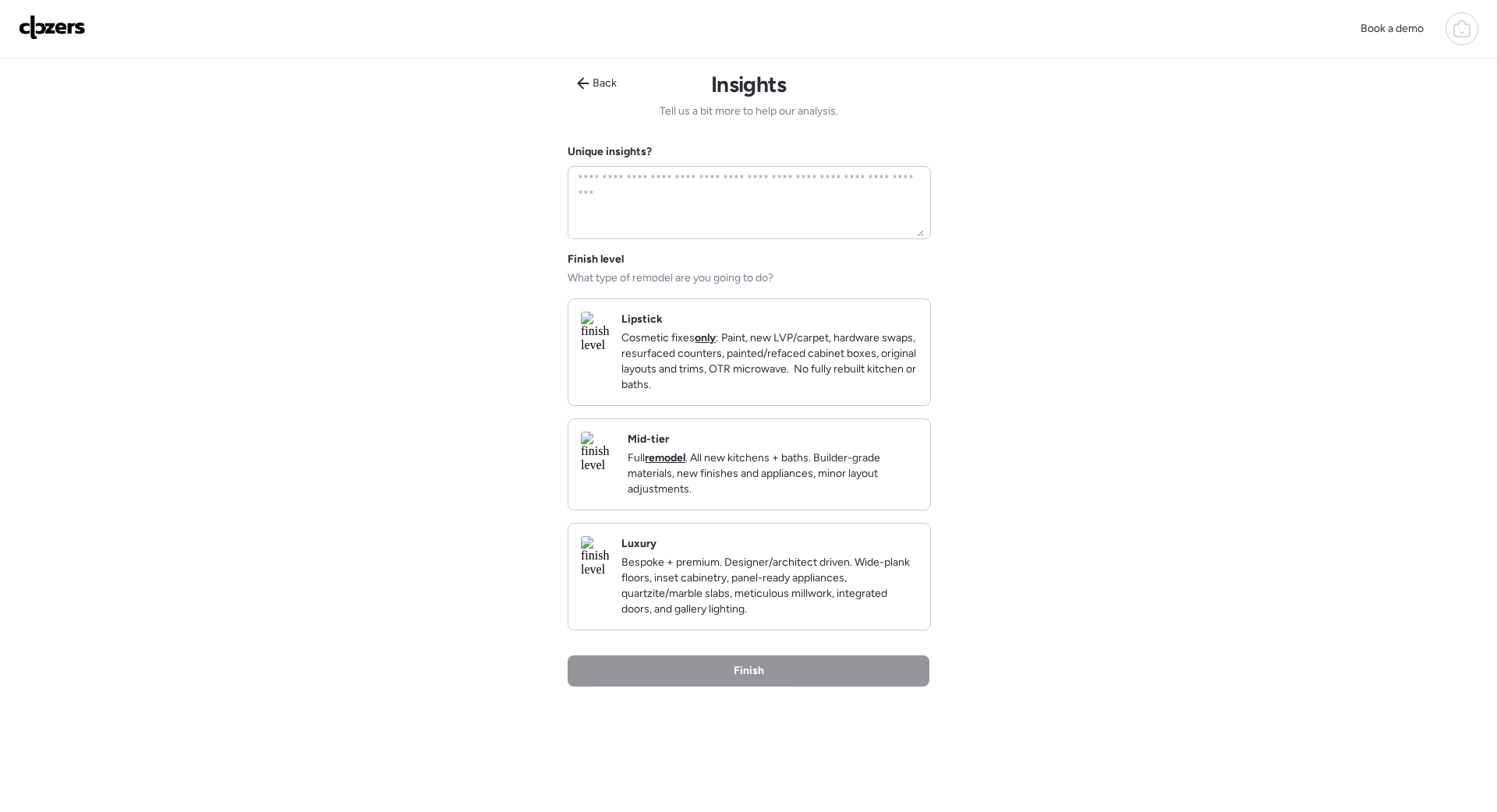
click at [735, 393] on p "Cosmetic fixes only : Paint, new LVP/carpet, hardware swaps, resurfaced counter…" at bounding box center [769, 362] width 297 height 62
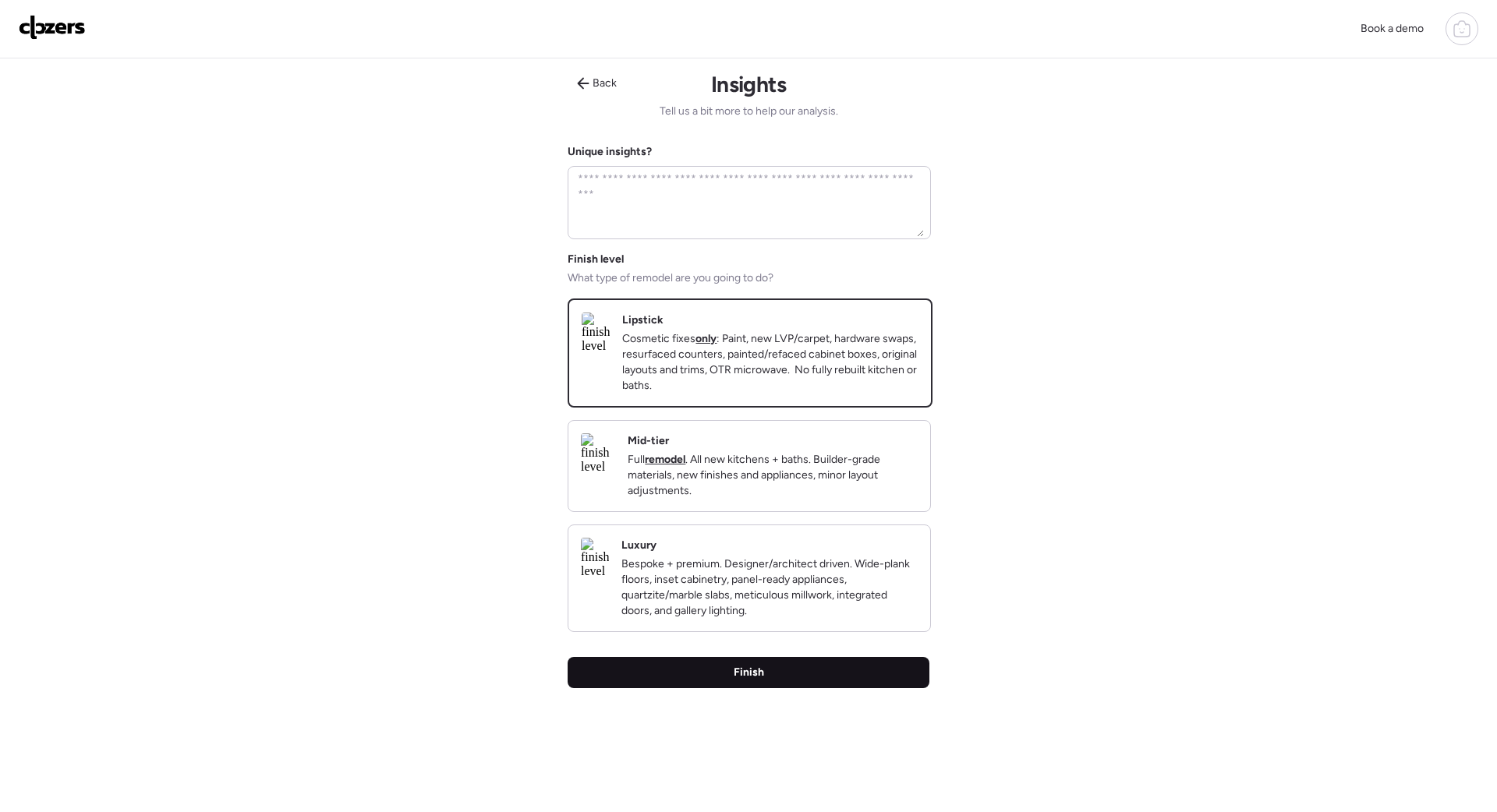
click at [746, 689] on div "Finish" at bounding box center [748, 673] width 362 height 32
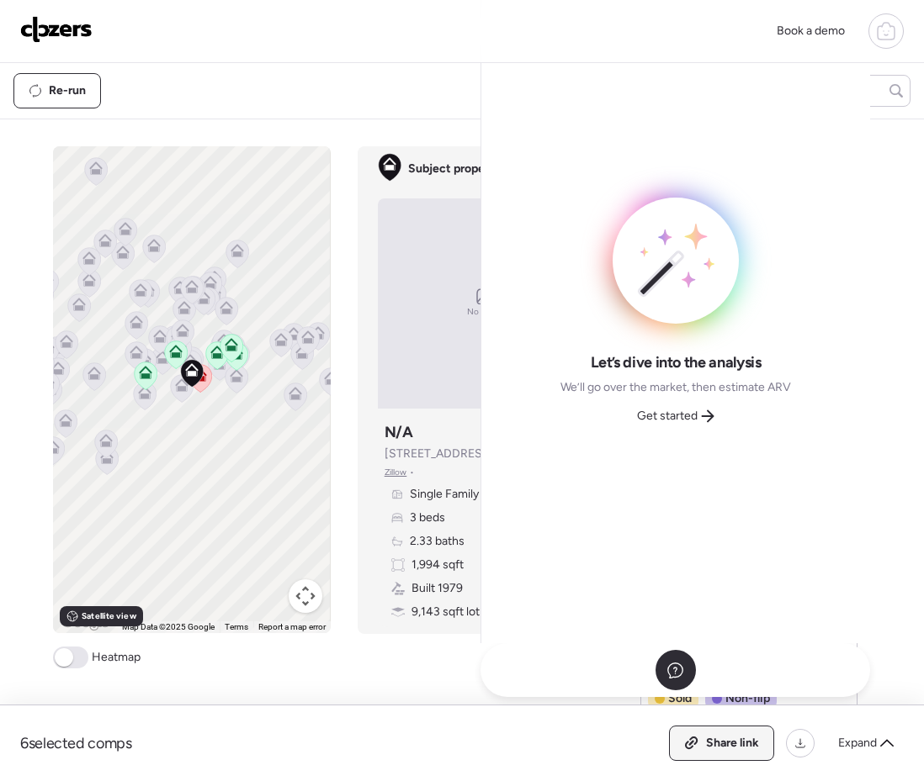
click at [688, 745] on icon at bounding box center [691, 743] width 15 height 13
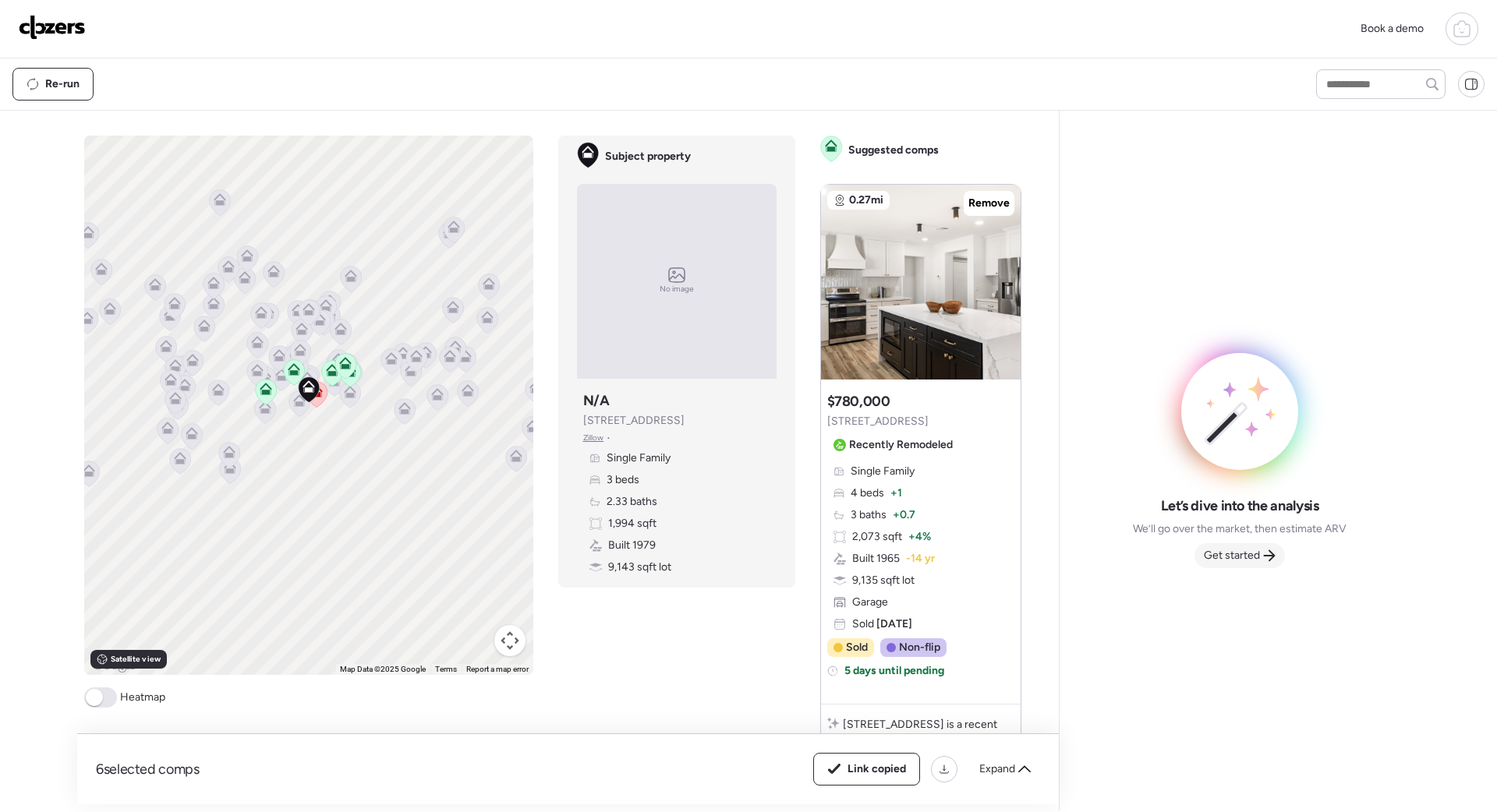
click at [1253, 555] on span "Get started" at bounding box center [1232, 555] width 57 height 16
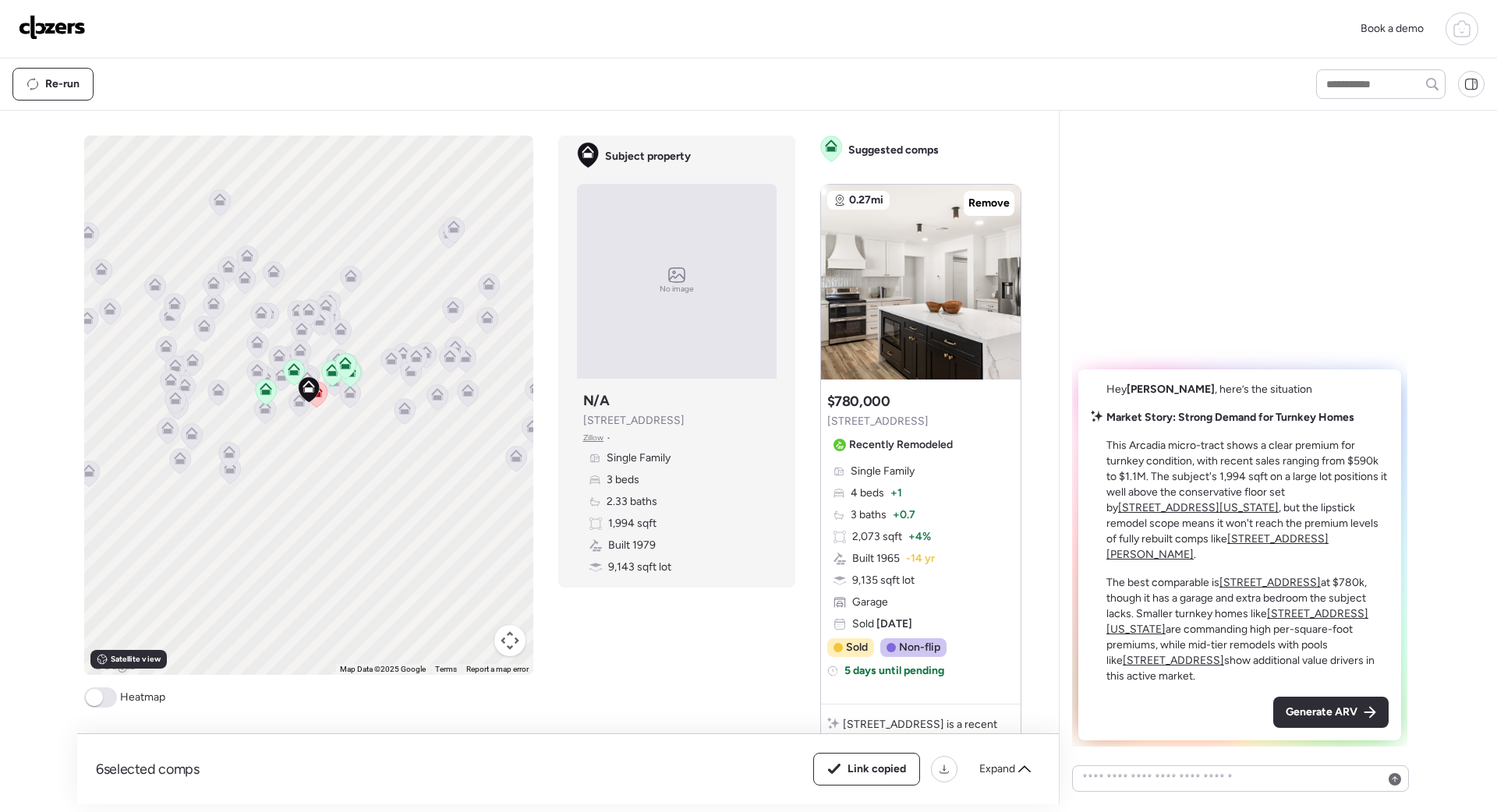
click at [1040, 555] on div "6 selected comps All (6) ARV (6) As-is (0) Link copied Expand Comps list To act…" at bounding box center [558, 457] width 963 height 694
click at [1300, 714] on span "Generate ARV" at bounding box center [1321, 712] width 71 height 16
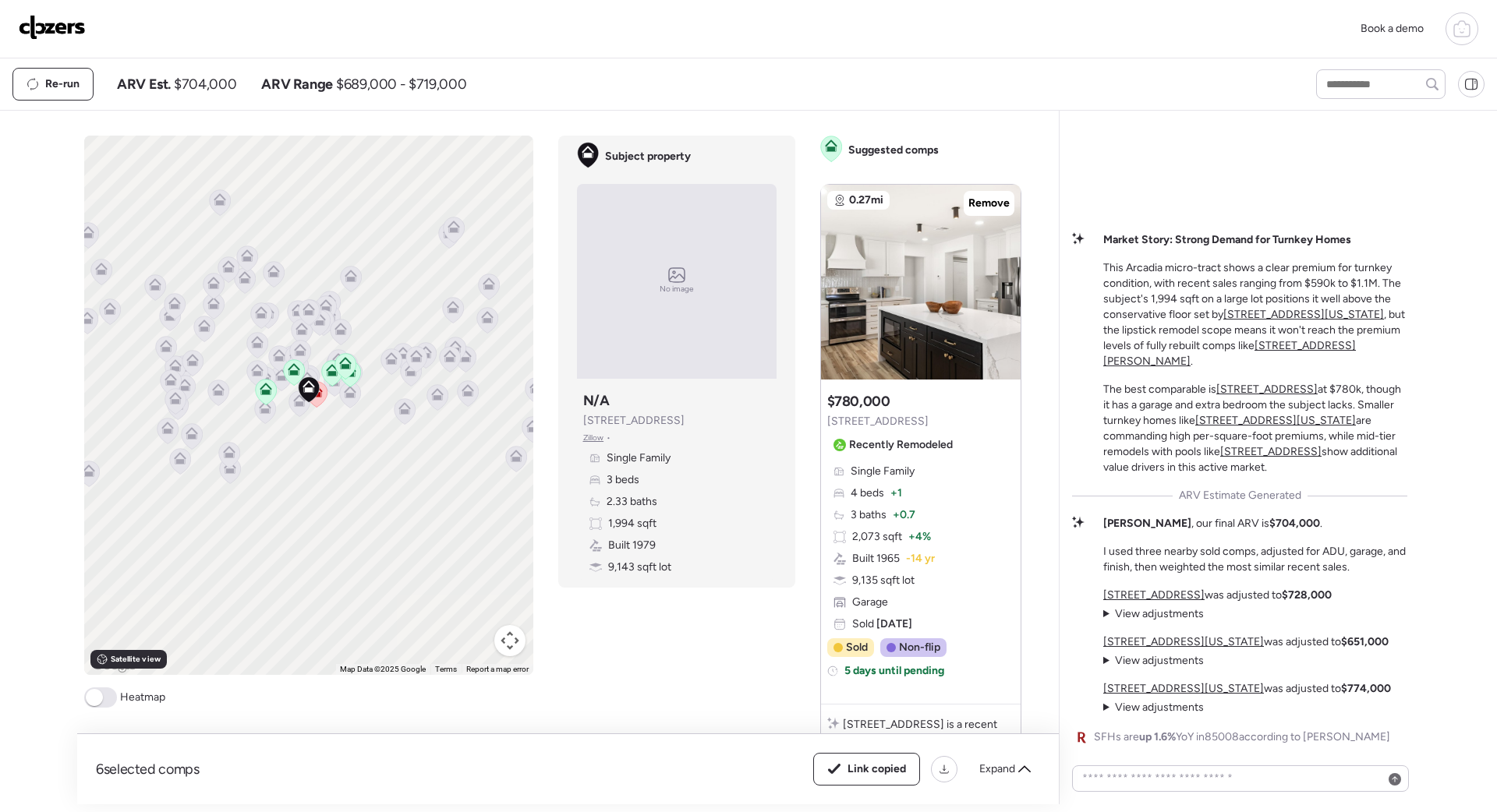
click at [57, 30] on img at bounding box center [52, 27] width 67 height 25
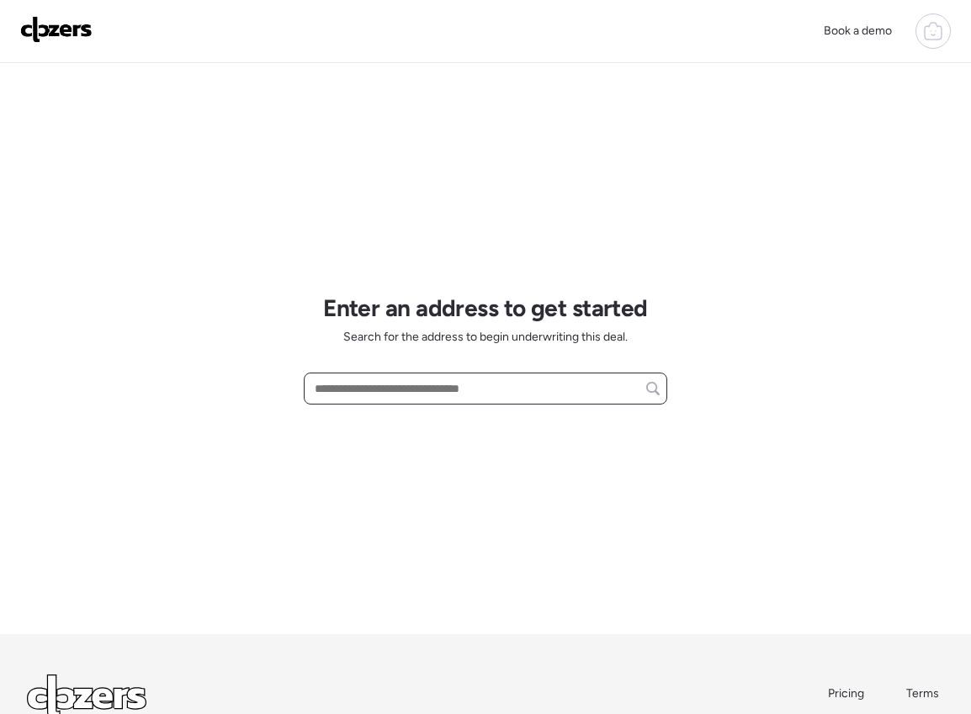
click at [468, 395] on input "text" at bounding box center [485, 389] width 348 height 24
paste input "**********"
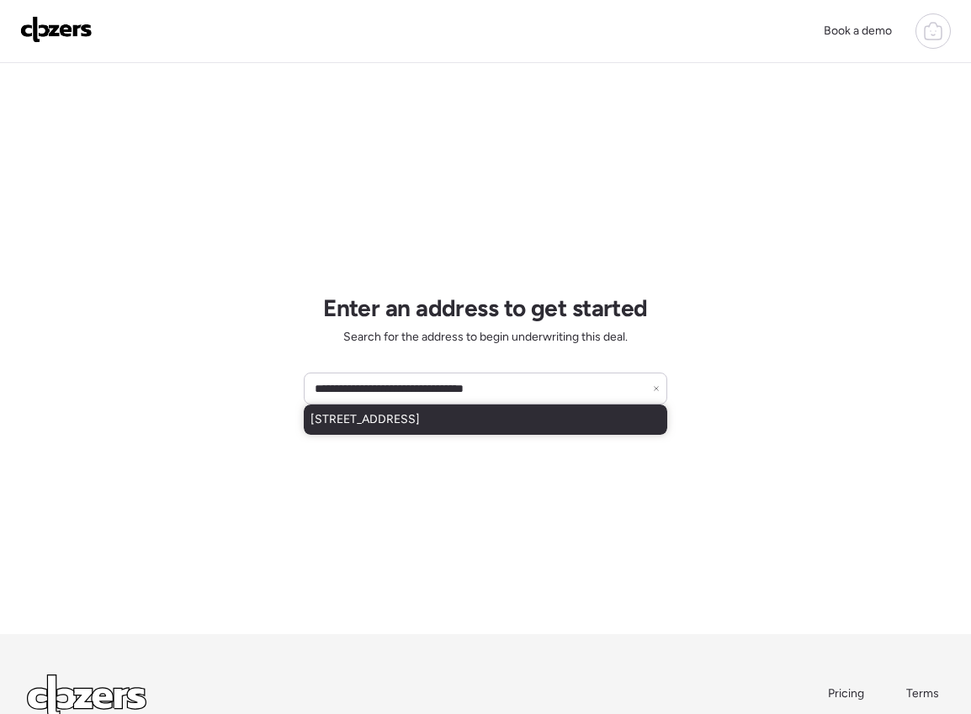
click at [393, 423] on span "3802 N 79th Ave, Phoenix, AZ, 85033" at bounding box center [364, 419] width 109 height 17
type input "**********"
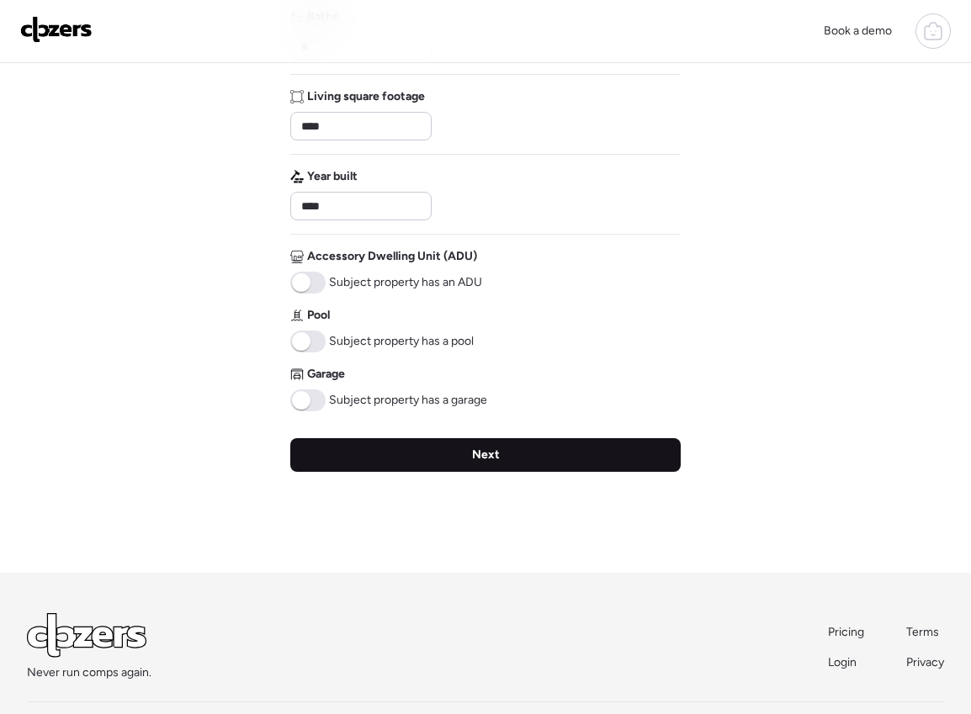
click at [379, 460] on div "Next" at bounding box center [485, 455] width 390 height 34
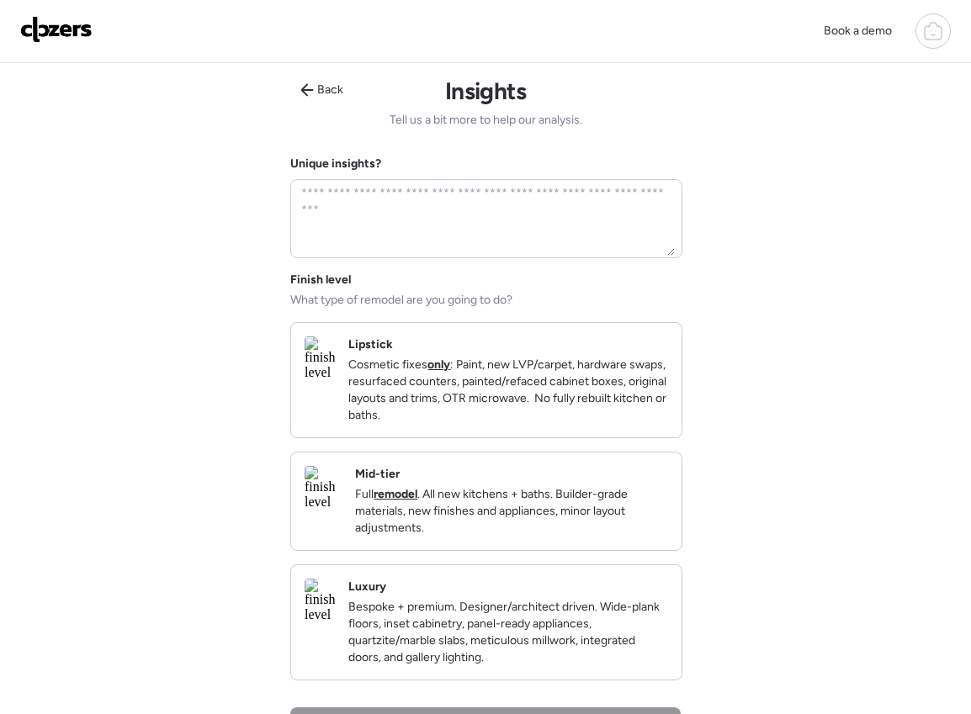
click at [409, 387] on p "Cosmetic fixes only : Paint, new LVP/carpet, hardware swaps, resurfaced counter…" at bounding box center [508, 390] width 320 height 67
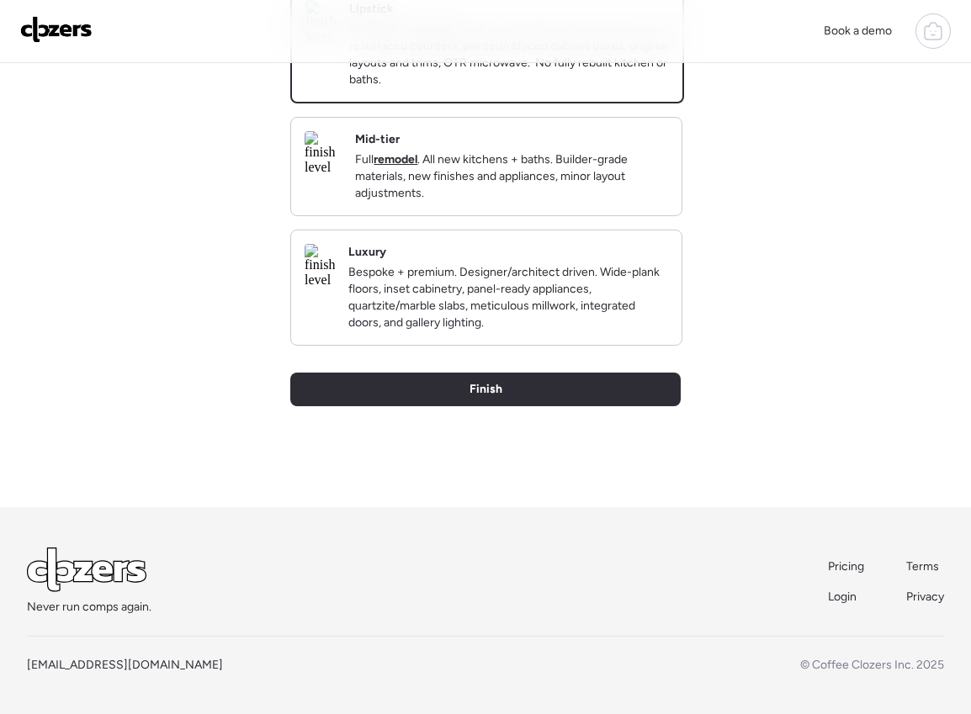
scroll to position [349, 0]
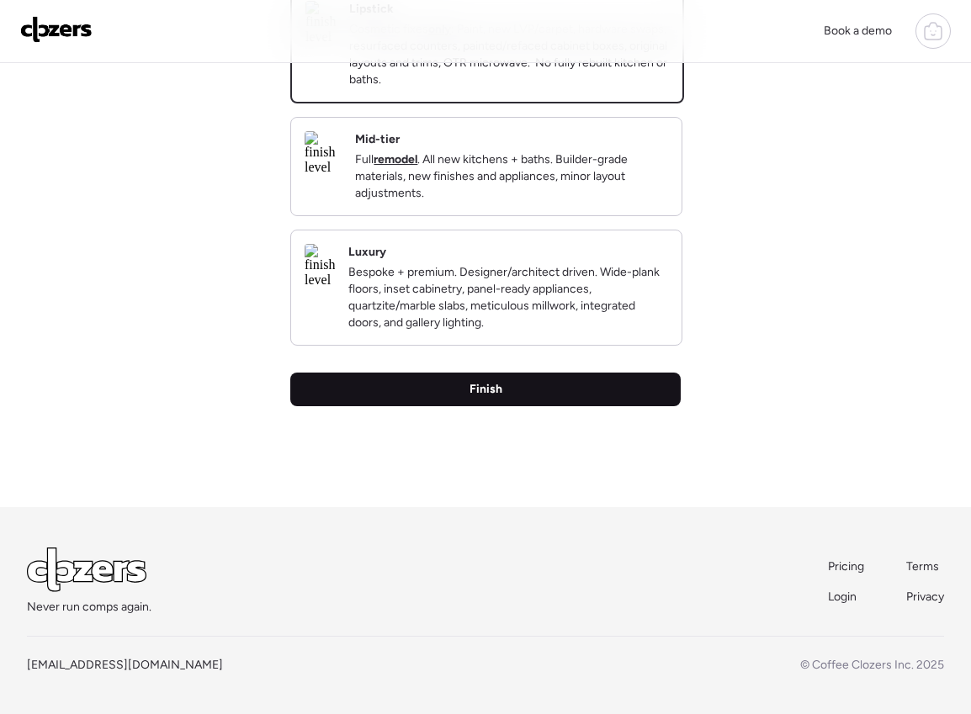
click at [477, 406] on div "Finish" at bounding box center [485, 390] width 390 height 34
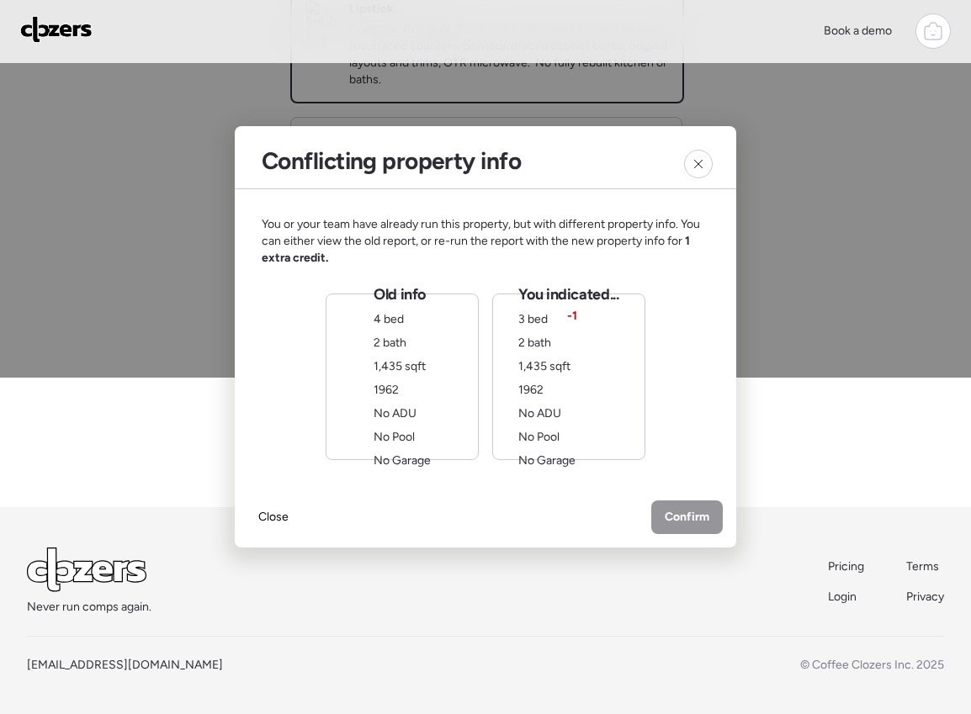
click at [421, 384] on div "Old info 4 bed 2 bath 1,435 sqft 1962 No ADU No Pool No Garage" at bounding box center [401, 376] width 57 height 185
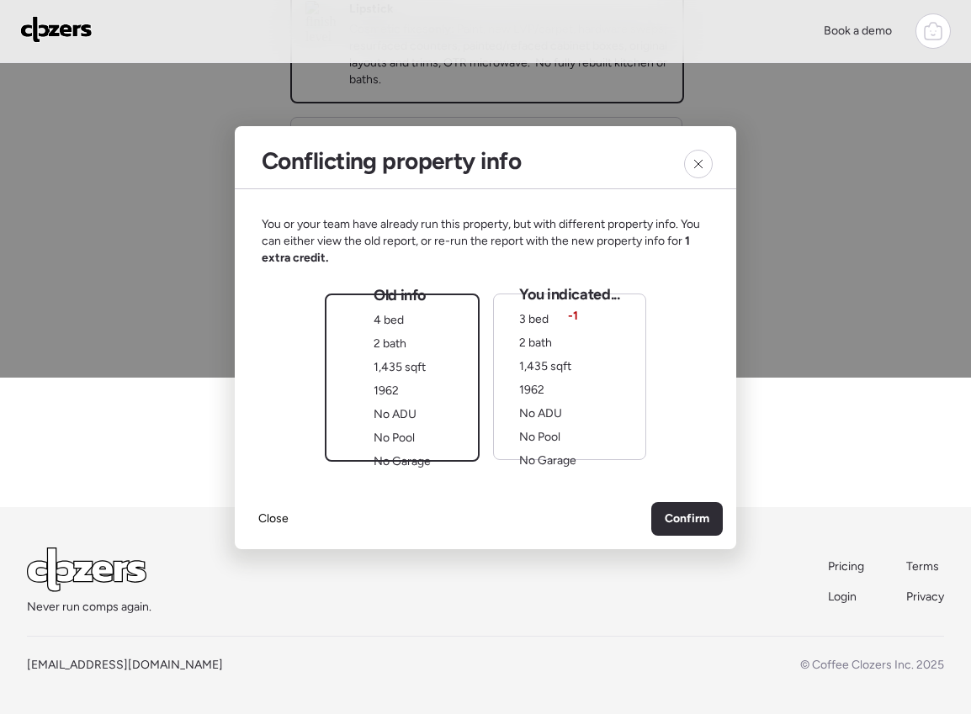
click at [61, 30] on img at bounding box center [56, 29] width 72 height 27
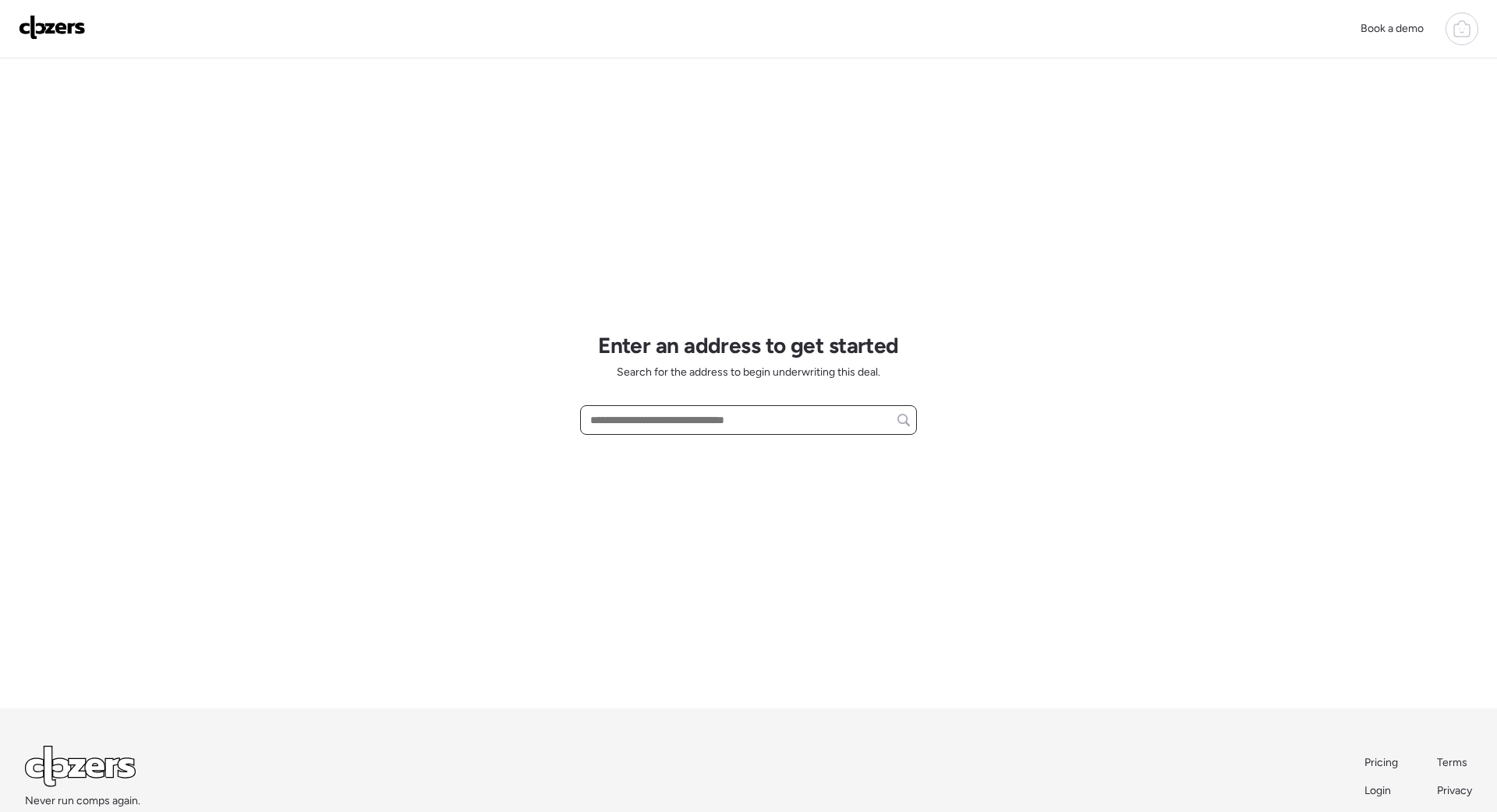
click at [624, 418] on input "text" at bounding box center [748, 421] width 323 height 22
paste input "**********"
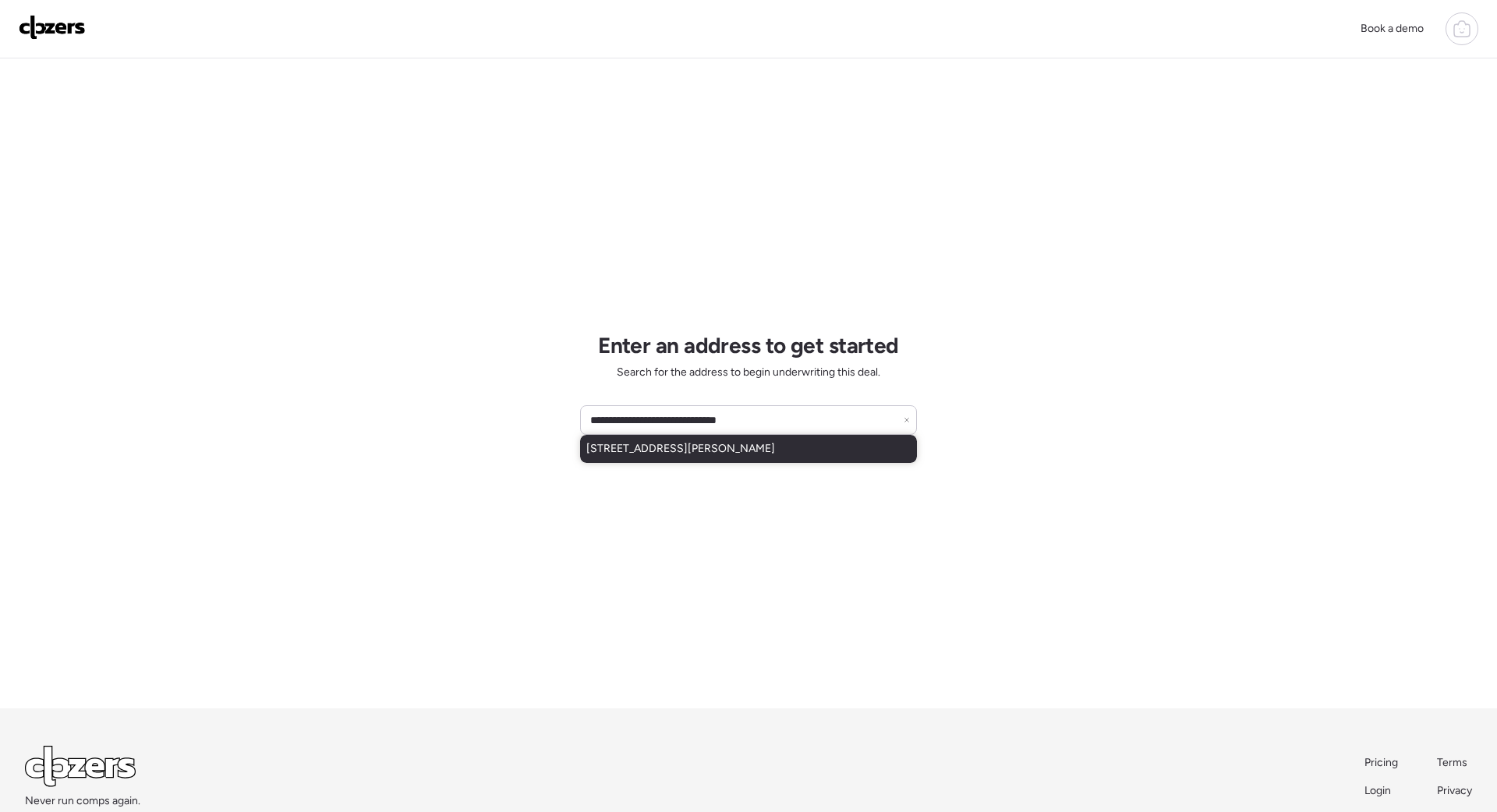
click at [667, 453] on span "[STREET_ADDRESS][PERSON_NAME]" at bounding box center [681, 449] width 189 height 16
type input "**********"
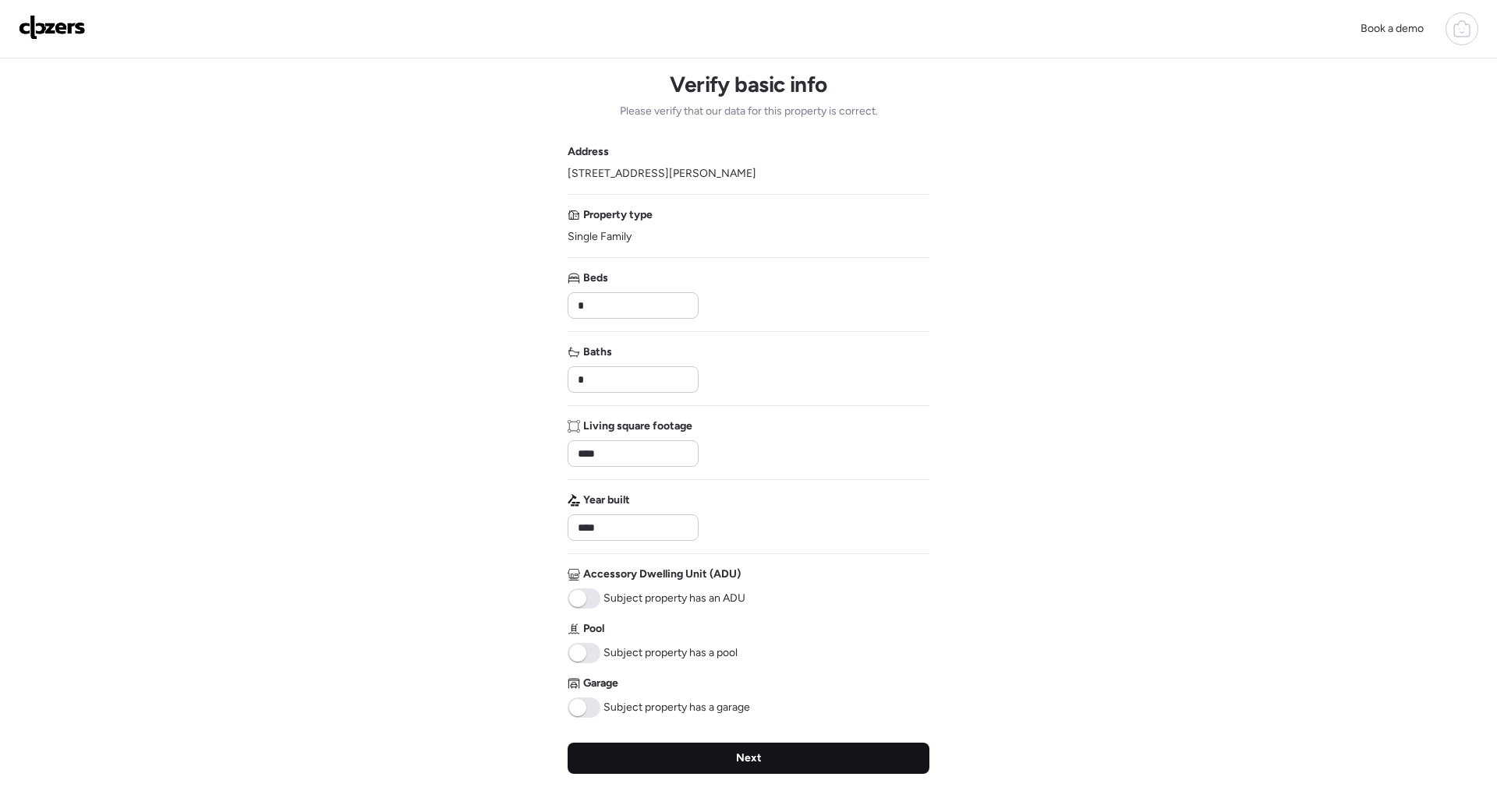
click at [617, 768] on div "Next" at bounding box center [748, 759] width 362 height 32
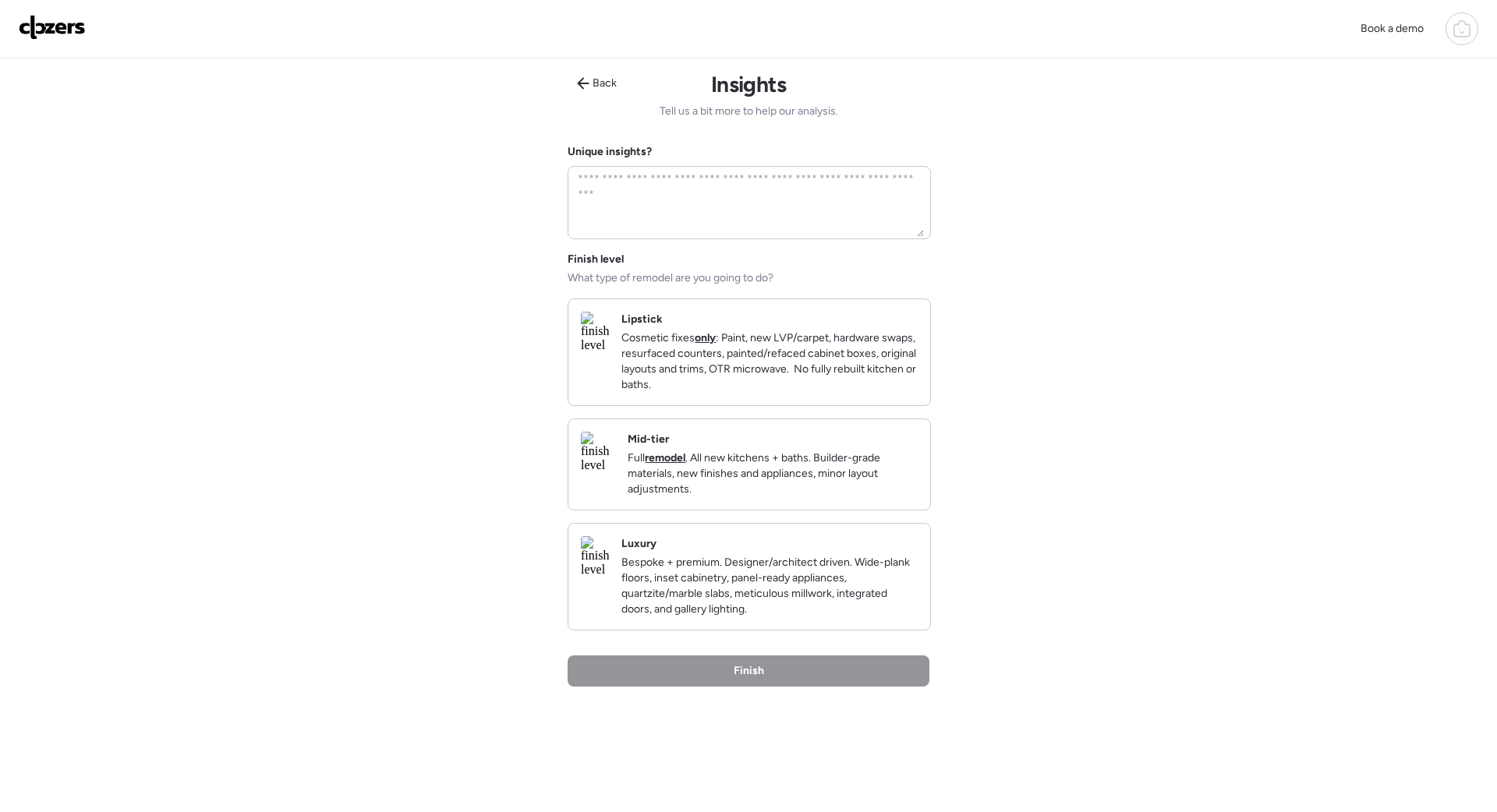
click at [769, 390] on p "Cosmetic fixes only : Paint, new LVP/carpet, hardware swaps, resurfaced counter…" at bounding box center [769, 362] width 297 height 62
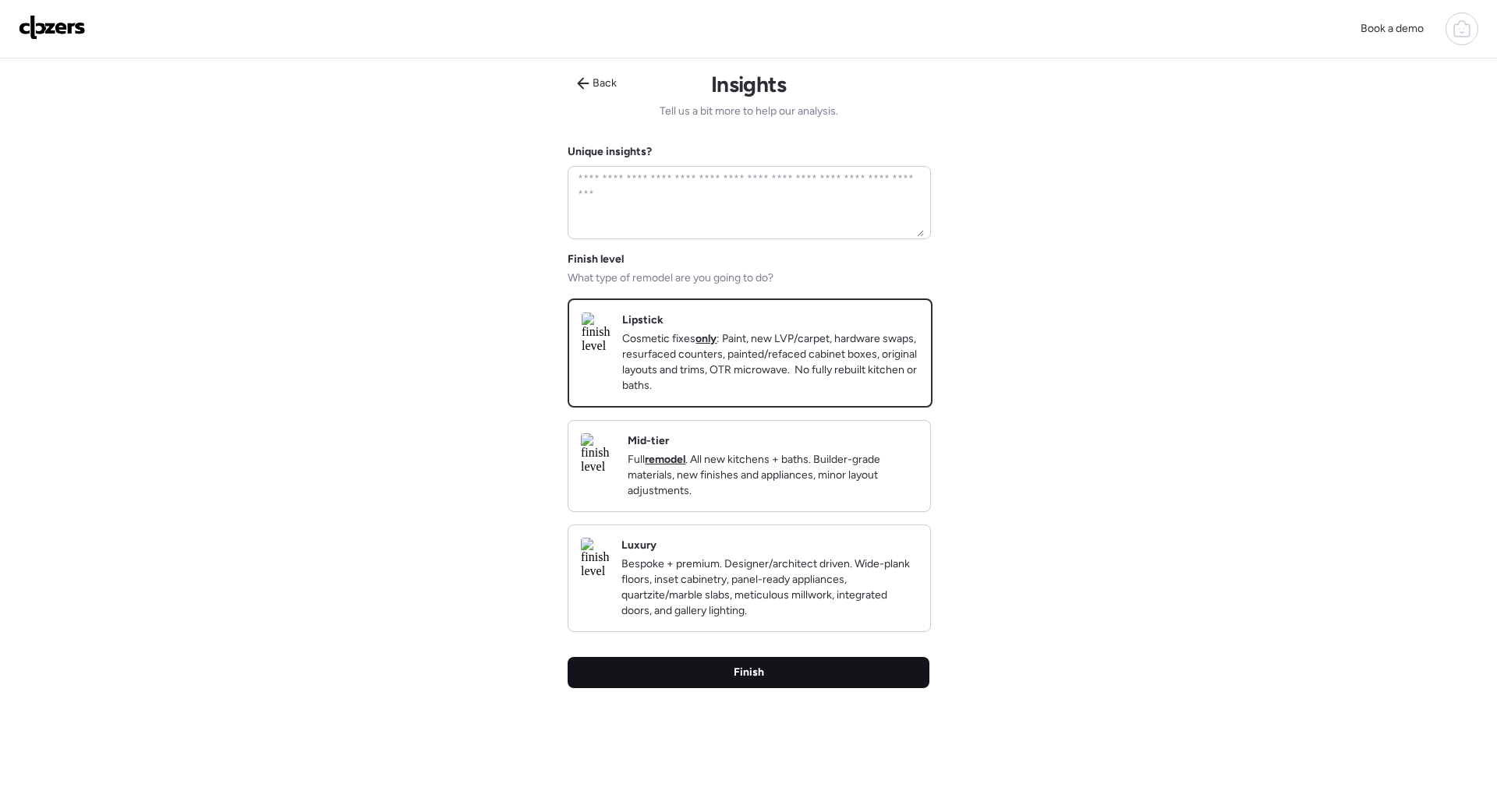
click at [727, 689] on div "Finish" at bounding box center [748, 673] width 362 height 32
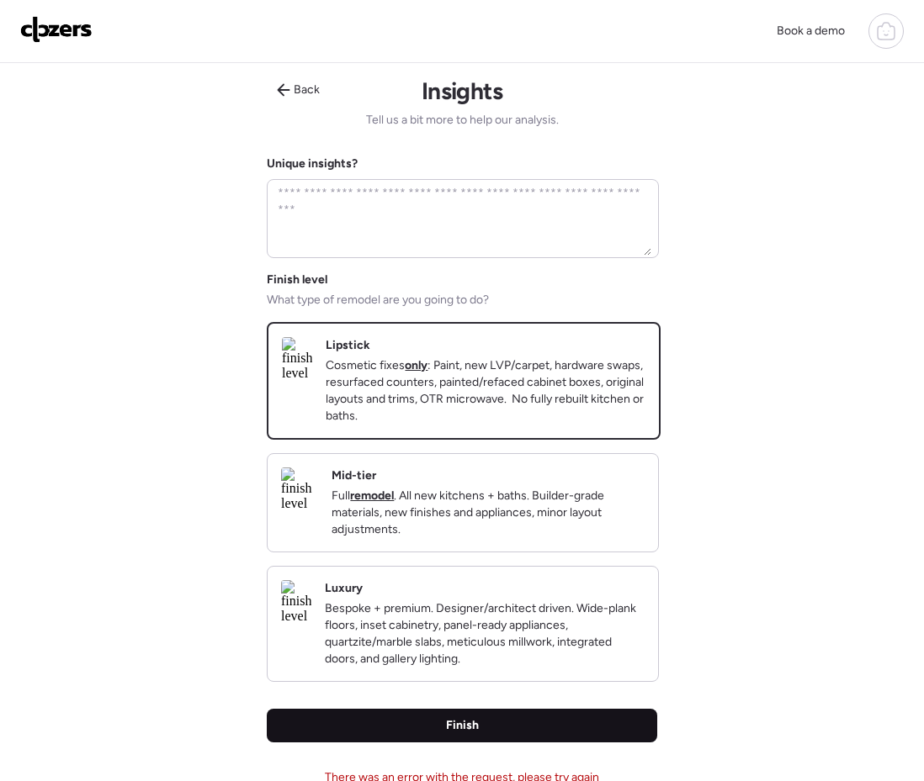
click at [463, 734] on span "Finish" at bounding box center [462, 725] width 33 height 17
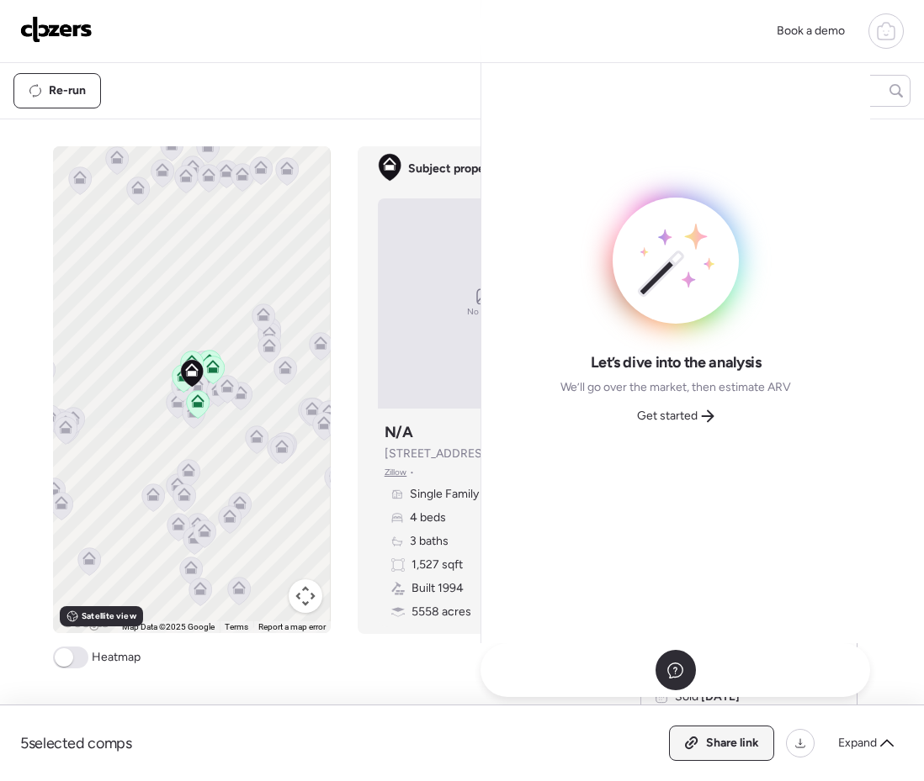
click at [702, 746] on div "Share link" at bounding box center [721, 744] width 103 height 34
click at [683, 416] on span "Get started" at bounding box center [667, 416] width 61 height 17
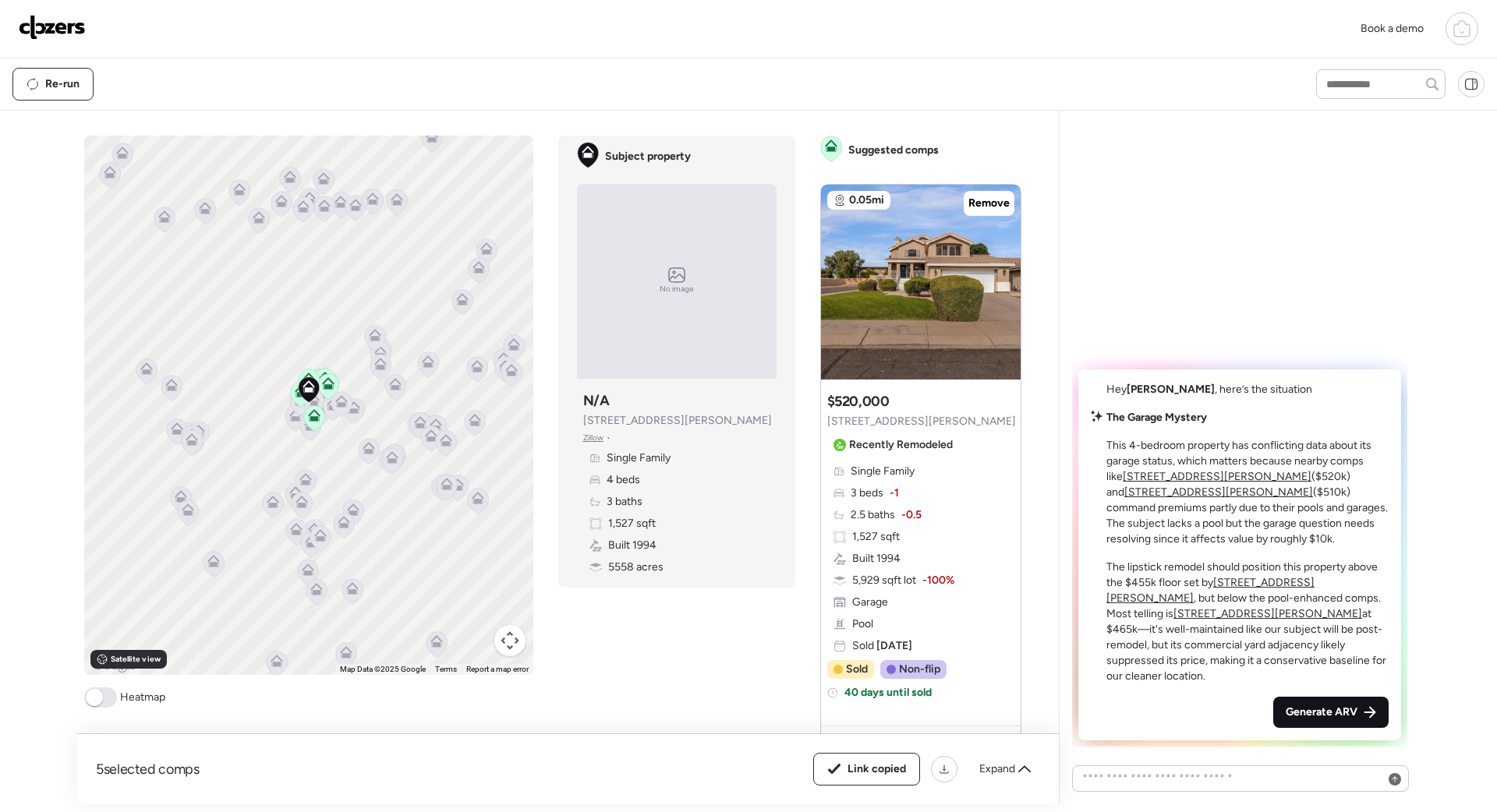
click at [1341, 705] on span "Generate ARV" at bounding box center [1321, 712] width 71 height 16
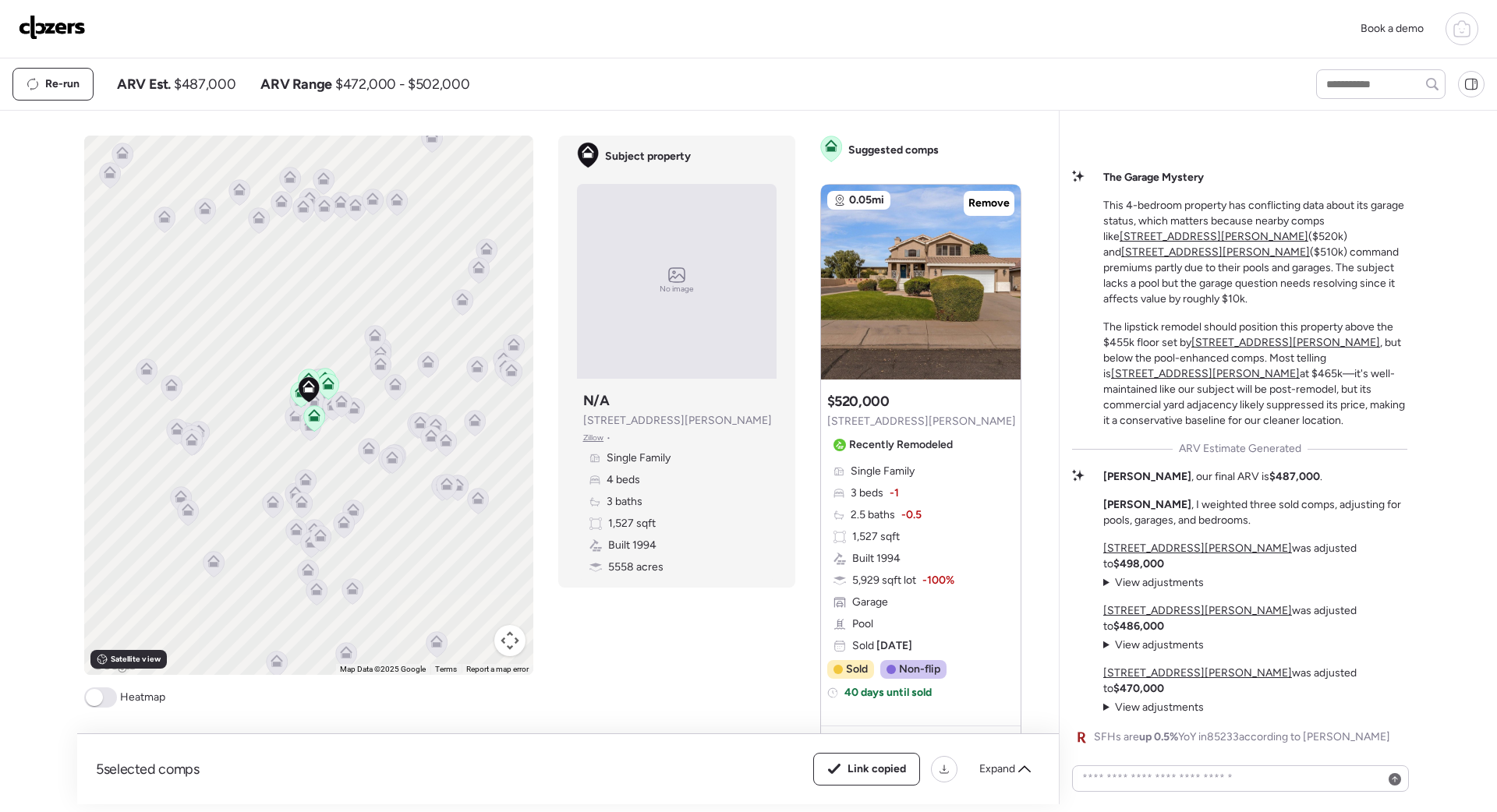
click at [70, 31] on img at bounding box center [52, 27] width 67 height 25
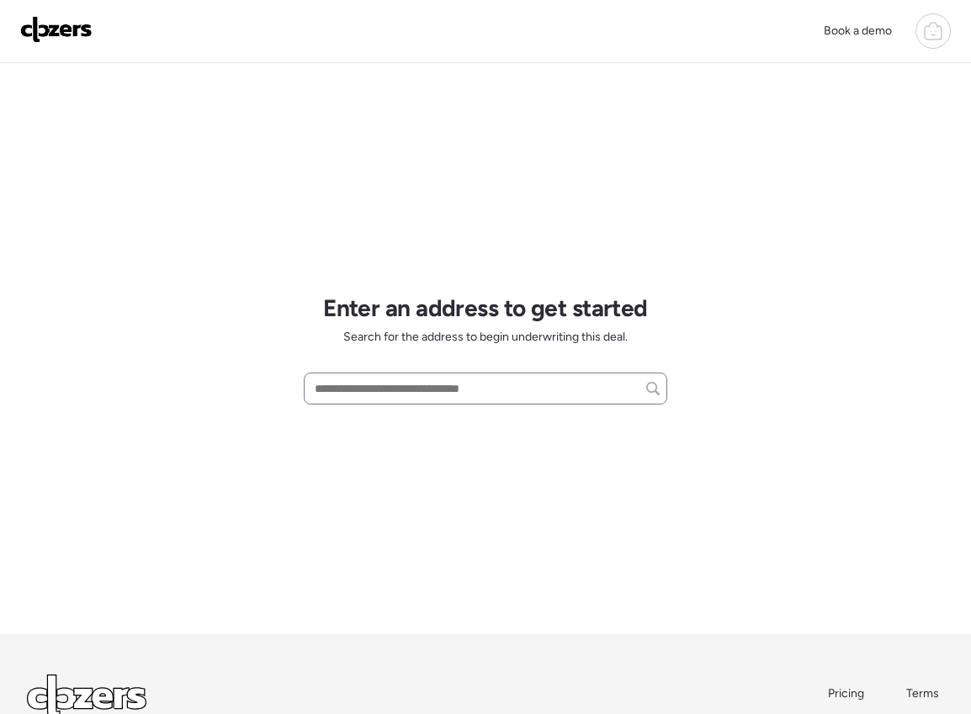
click at [346, 400] on div at bounding box center [485, 389] width 363 height 32
click at [346, 394] on input "text" at bounding box center [485, 389] width 348 height 24
paste input "**********"
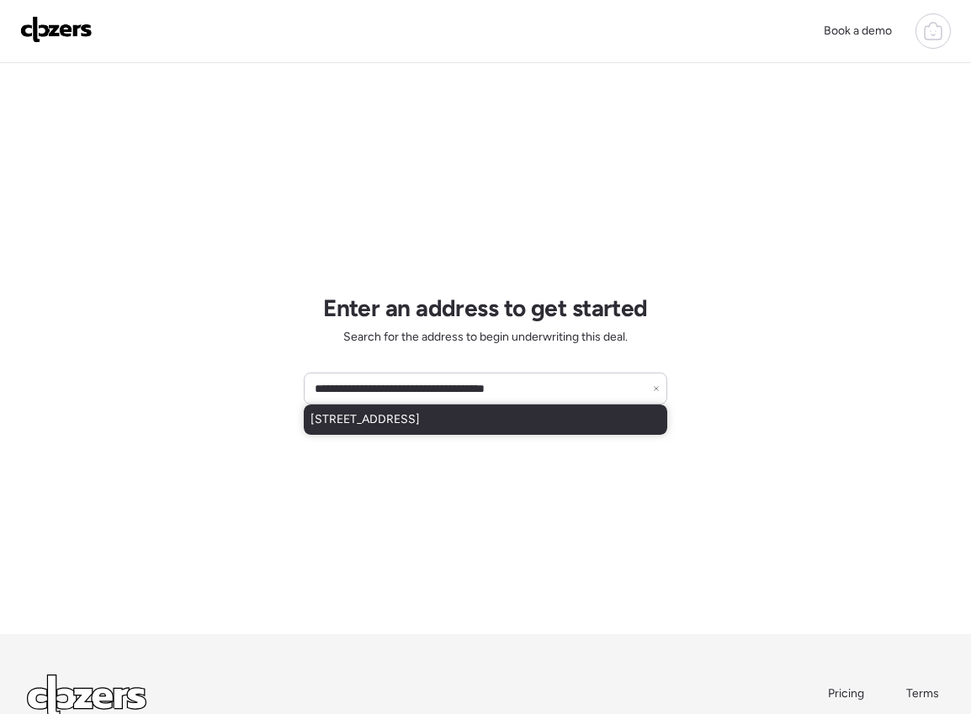
click at [384, 427] on span "[STREET_ADDRESS]" at bounding box center [364, 419] width 109 height 17
type input "**********"
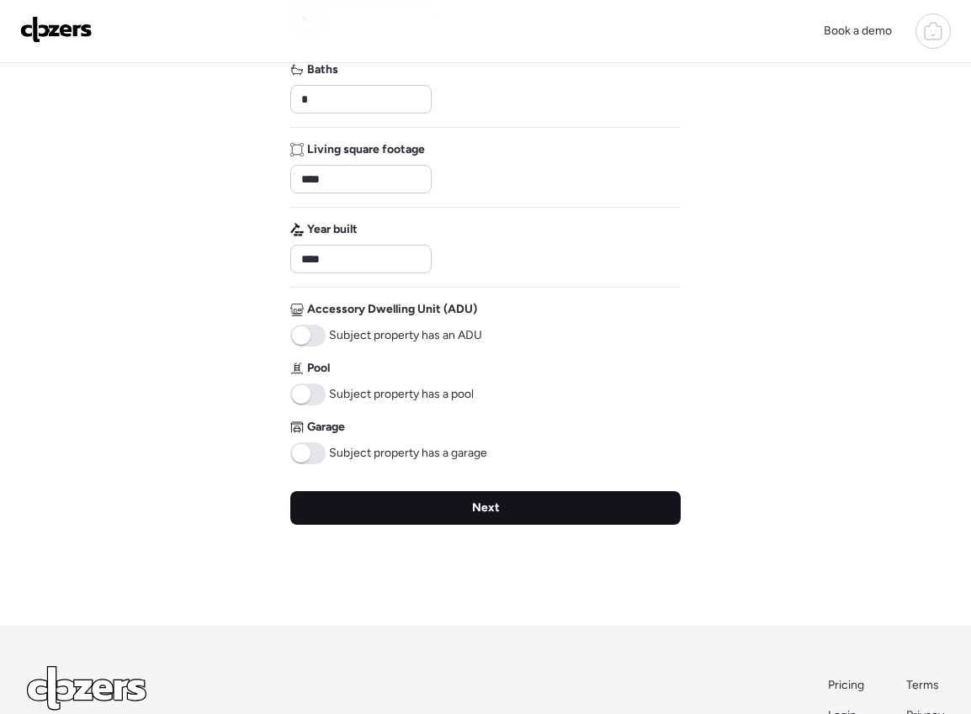
click at [390, 505] on div "Next" at bounding box center [485, 508] width 390 height 34
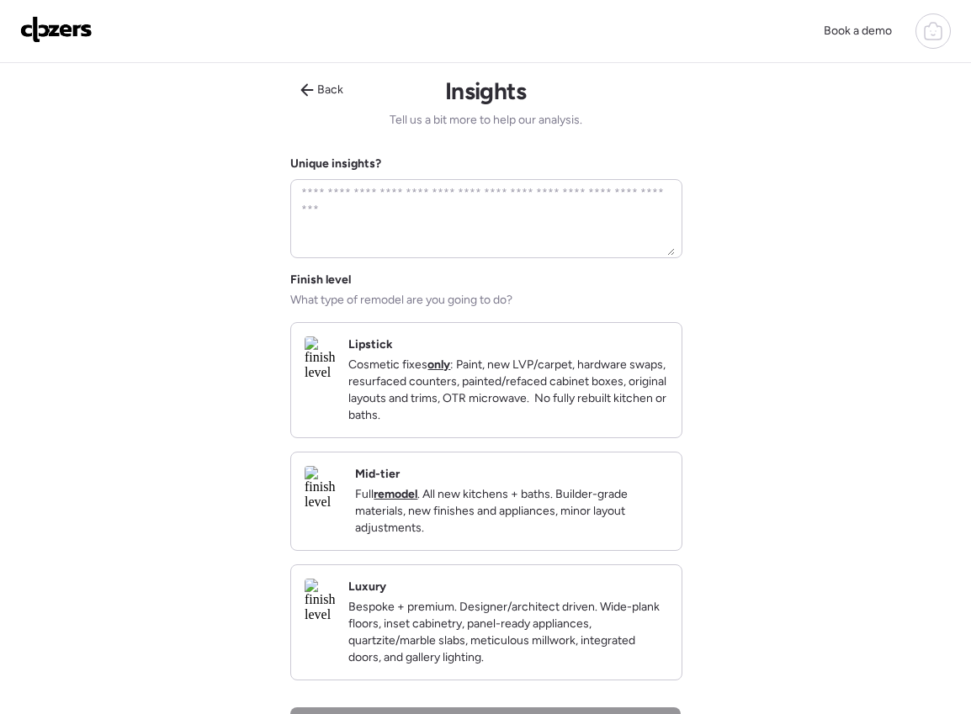
click at [442, 386] on p "Cosmetic fixes only : Paint, new LVP/carpet, hardware swaps, resurfaced counter…" at bounding box center [508, 390] width 320 height 67
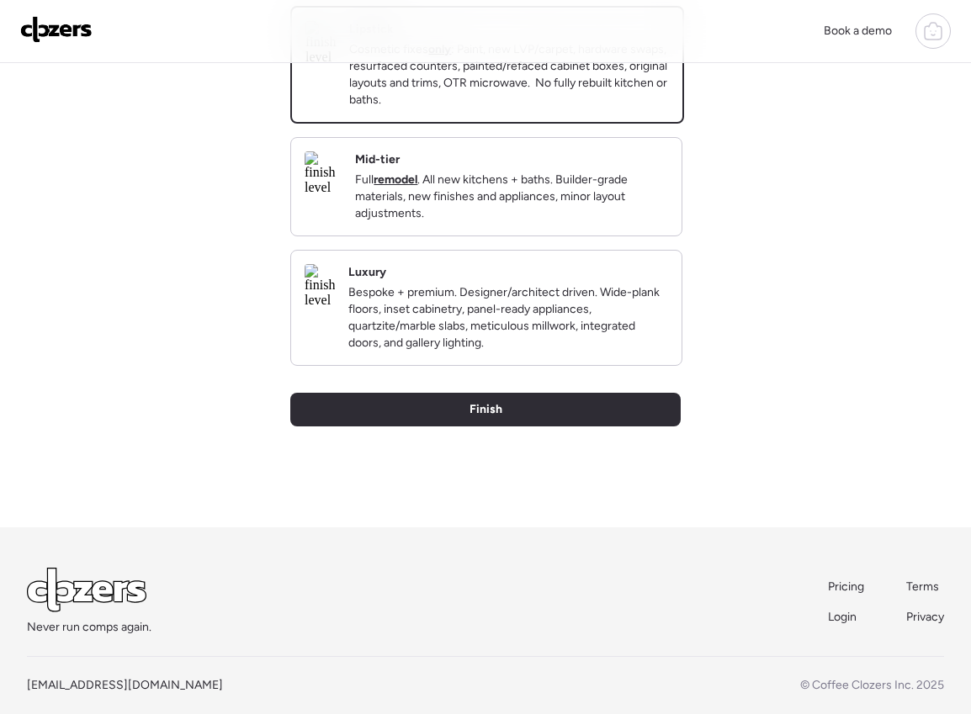
scroll to position [350, 0]
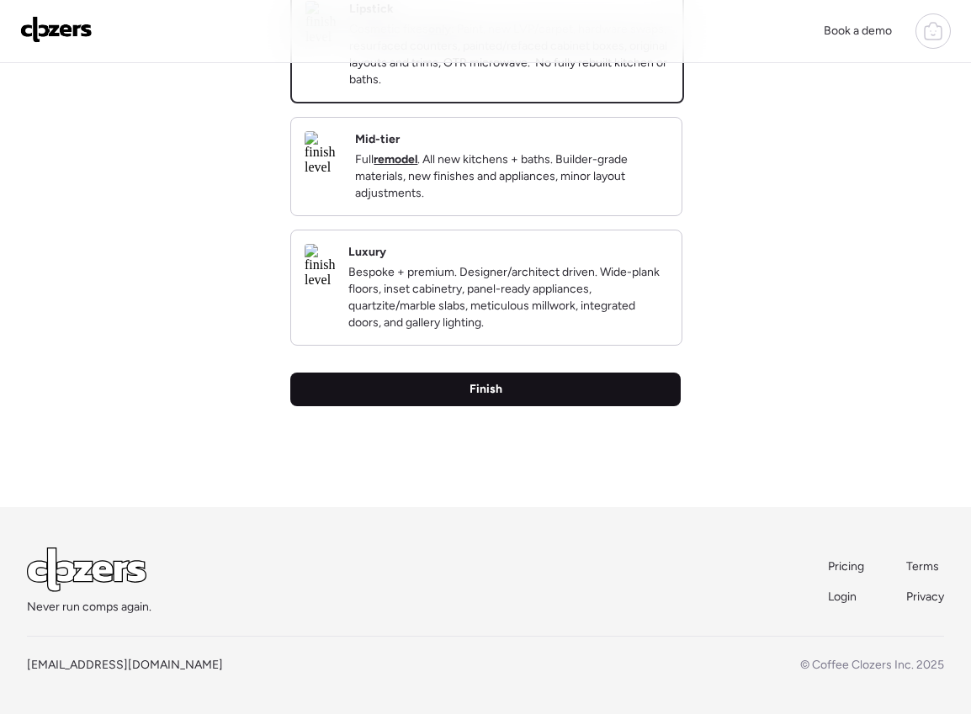
click at [487, 398] on span "Finish" at bounding box center [485, 389] width 33 height 17
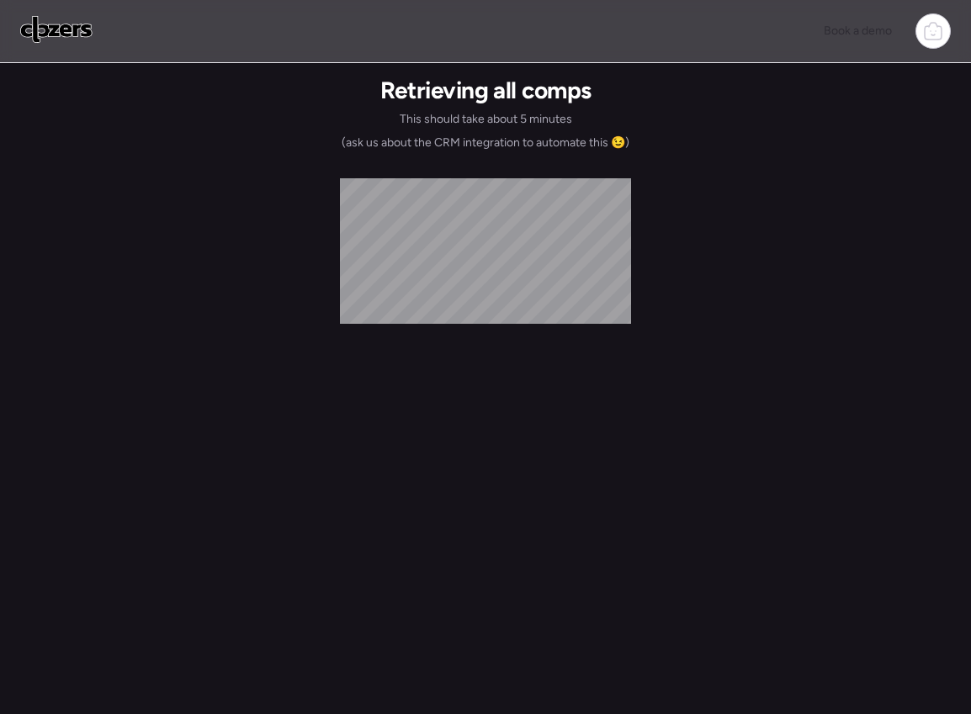
scroll to position [0, 0]
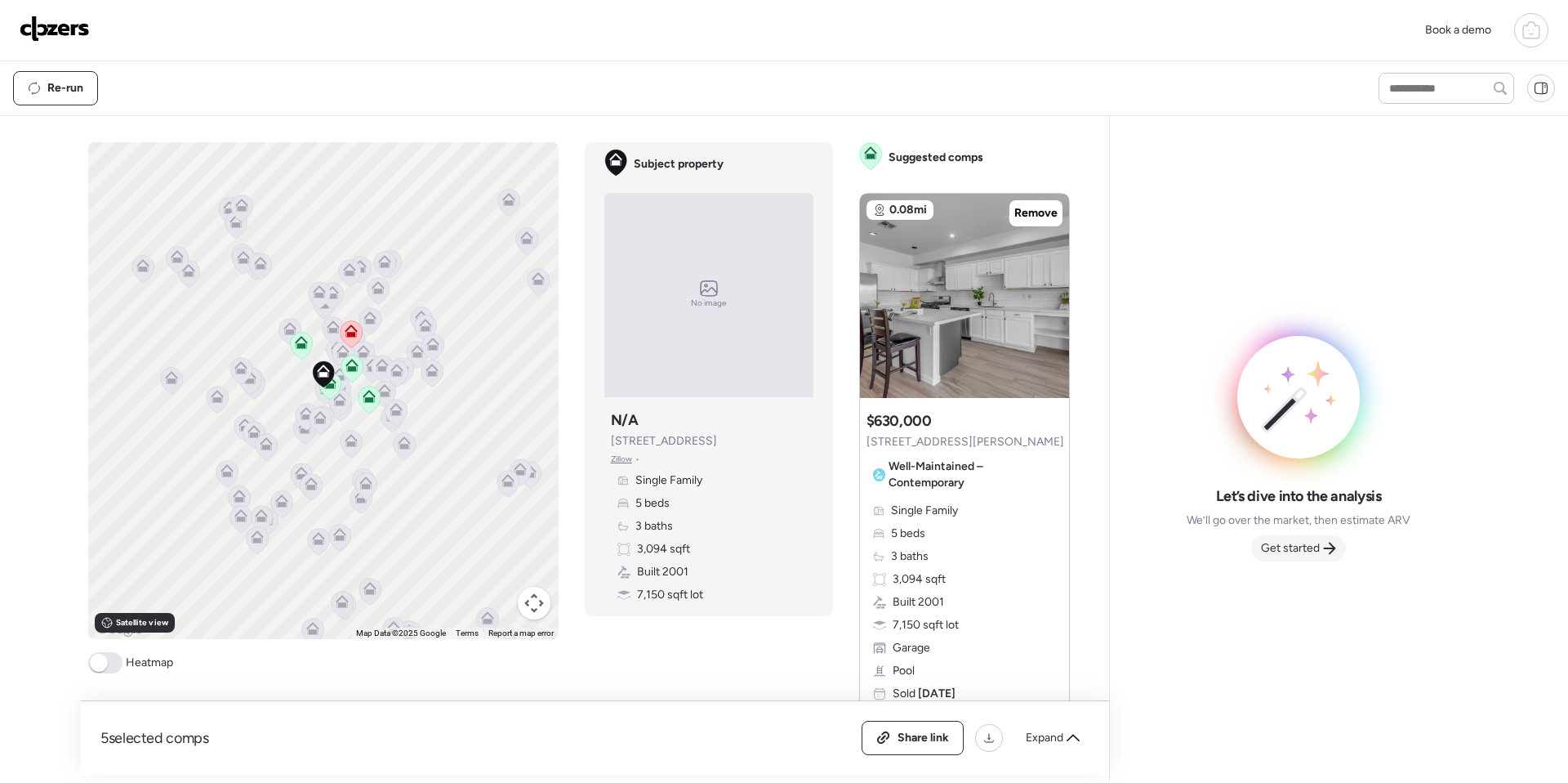
click at [942, 542] on span "Get started" at bounding box center [1290, 548] width 59 height 17
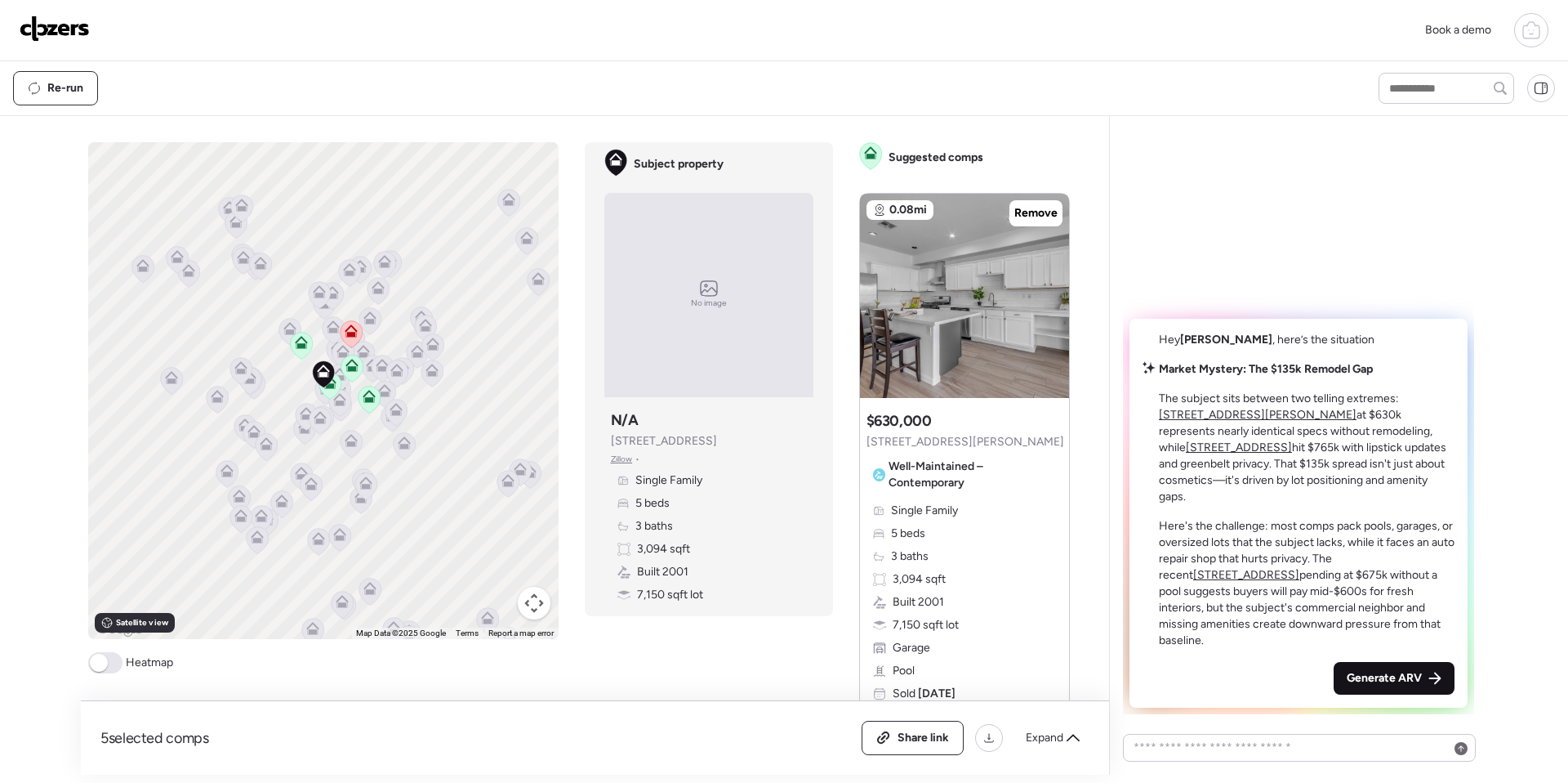
click at [942, 674] on span "Generate ARV" at bounding box center [1384, 678] width 75 height 17
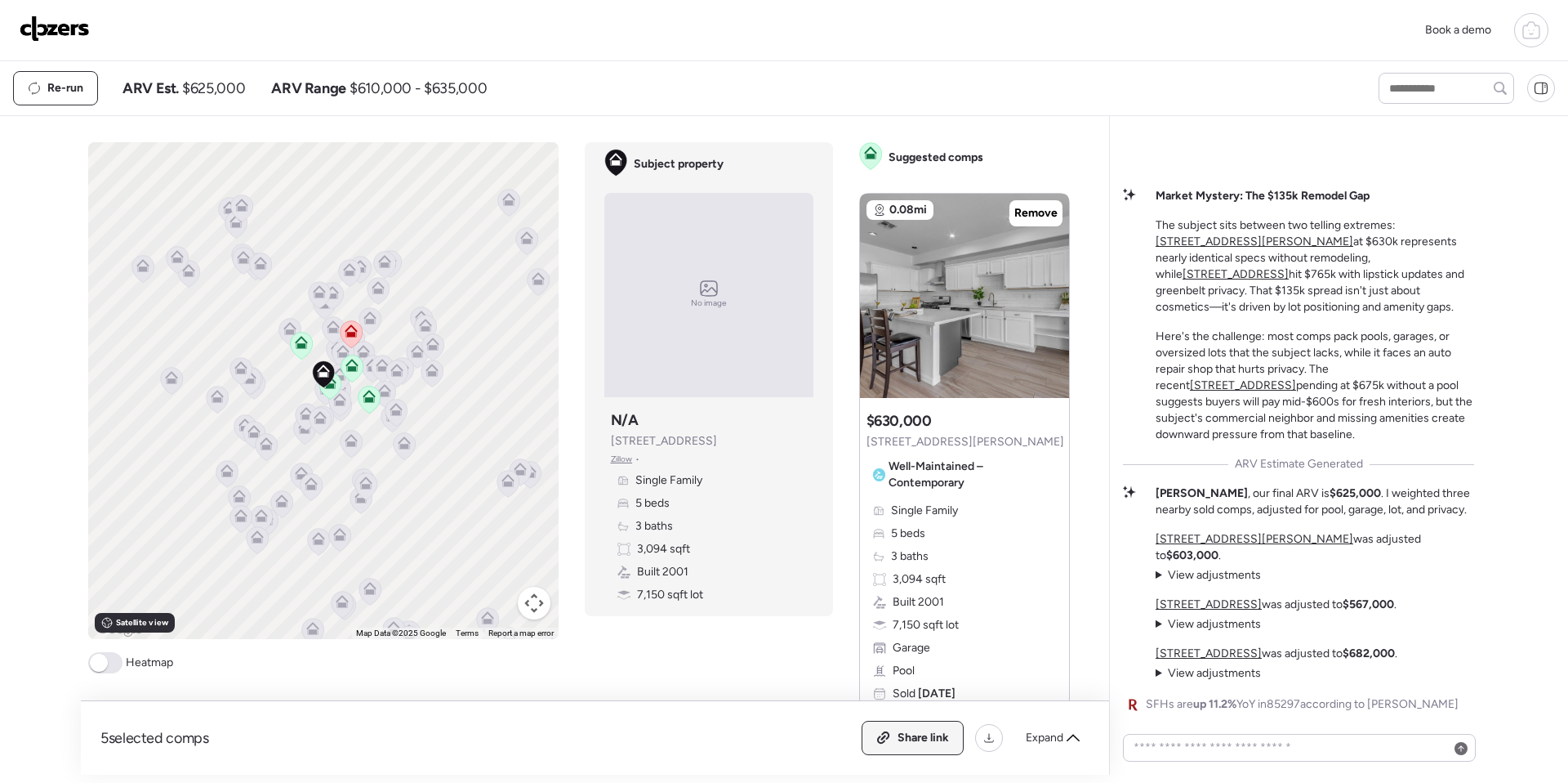
click at [880, 693] on icon at bounding box center [884, 737] width 15 height 13
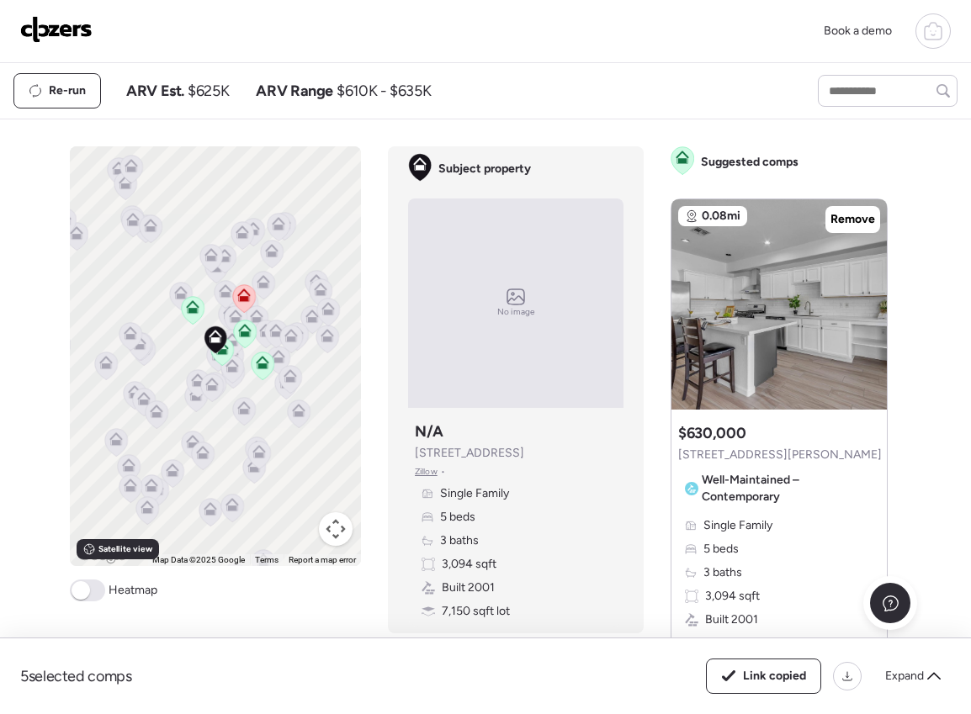
click at [69, 33] on img at bounding box center [56, 29] width 72 height 27
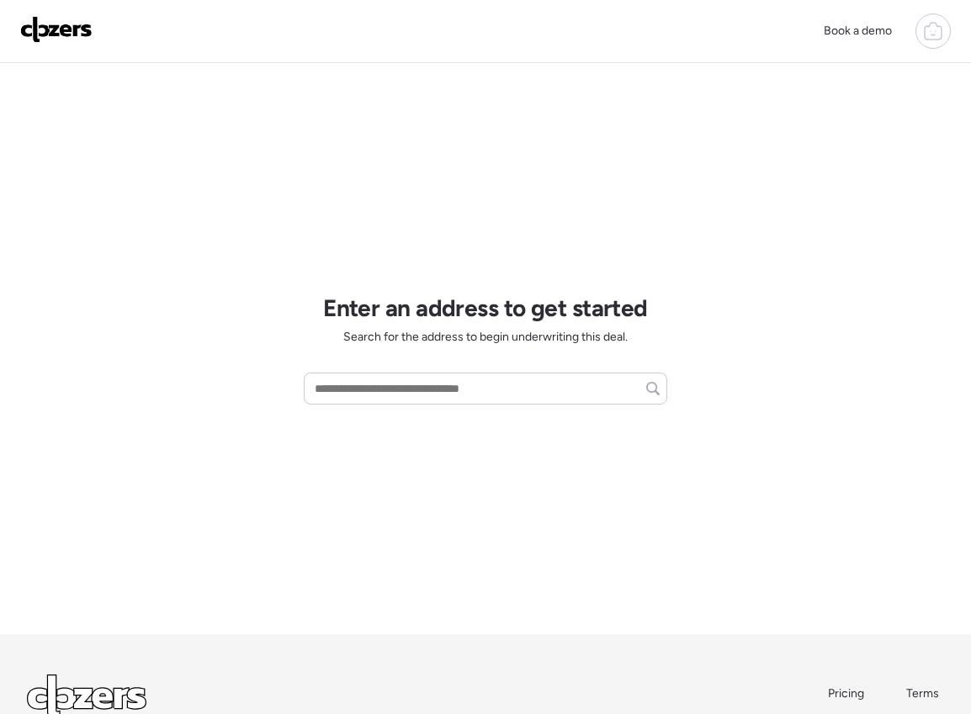
click at [49, 30] on img at bounding box center [56, 29] width 72 height 27
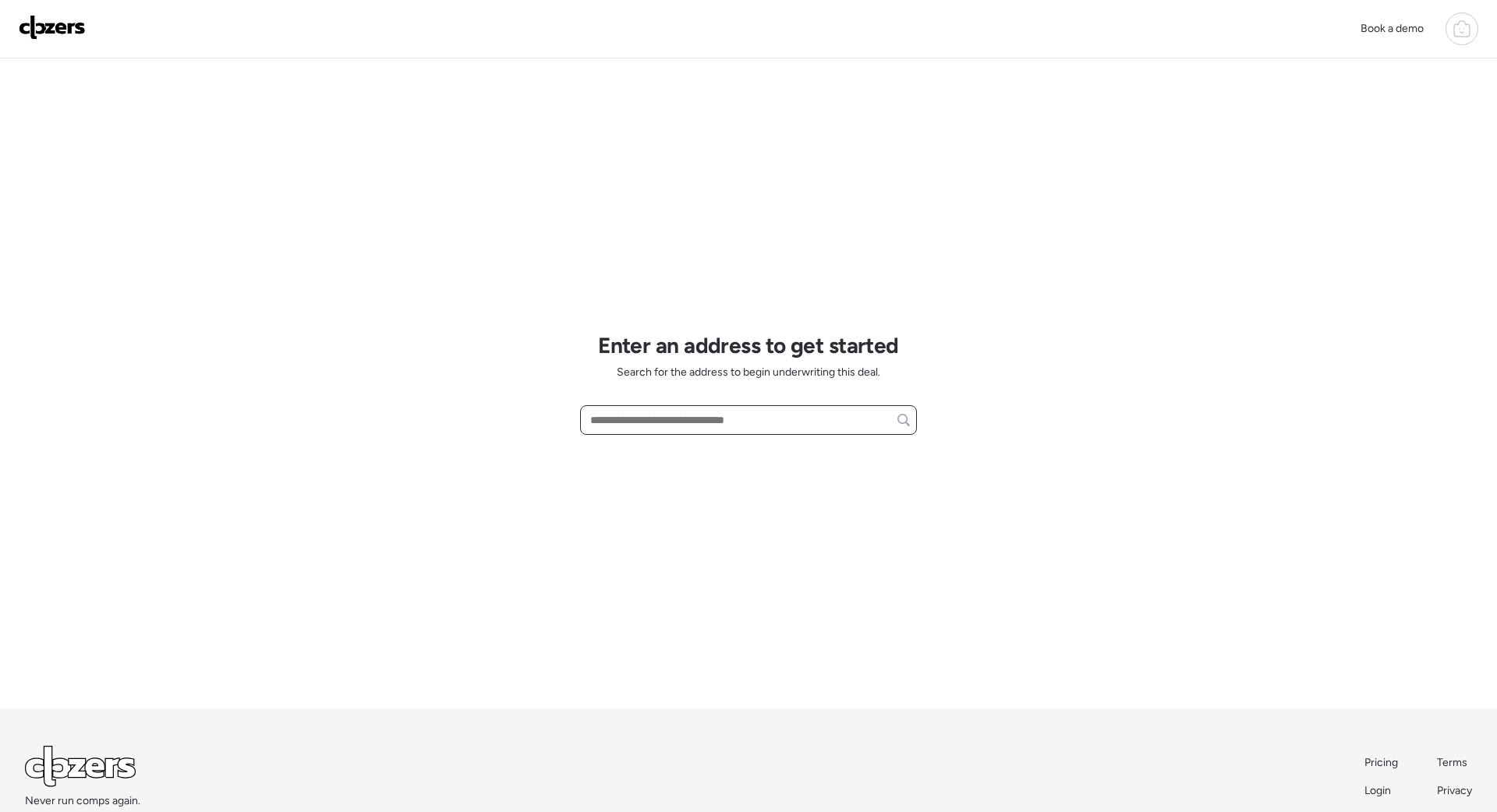
click at [627, 418] on input "text" at bounding box center [748, 421] width 323 height 22
paste input "**********"
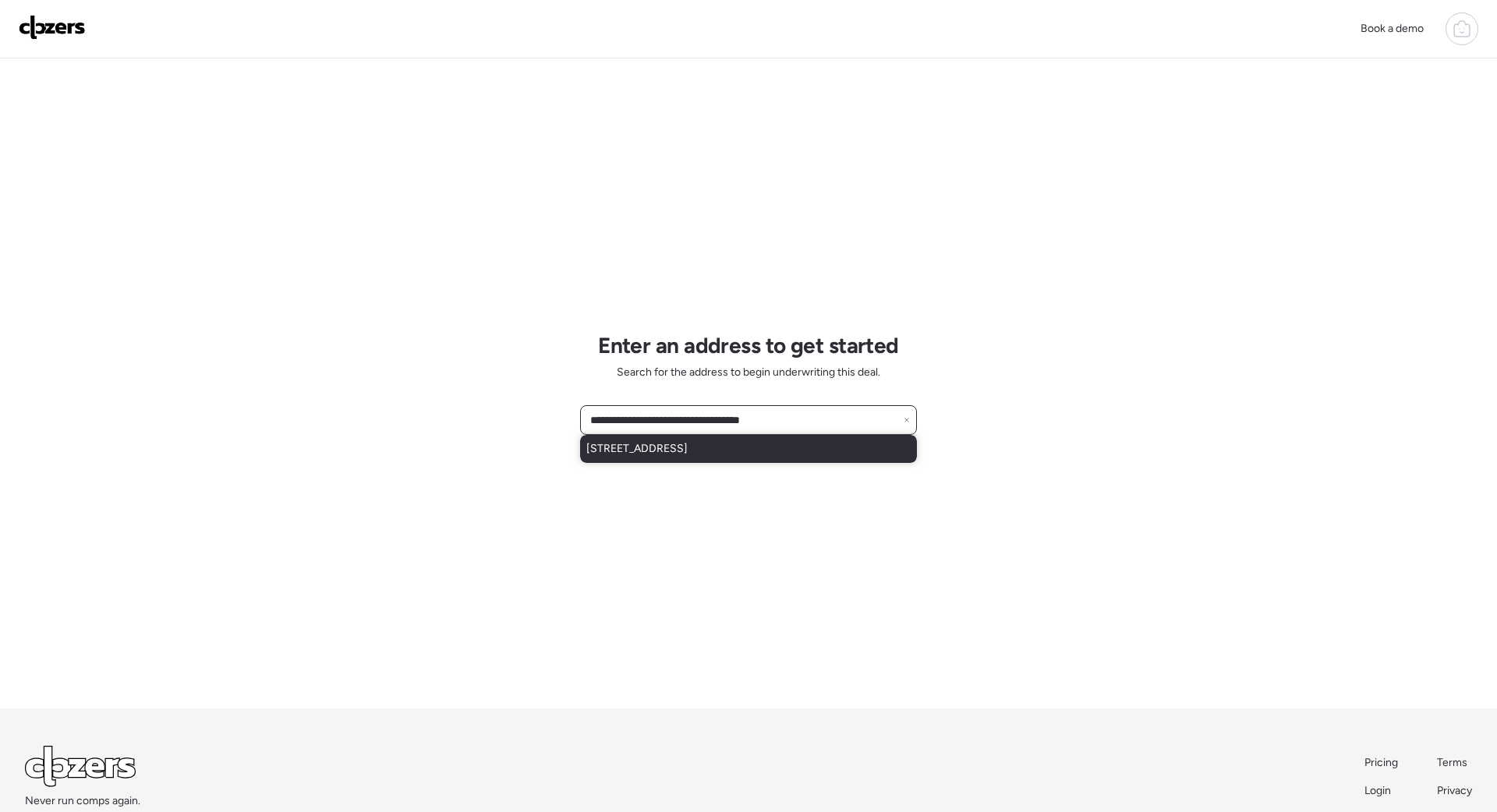
type input "**********"
click at [688, 453] on span "[STREET_ADDRESS]" at bounding box center [637, 449] width 101 height 16
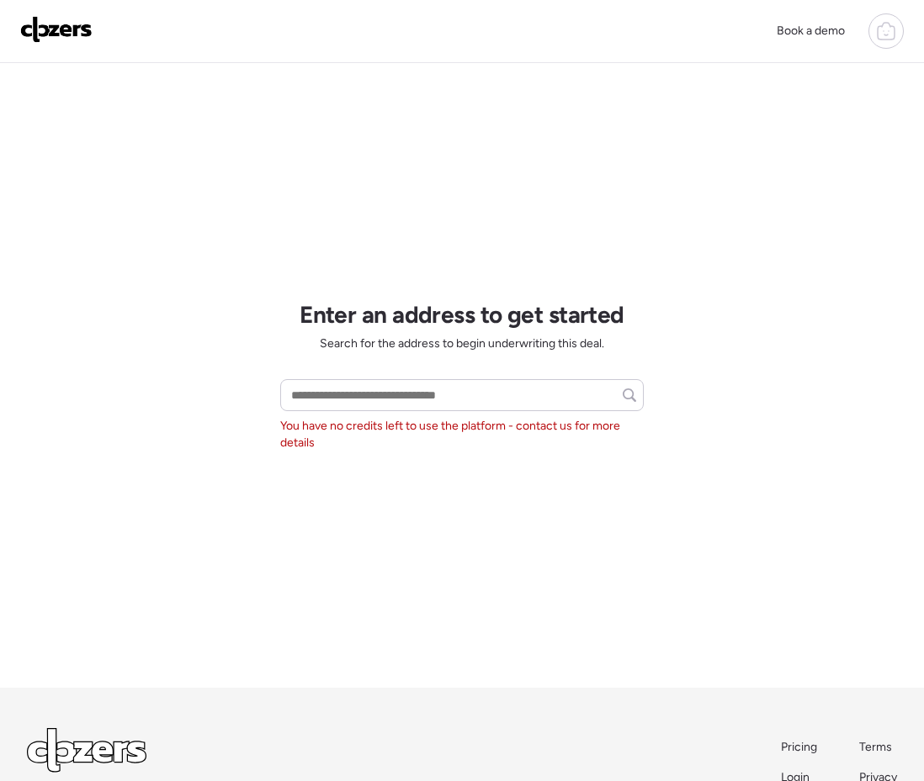
click at [47, 22] on img at bounding box center [56, 29] width 72 height 27
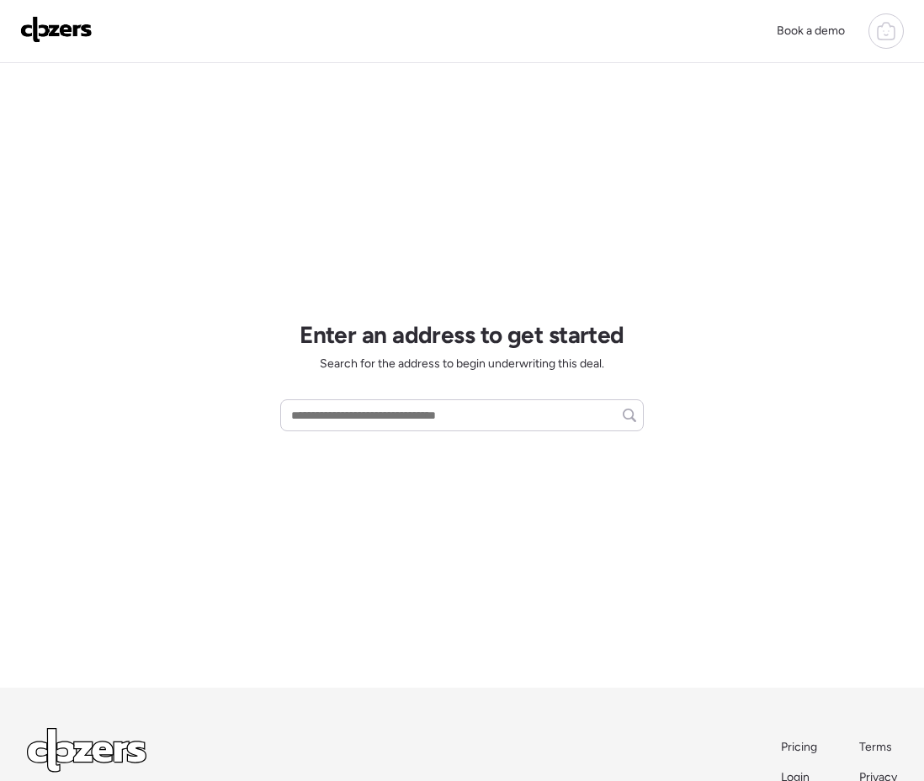
click at [357, 437] on div "Enter an address to get started Search for the address to begin underwriting th…" at bounding box center [461, 375] width 363 height 625
click at [351, 421] on input "text" at bounding box center [462, 416] width 348 height 24
paste input "**********"
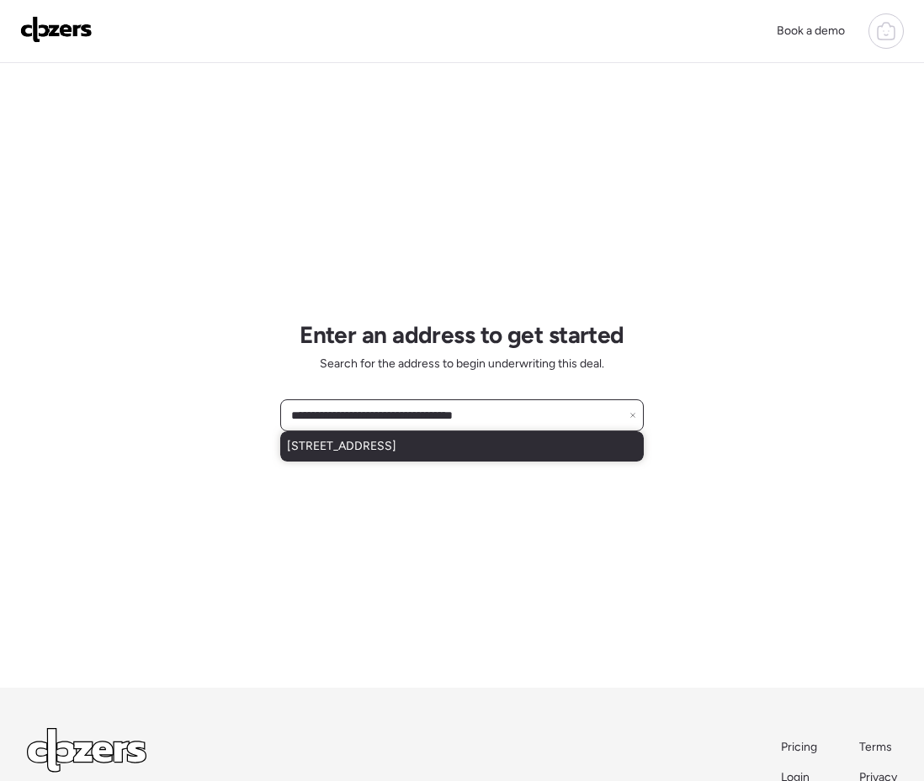
type input "**********"
click at [386, 448] on span "[STREET_ADDRESS]" at bounding box center [341, 446] width 109 height 17
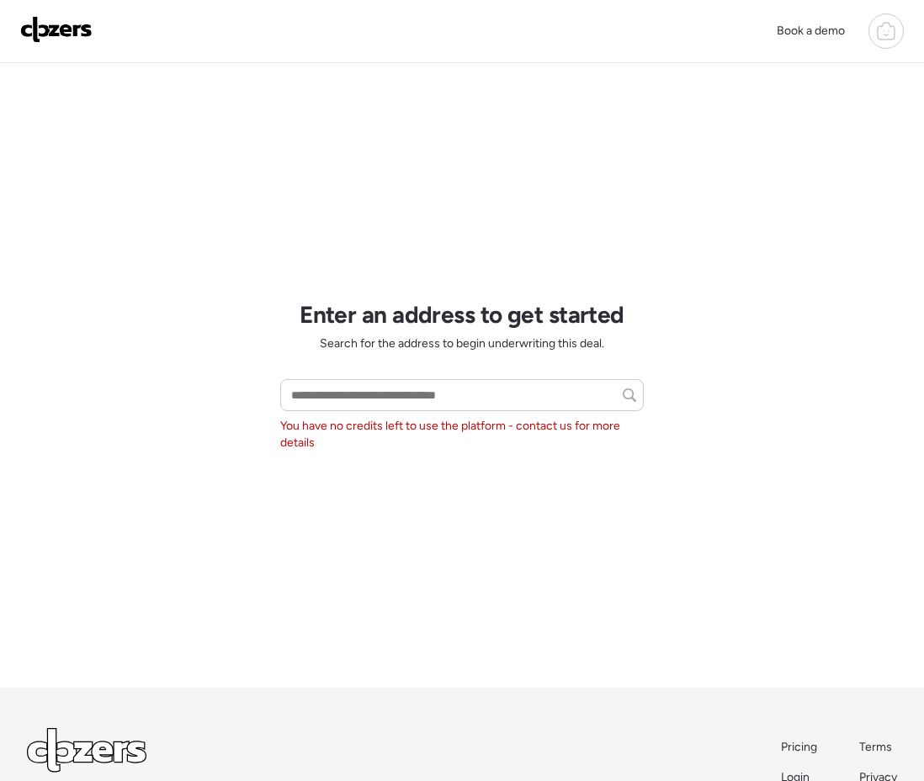
click at [494, 356] on div "Enter an address to get started Search for the address to begin underwriting th…" at bounding box center [461, 375] width 363 height 625
click at [27, 29] on img at bounding box center [56, 29] width 72 height 27
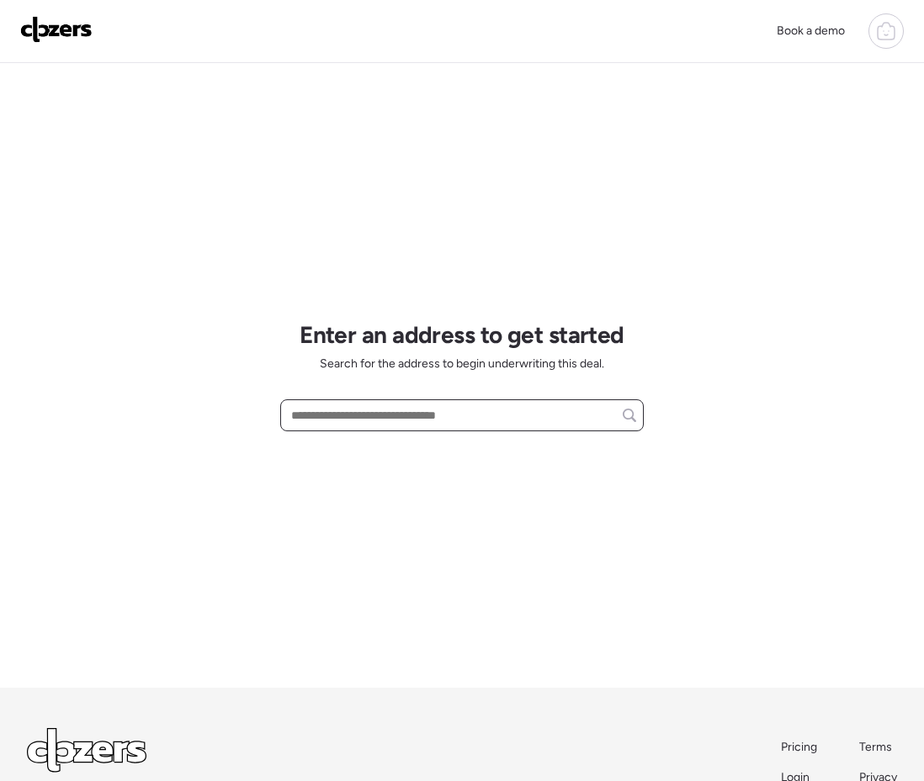
click at [455, 413] on input "text" at bounding box center [462, 416] width 348 height 24
paste input "**********"
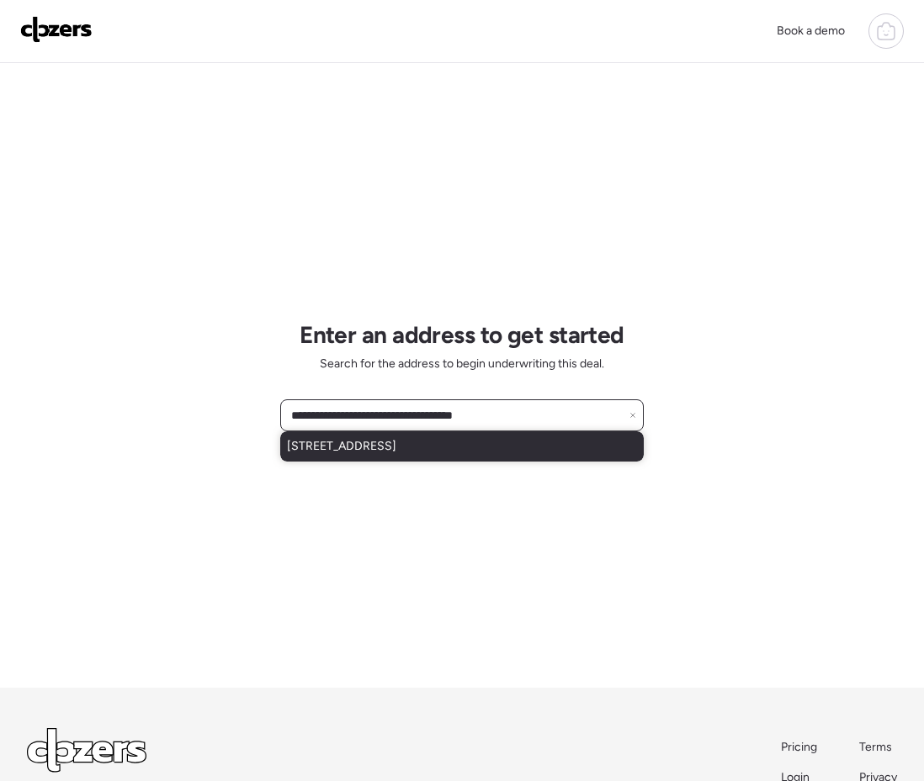
type input "**********"
click at [372, 452] on span "4529 E Riverside St, Phoenix, AZ, 85040" at bounding box center [341, 446] width 109 height 17
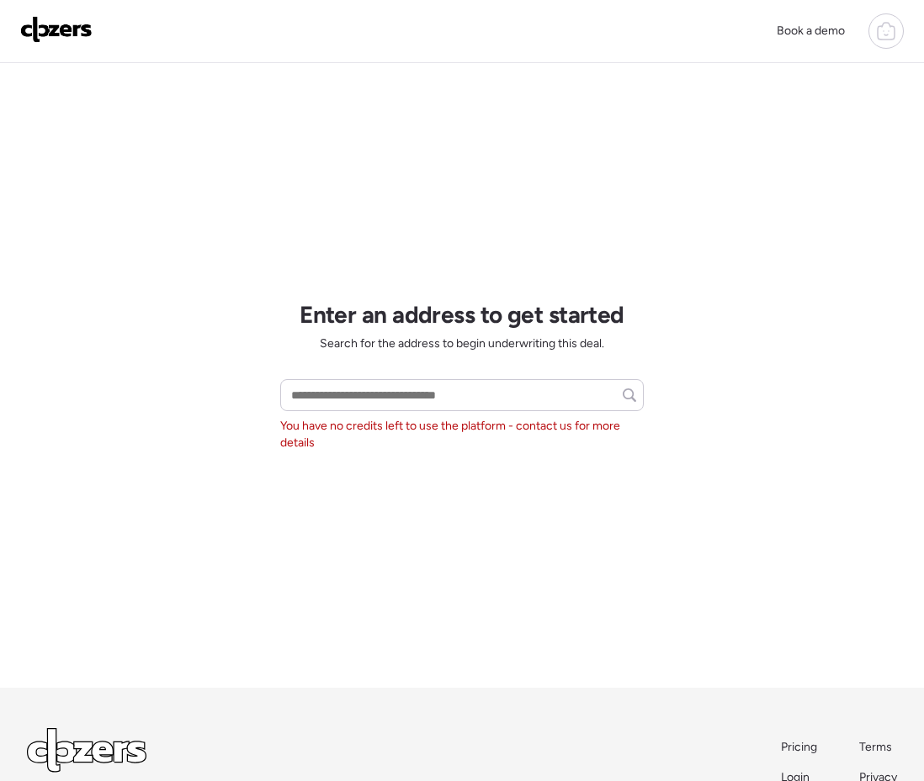
click at [60, 24] on img at bounding box center [56, 29] width 72 height 27
click at [60, 27] on img at bounding box center [56, 29] width 72 height 27
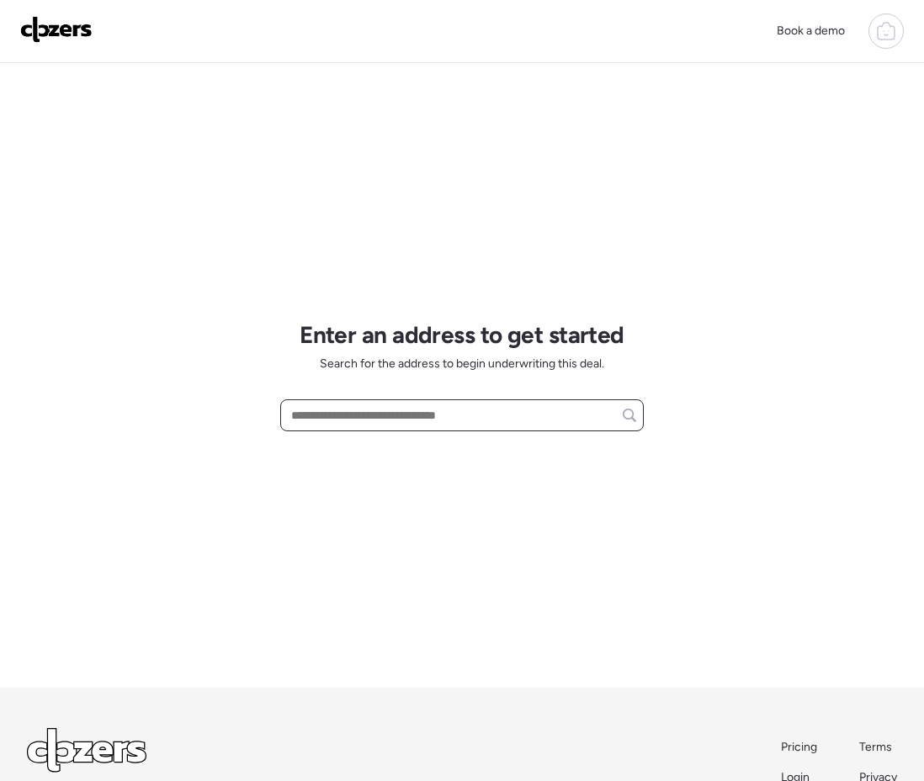
click at [358, 420] on input "text" at bounding box center [462, 416] width 348 height 24
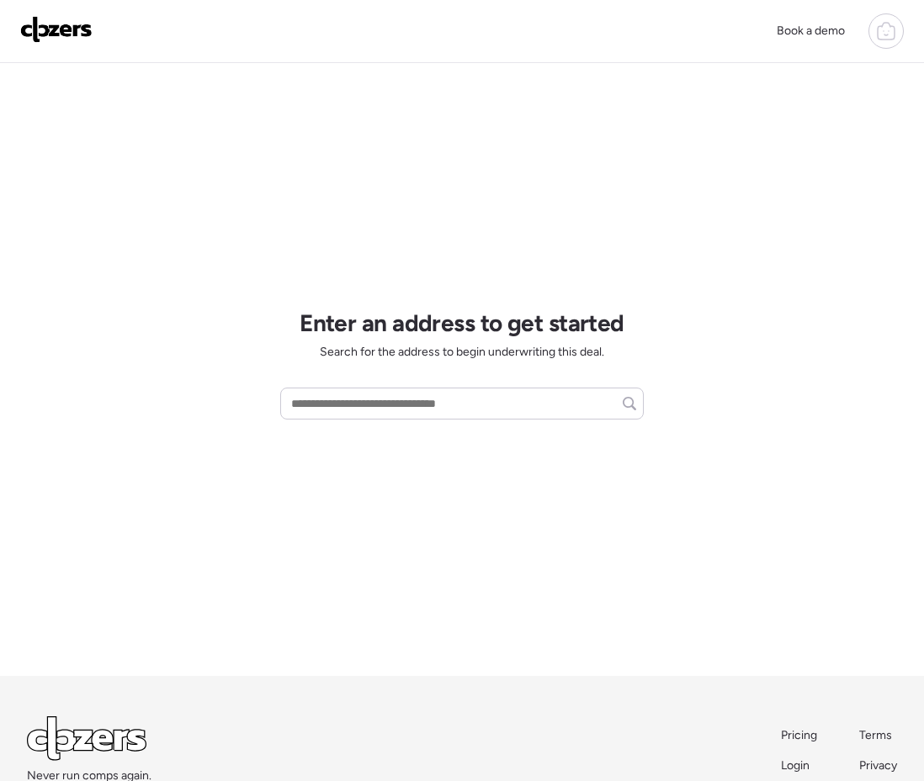
click at [890, 33] on icon at bounding box center [886, 31] width 20 height 20
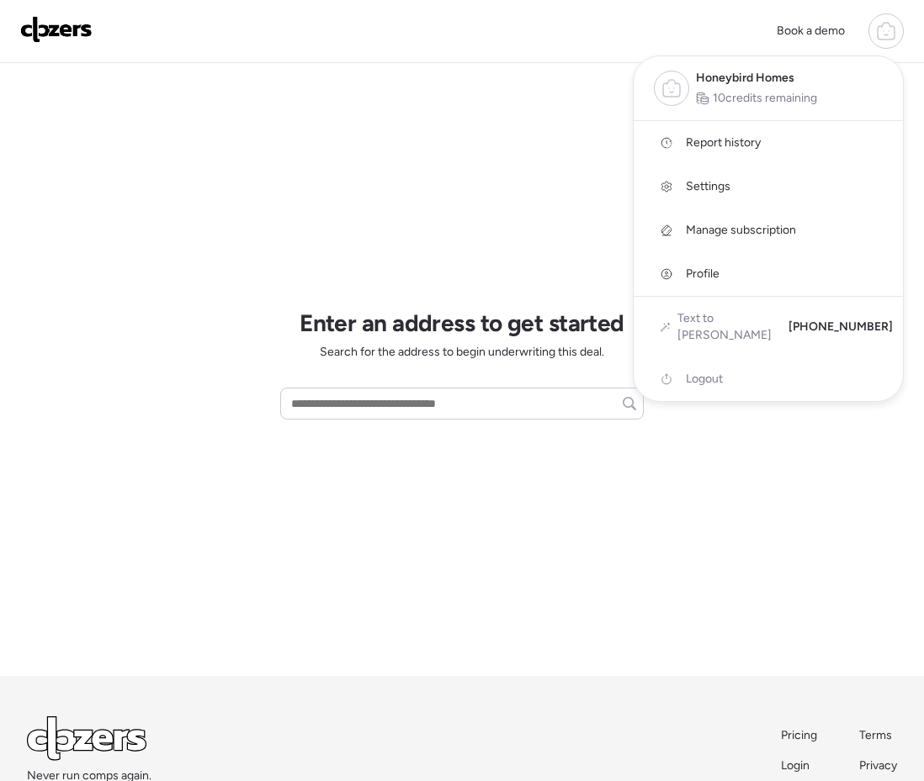
scroll to position [11, 0]
click at [717, 145] on span "Report history" at bounding box center [723, 143] width 75 height 17
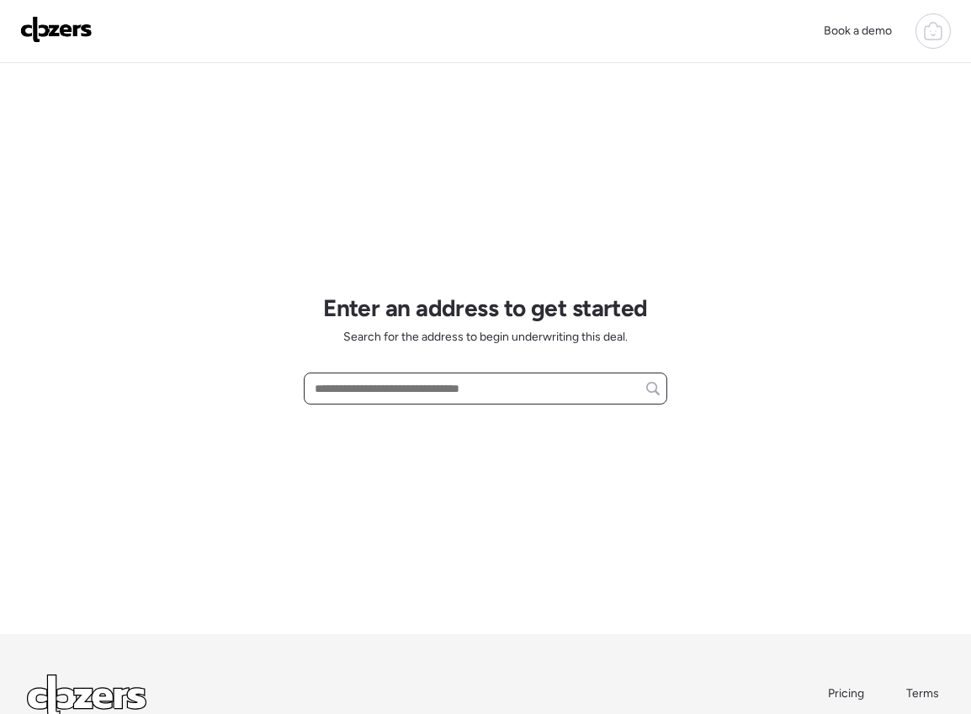
click at [379, 397] on input "text" at bounding box center [485, 389] width 348 height 24
paste input "**********"
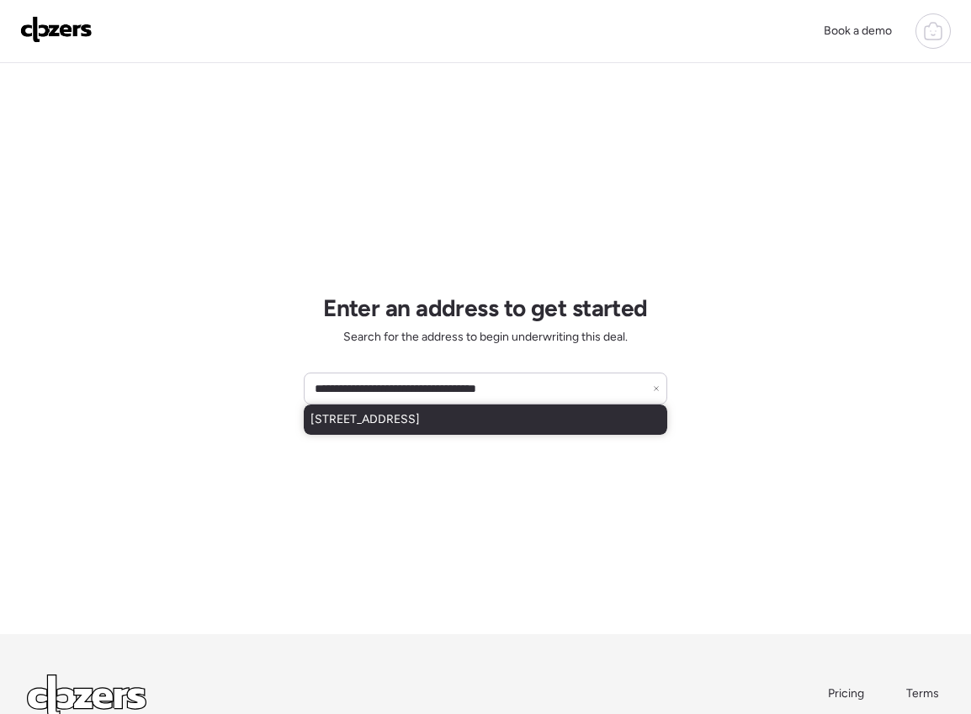
click at [384, 423] on span "[STREET_ADDRESS]" at bounding box center [364, 419] width 109 height 17
type input "**********"
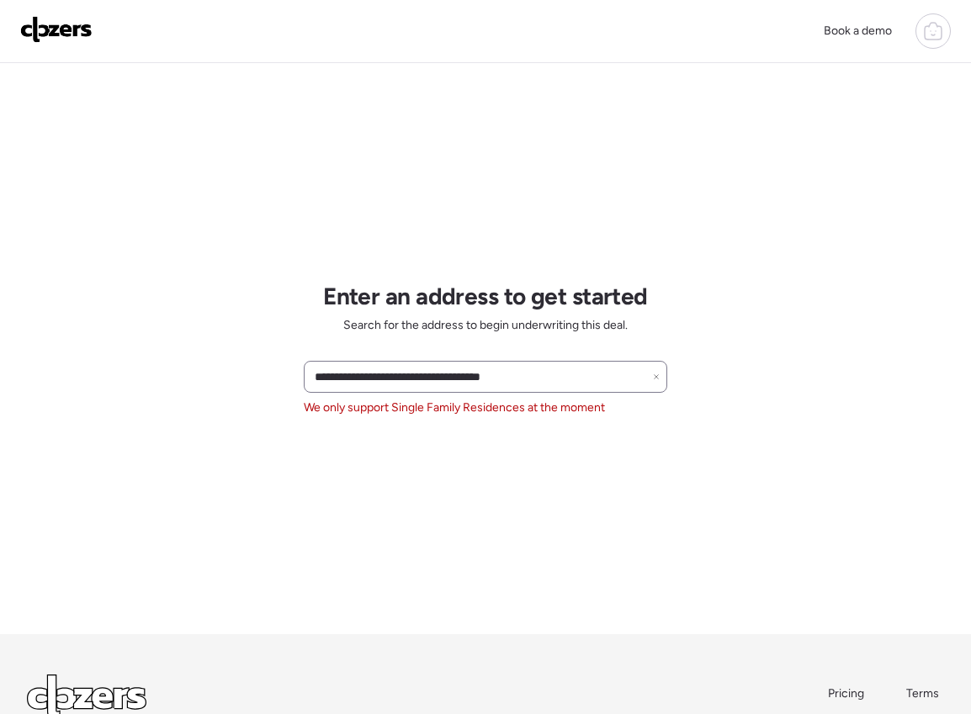
click at [657, 377] on icon at bounding box center [656, 376] width 7 height 7
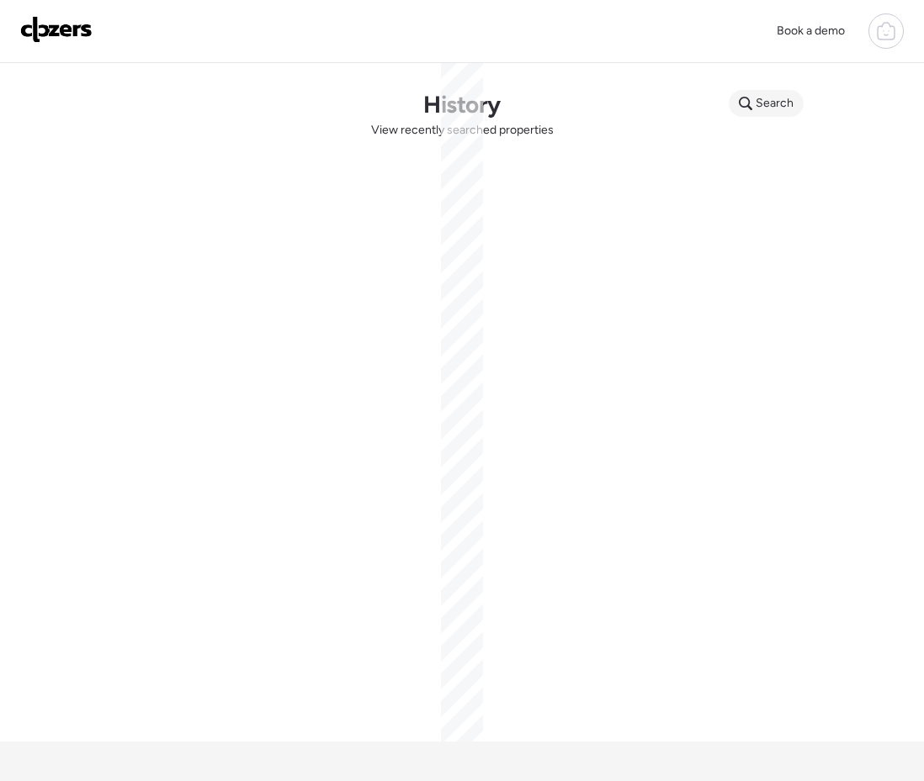
click at [770, 106] on span "Search" at bounding box center [774, 103] width 38 height 17
click at [770, 106] on input "text" at bounding box center [798, 106] width 124 height 24
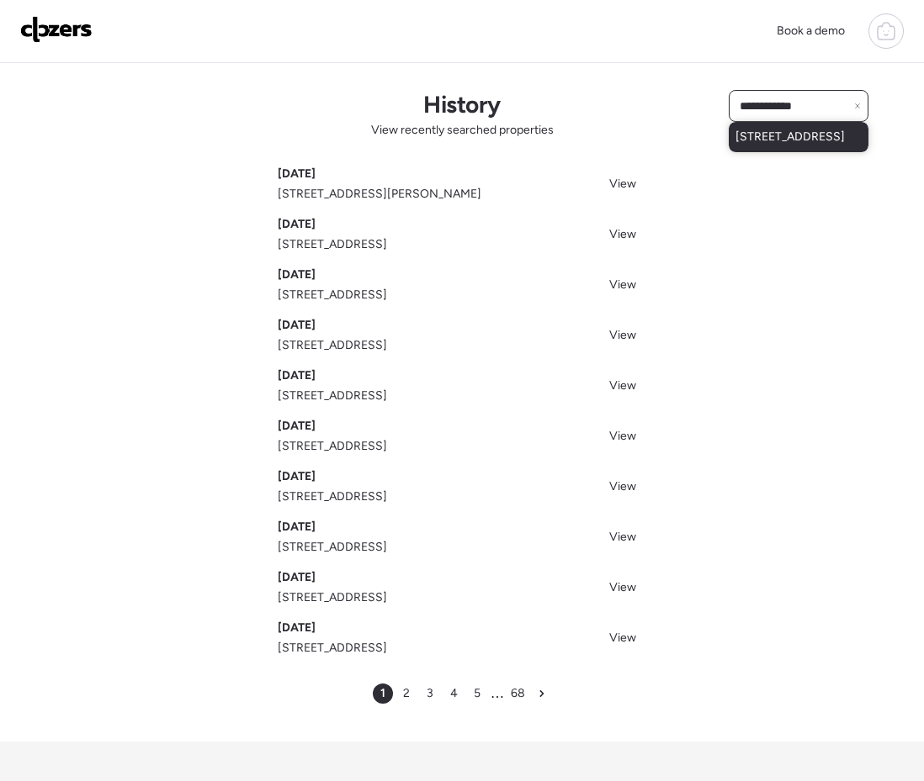
type input "**********"
click at [786, 145] on span "[STREET_ADDRESS]" at bounding box center [789, 137] width 109 height 17
click at [67, 29] on img at bounding box center [56, 29] width 72 height 27
